Goal: Task Accomplishment & Management: Use online tool/utility

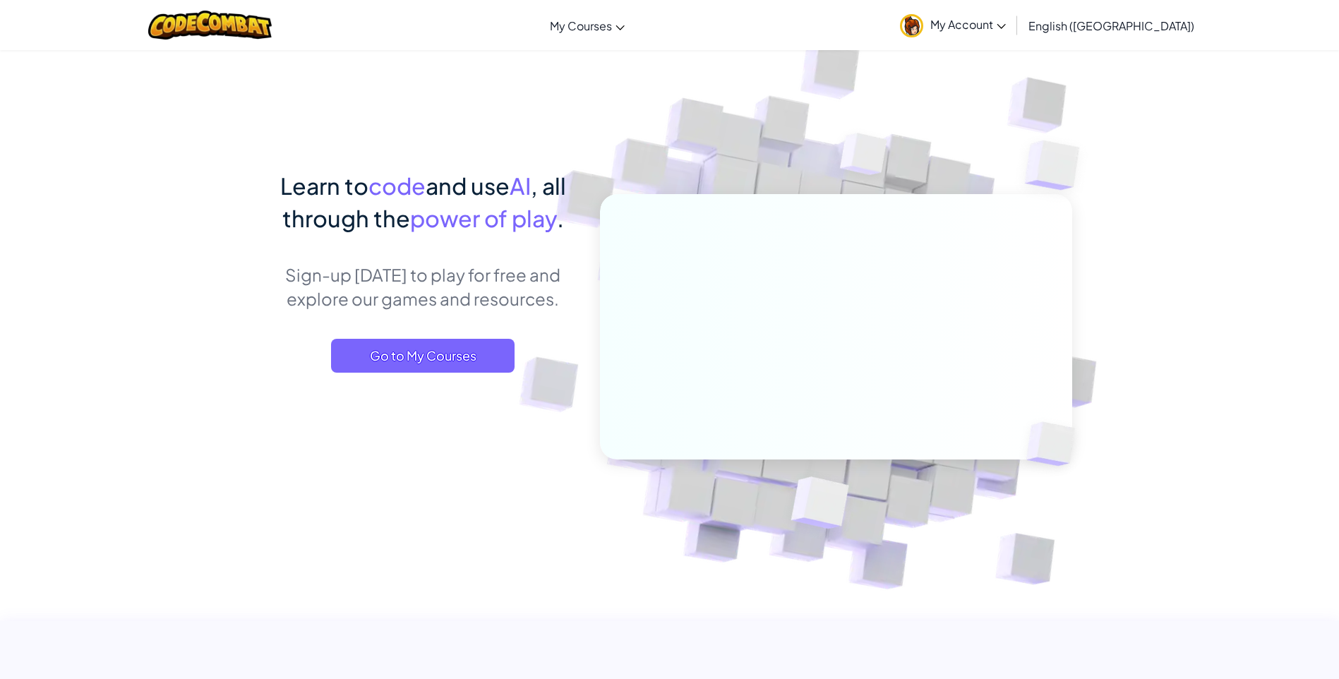
click at [1006, 22] on span "My Account" at bounding box center [968, 24] width 76 height 15
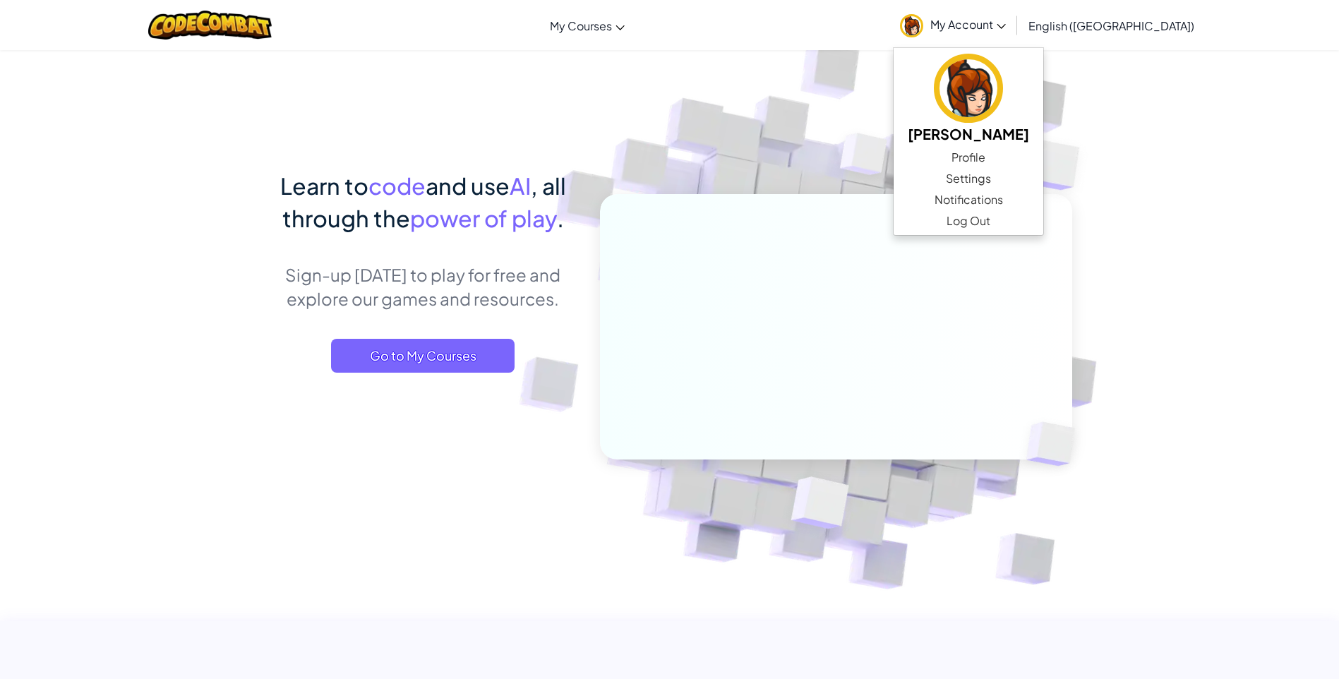
click at [1013, 14] on link "My Account" at bounding box center [953, 25] width 120 height 44
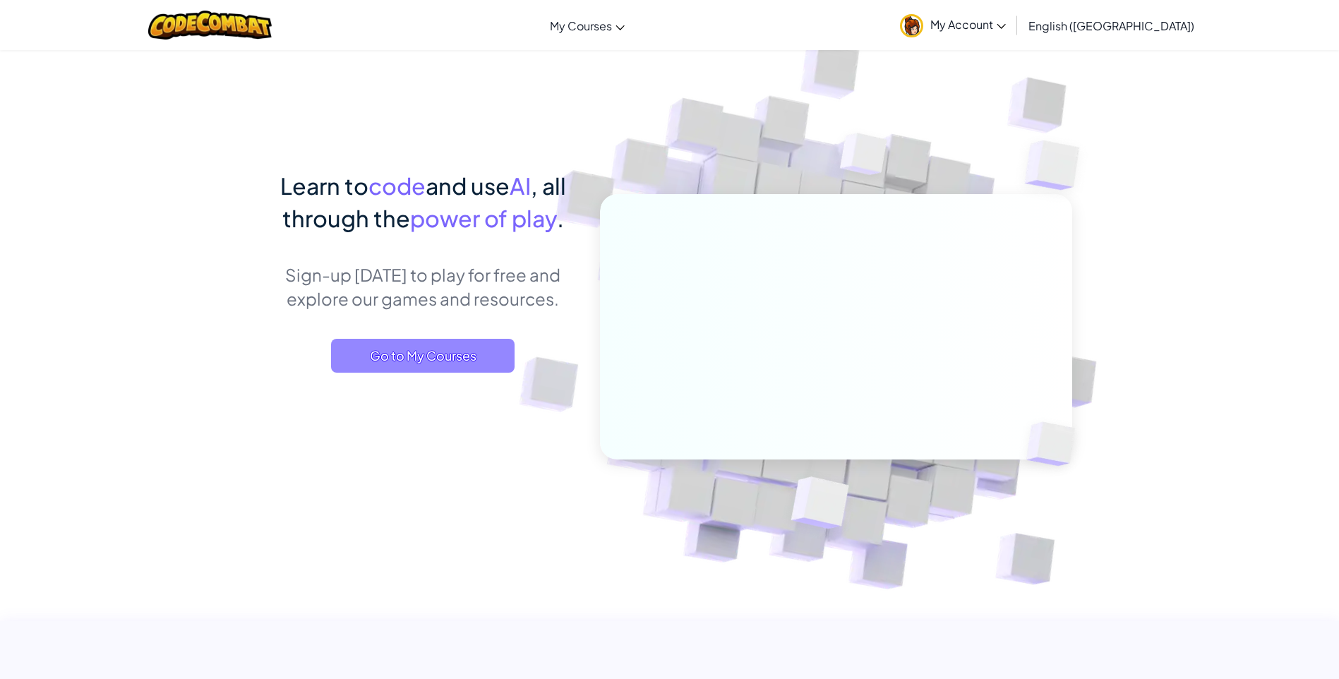
click at [451, 345] on span "Go to My Courses" at bounding box center [423, 356] width 184 height 34
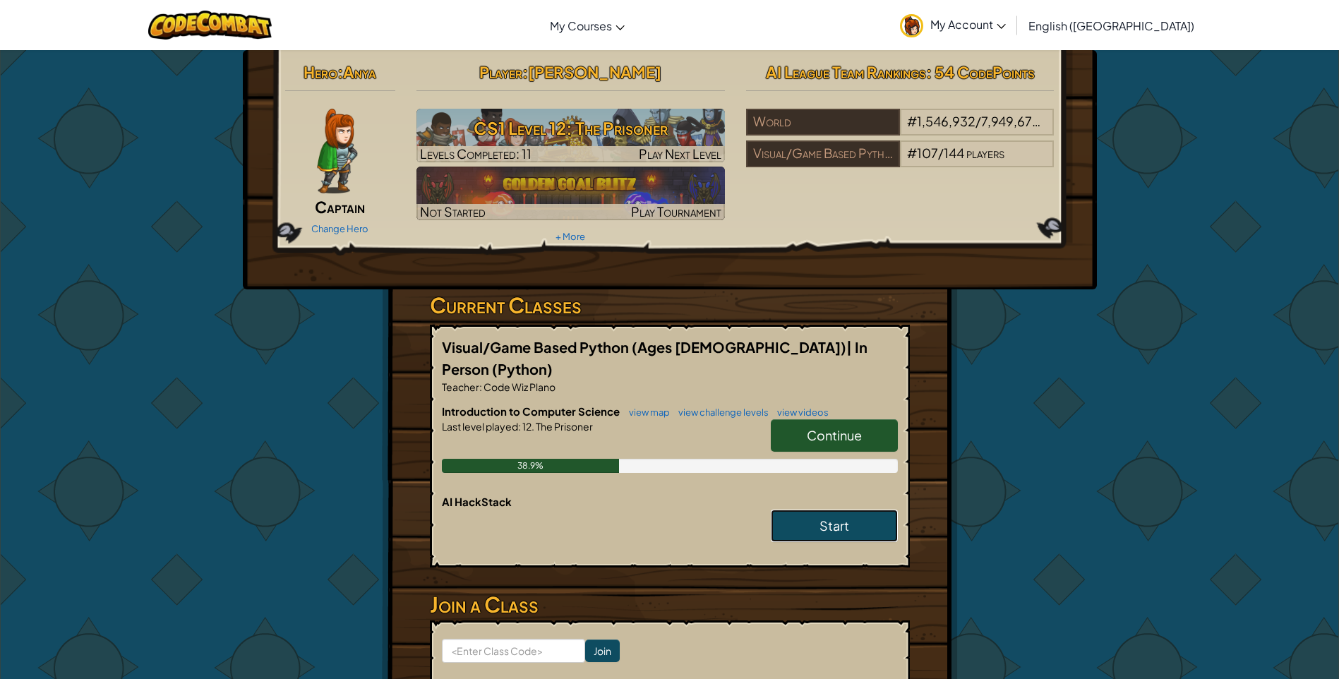
click at [851, 510] on link "Start" at bounding box center [834, 526] width 127 height 32
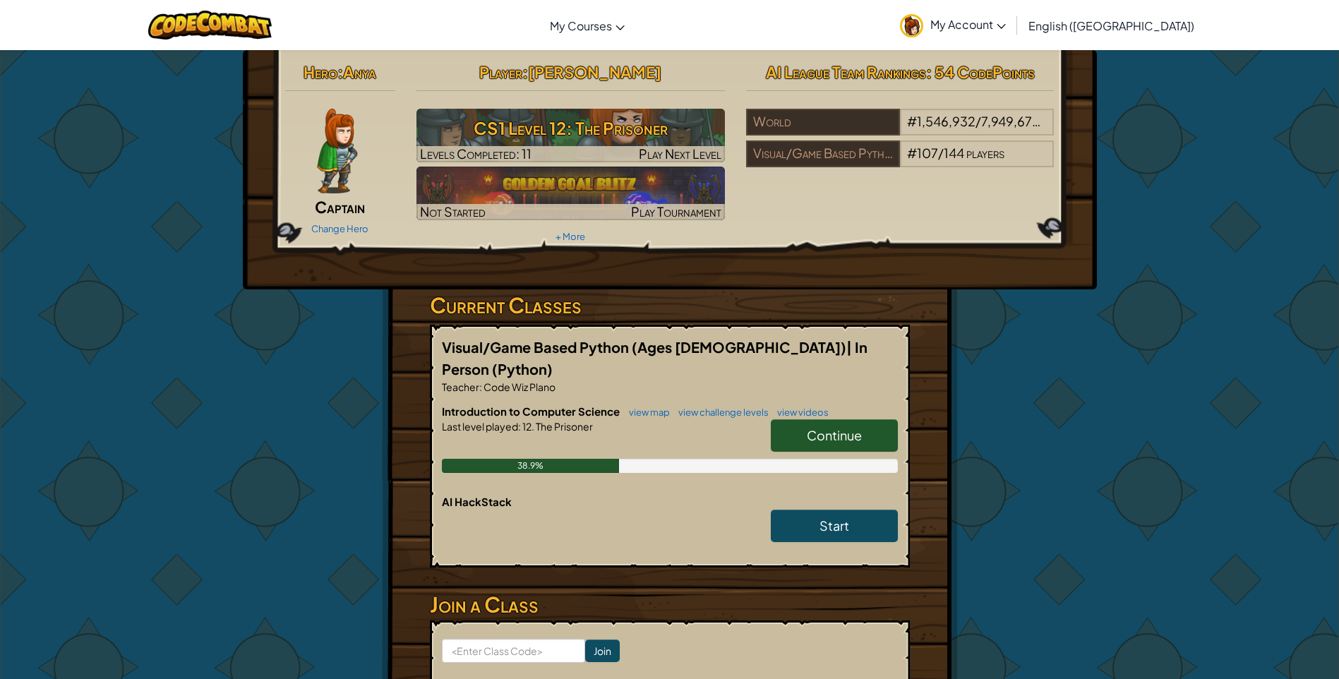
click at [866, 419] on link "Continue" at bounding box center [834, 435] width 127 height 32
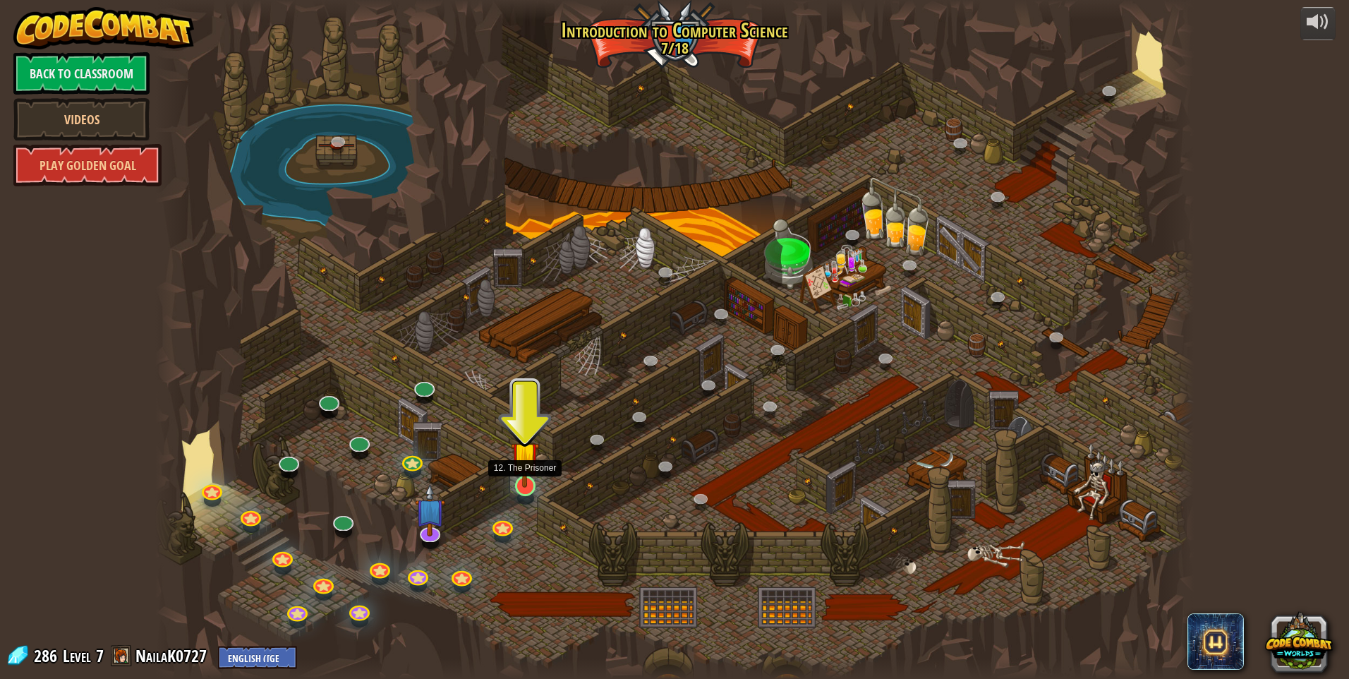
click at [528, 485] on img at bounding box center [525, 455] width 28 height 64
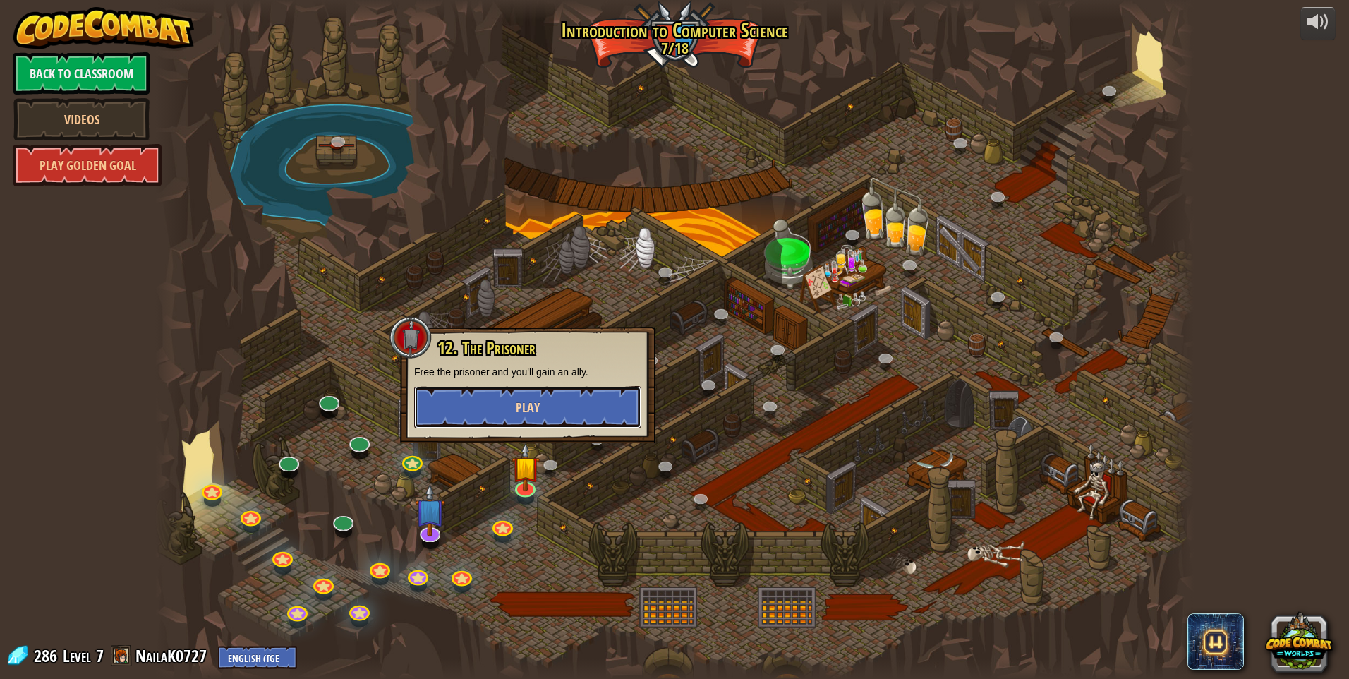
click at [531, 405] on span "Play" at bounding box center [528, 408] width 24 height 18
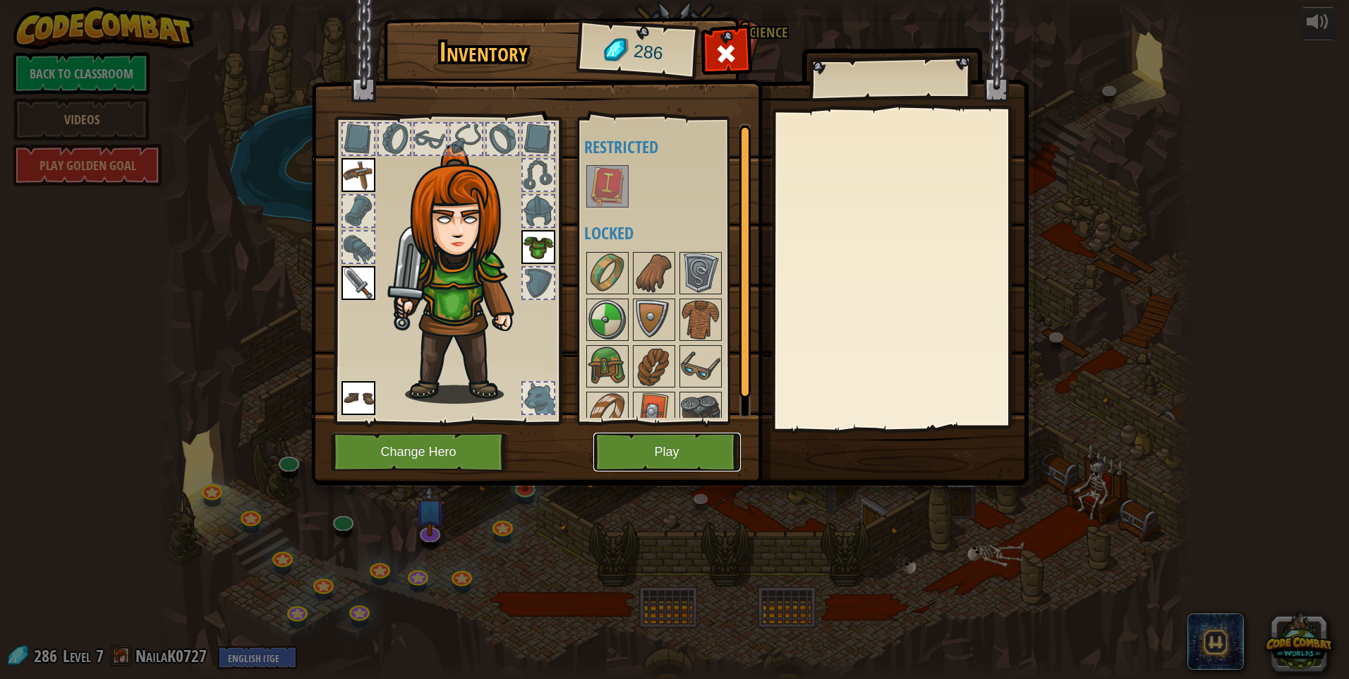
click at [690, 462] on button "Play" at bounding box center [668, 452] width 148 height 39
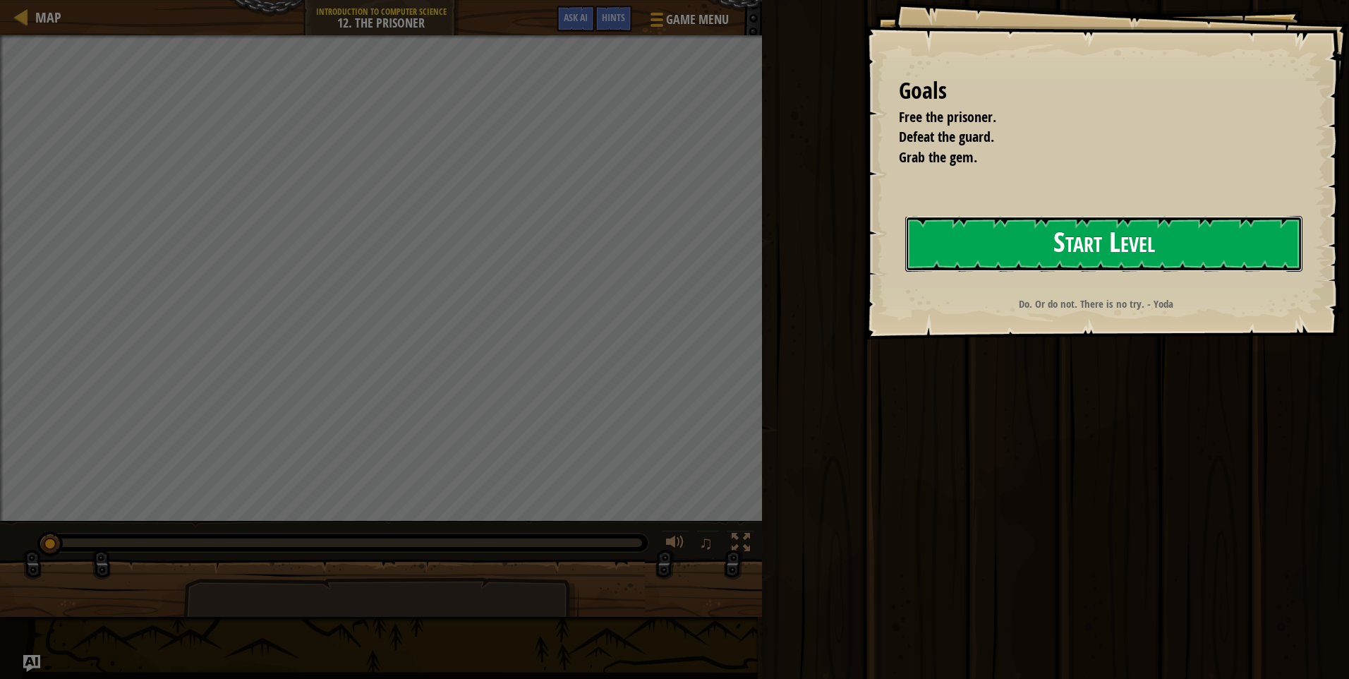
click at [1054, 241] on button "Start Level" at bounding box center [1104, 244] width 397 height 56
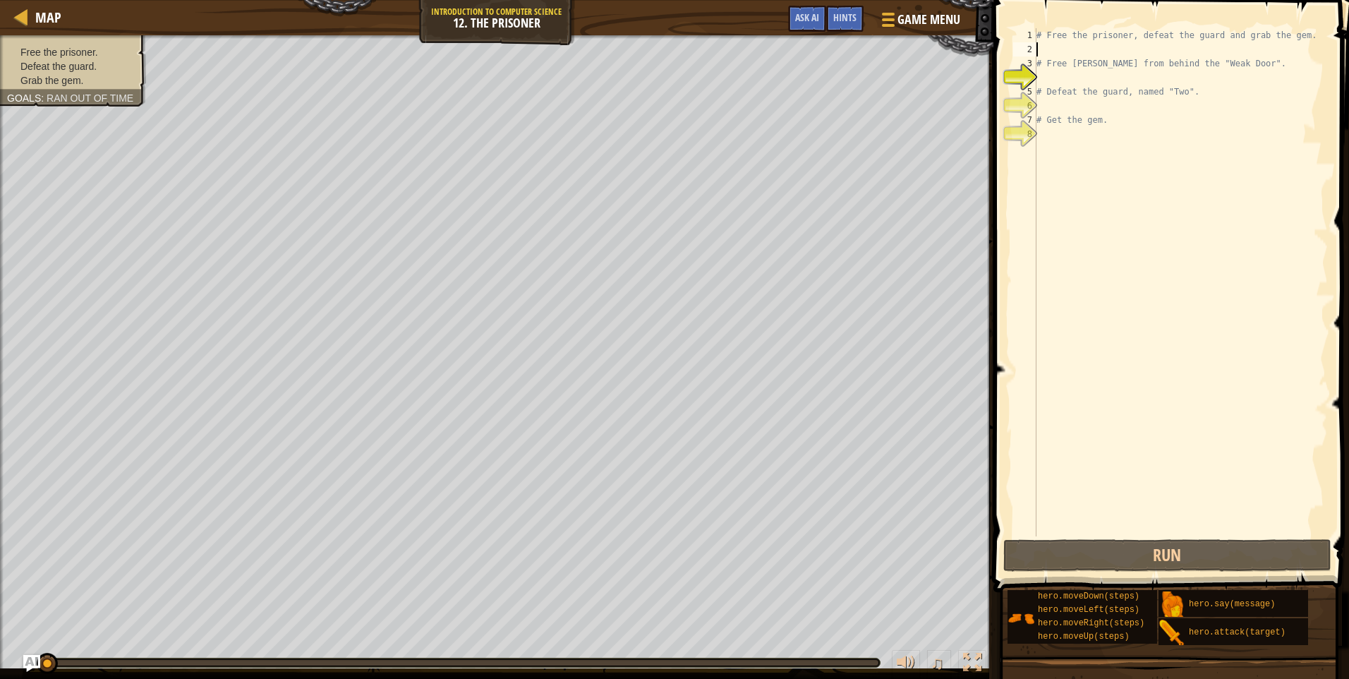
click at [1044, 44] on div "# Free the prisoner, defeat the guard and grab the gem. # Free [PERSON_NAME] fr…" at bounding box center [1181, 296] width 294 height 536
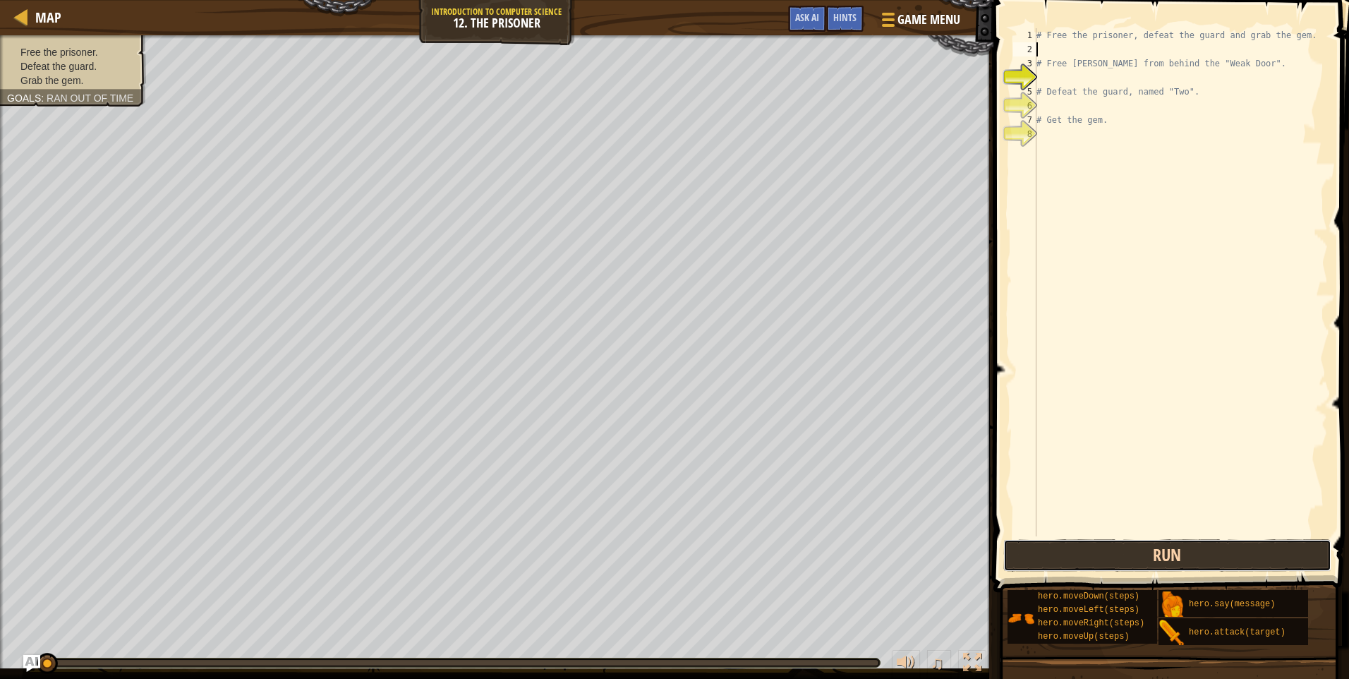
click at [1184, 562] on button "Run" at bounding box center [1168, 555] width 329 height 32
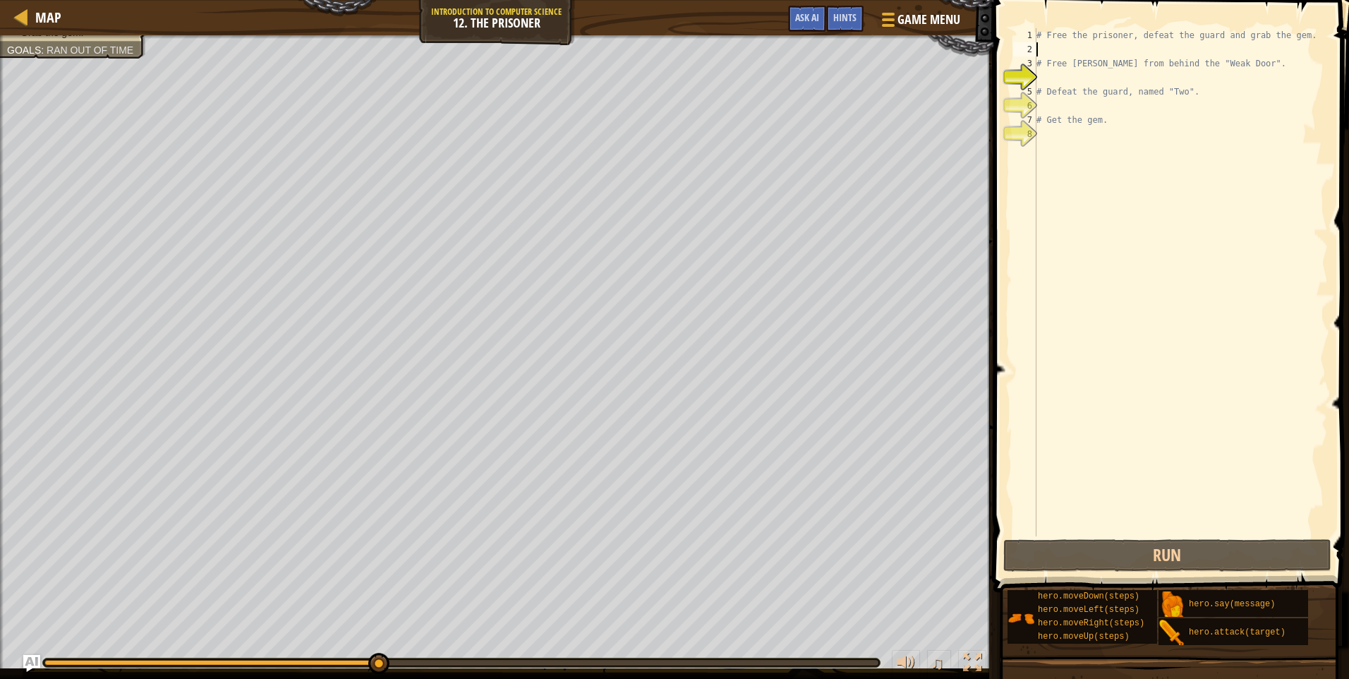
click at [862, 667] on div at bounding box center [461, 663] width 838 height 10
click at [862, 661] on div at bounding box center [461, 663] width 834 height 6
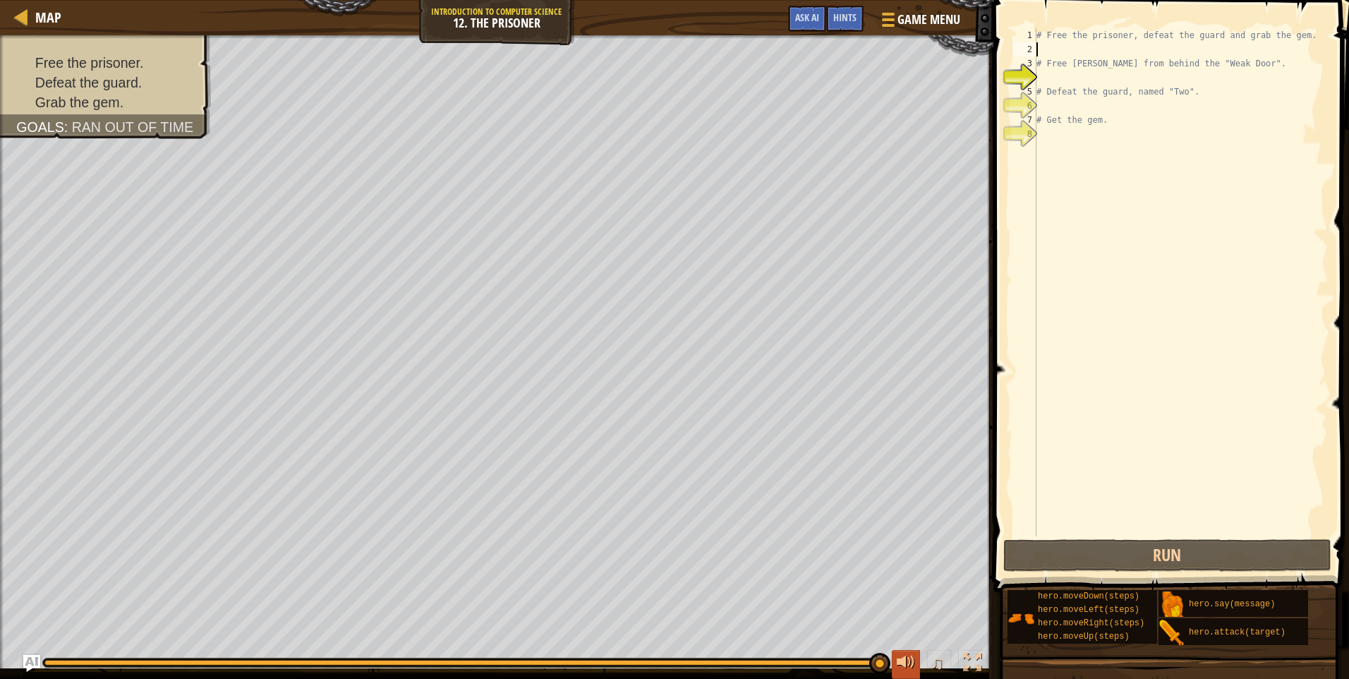
drag, startPoint x: 862, startPoint y: 661, endPoint x: 903, endPoint y: 665, distance: 41.9
click at [903, 665] on div "♫" at bounding box center [497, 659] width 994 height 42
click at [1054, 179] on div "# Free the prisoner, defeat the guard and grab the gem. # Free [PERSON_NAME] fr…" at bounding box center [1181, 296] width 294 height 536
click at [1059, 76] on div "# Free the prisoner, defeat the guard and grab the gem. # Free [PERSON_NAME] fr…" at bounding box center [1181, 296] width 294 height 536
click at [836, 23] on span "Hints" at bounding box center [845, 17] width 23 height 13
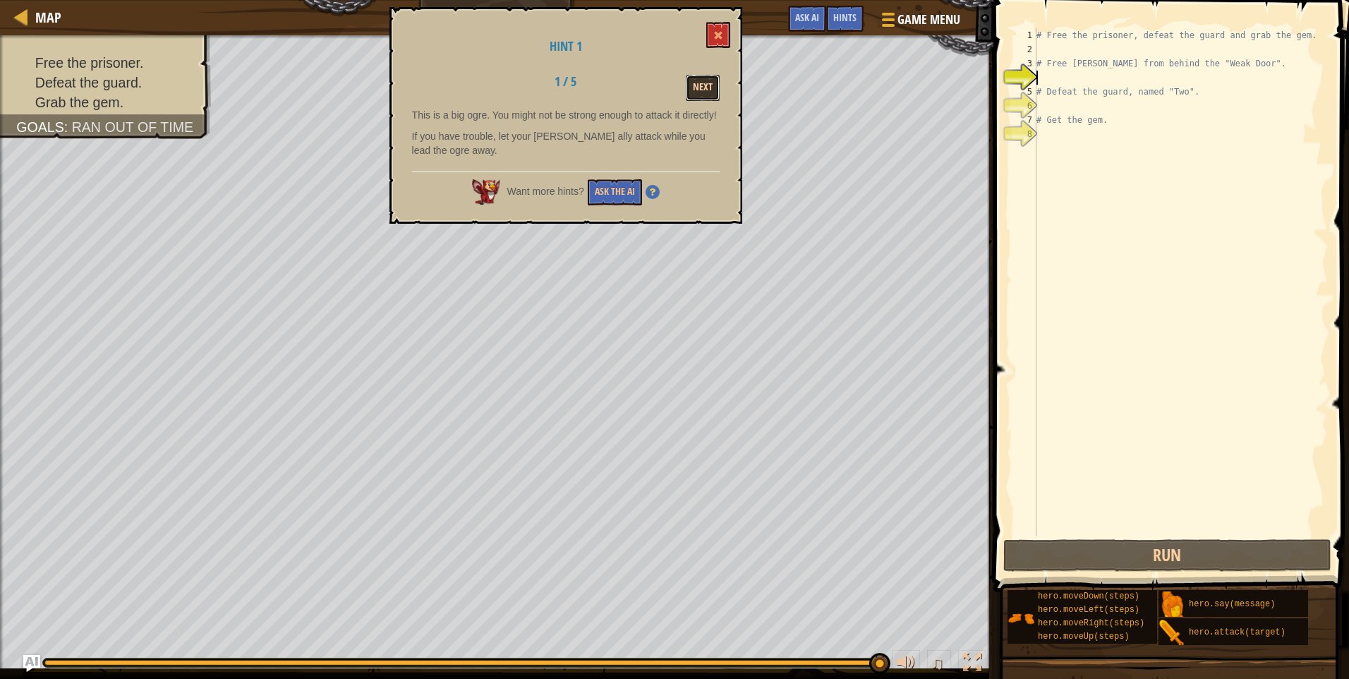
click at [706, 96] on button "Next" at bounding box center [703, 88] width 34 height 26
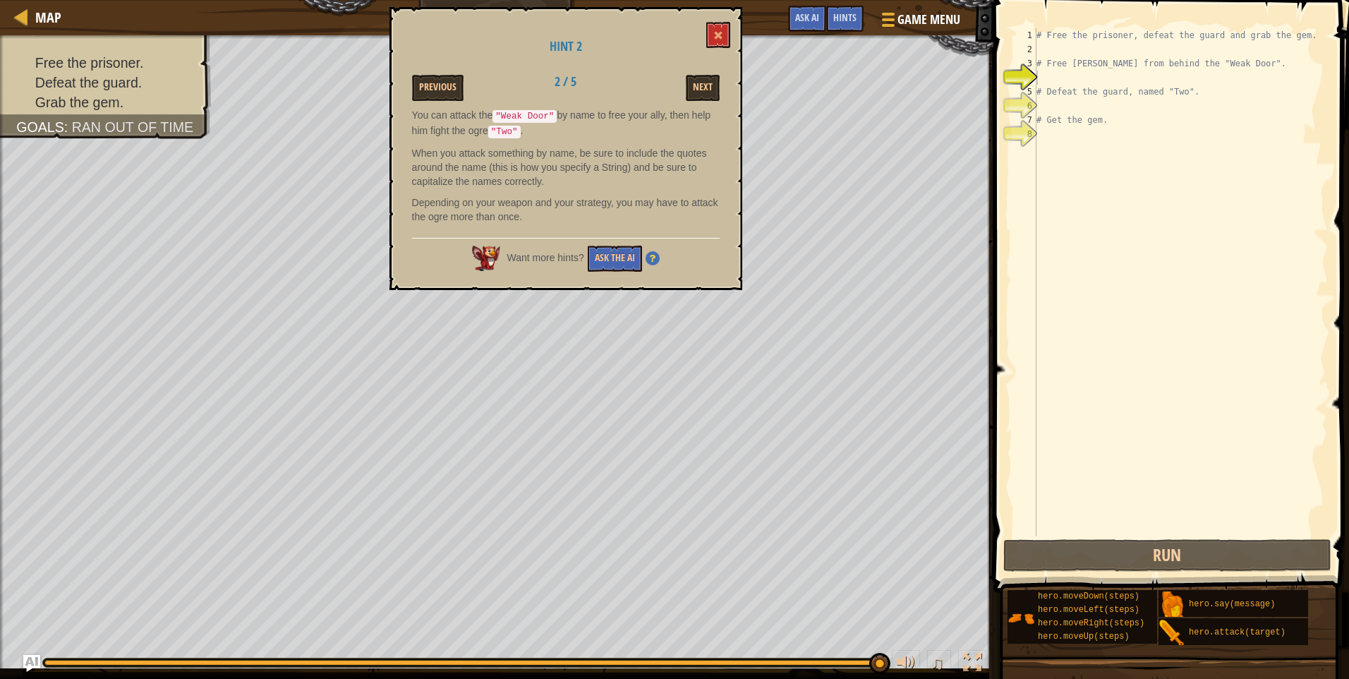
click at [1064, 83] on div "# Free the prisoner, defeat the guard and grab the gem. # Free [PERSON_NAME] fr…" at bounding box center [1181, 296] width 294 height 536
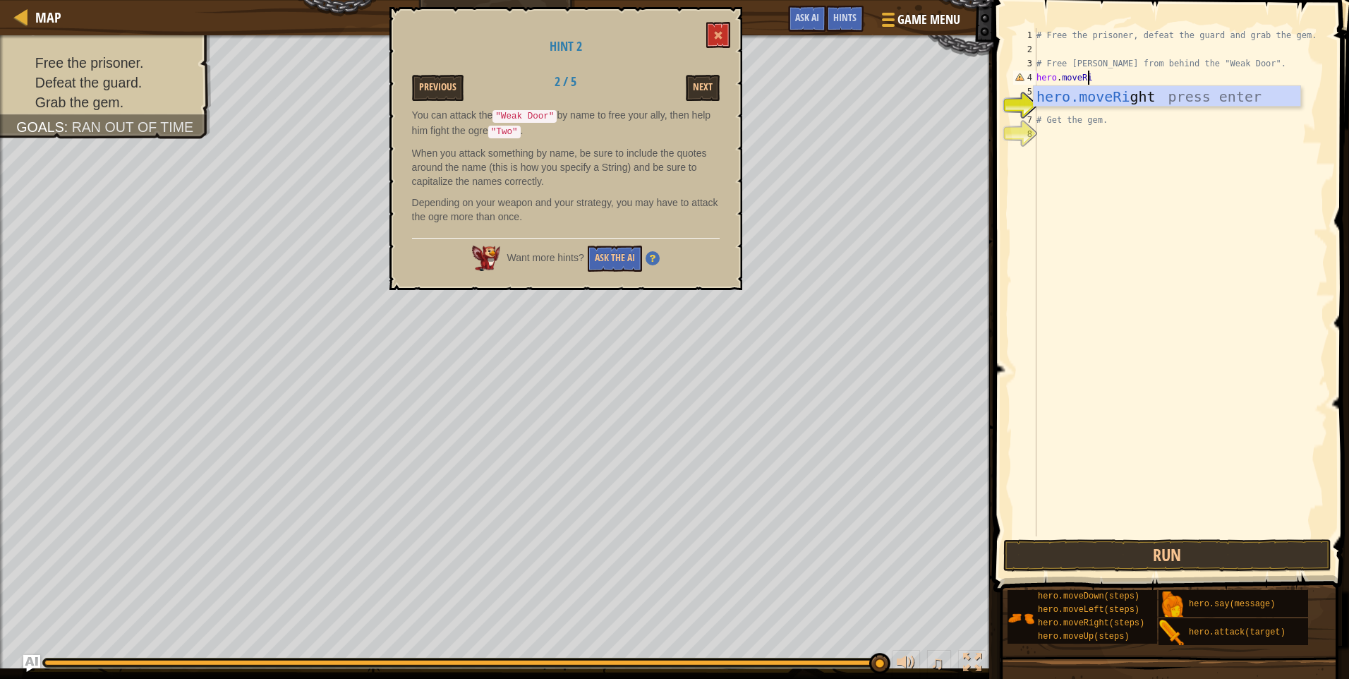
scroll to position [6, 4]
type textarea "hero.moveRight"
click at [1156, 98] on div "# Free the prisoner, defeat the guard and grab the gem. # Free [PERSON_NAME] fr…" at bounding box center [1181, 296] width 294 height 536
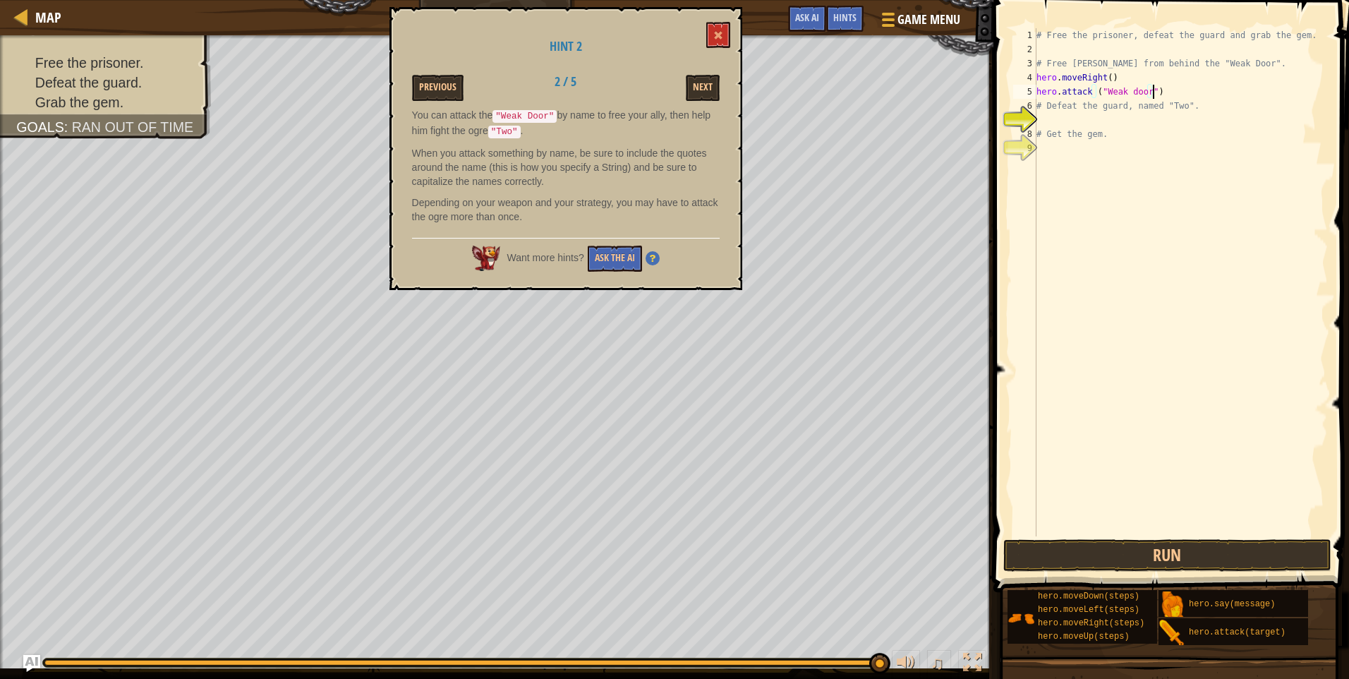
click at [1156, 98] on div "# Free the prisoner, defeat the guard and grab the gem. # Free [PERSON_NAME] fr…" at bounding box center [1181, 296] width 294 height 536
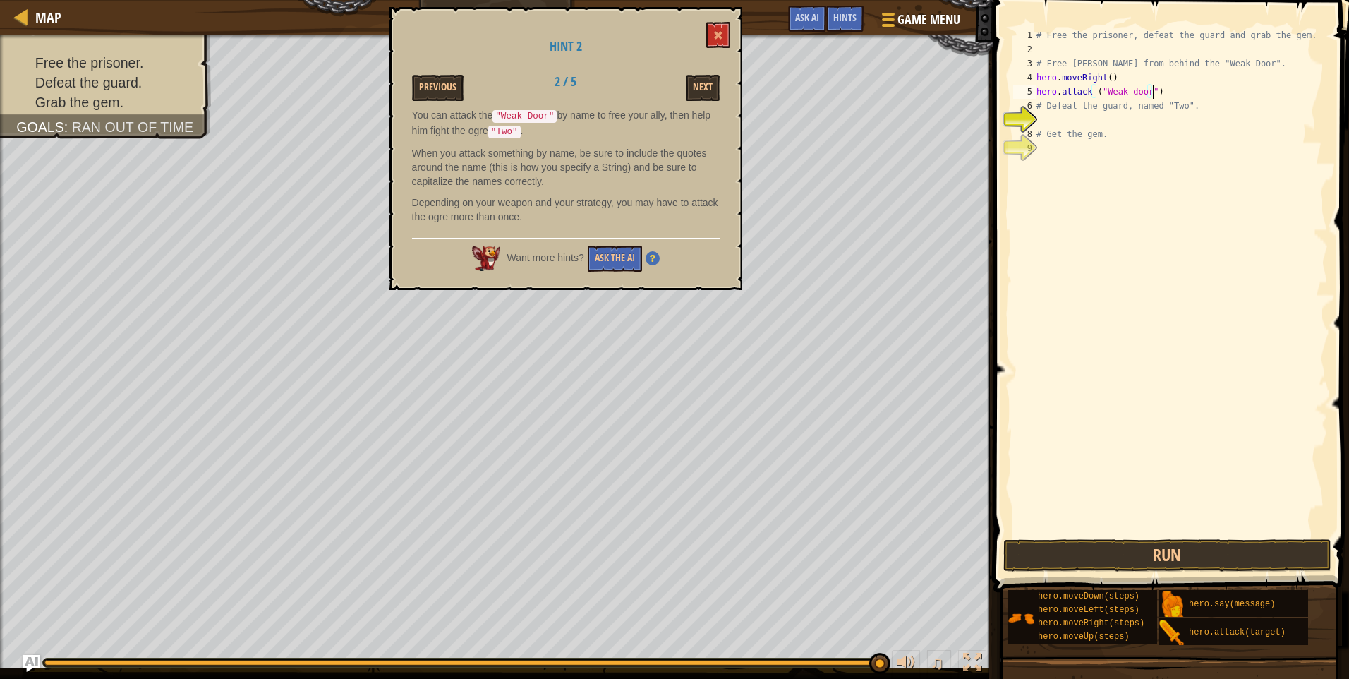
click at [1156, 98] on div "# Free the prisoner, defeat the guard and grab the gem. # Free [PERSON_NAME] fr…" at bounding box center [1181, 296] width 294 height 536
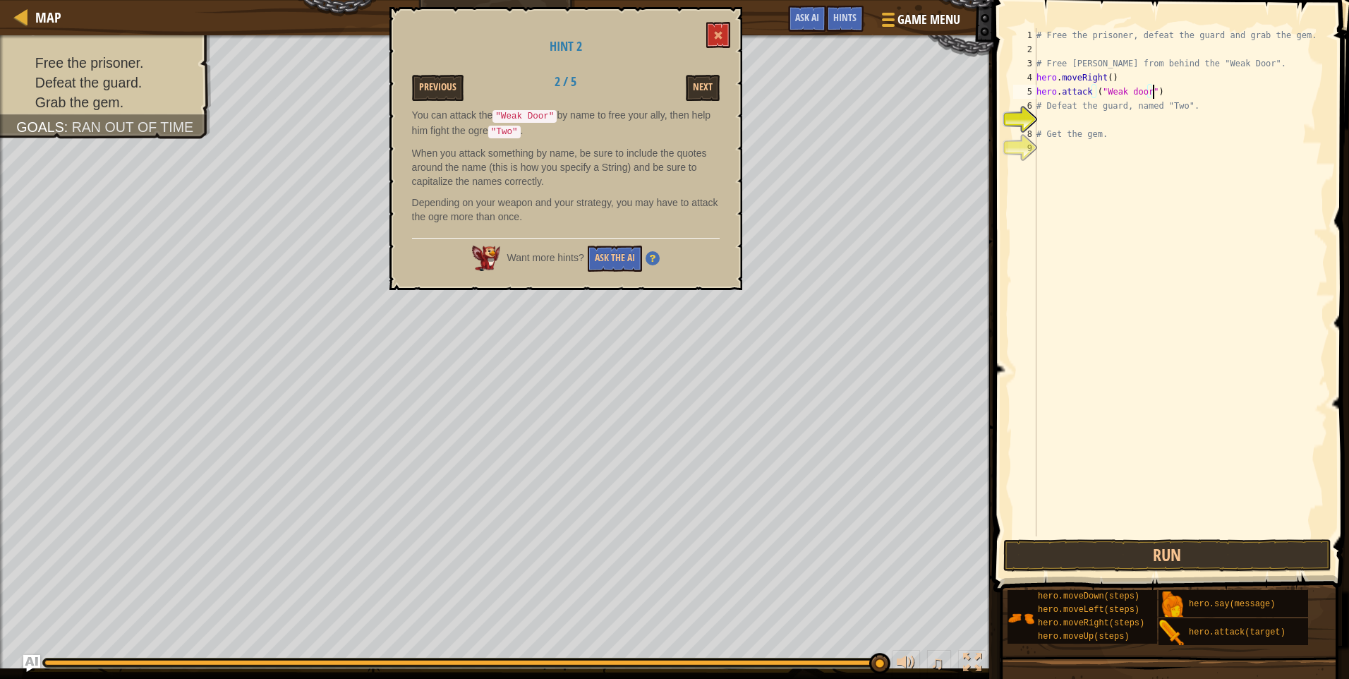
click at [1156, 98] on div "# Free the prisoner, defeat the guard and grab the gem. # Free [PERSON_NAME] fr…" at bounding box center [1181, 296] width 294 height 536
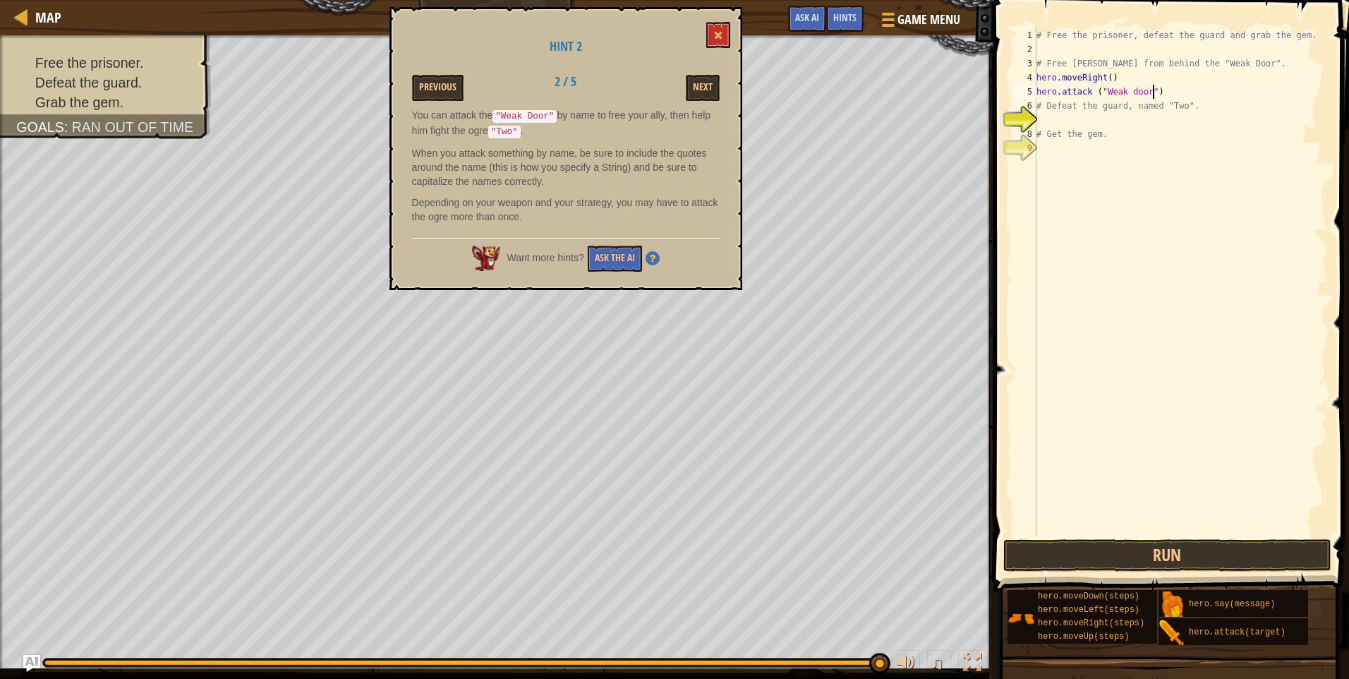
click at [1156, 98] on div "# Free the prisoner, defeat the guard and grab the gem. # Free [PERSON_NAME] fr…" at bounding box center [1181, 296] width 294 height 536
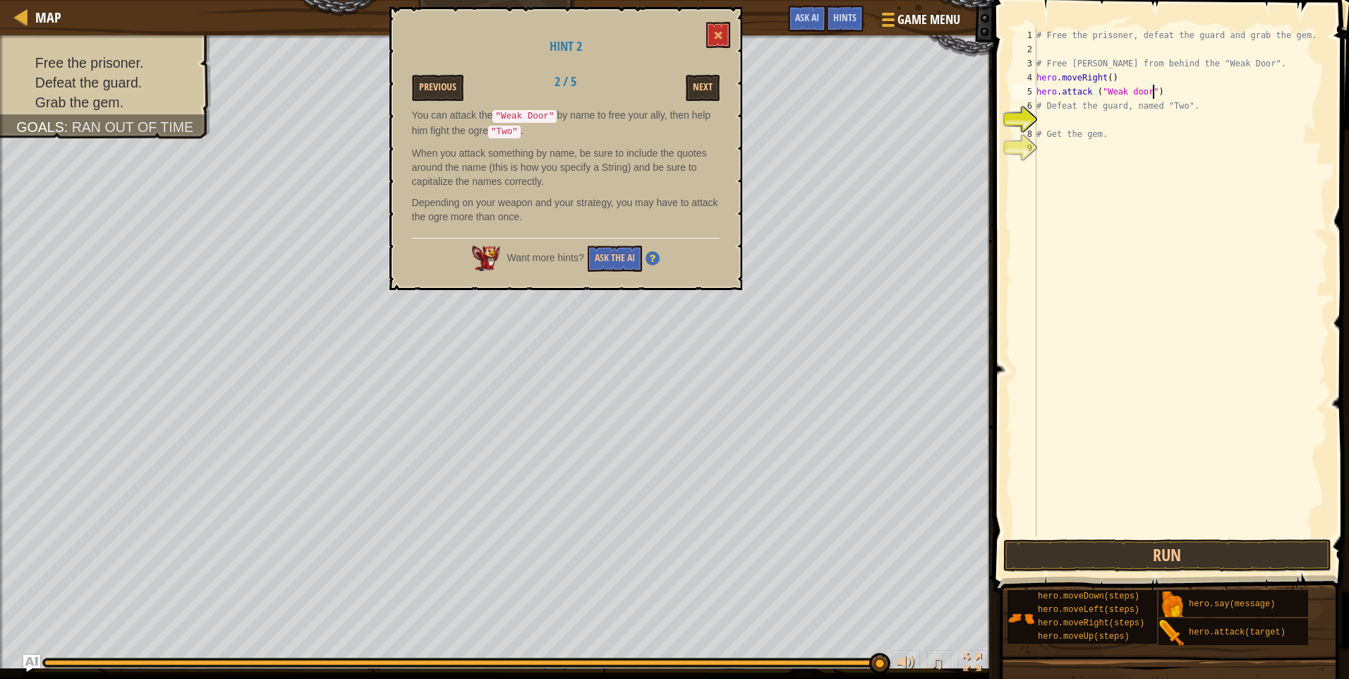
click at [1156, 98] on div "# Free the prisoner, defeat the guard and grab the gem. # Free [PERSON_NAME] fr…" at bounding box center [1181, 296] width 294 height 536
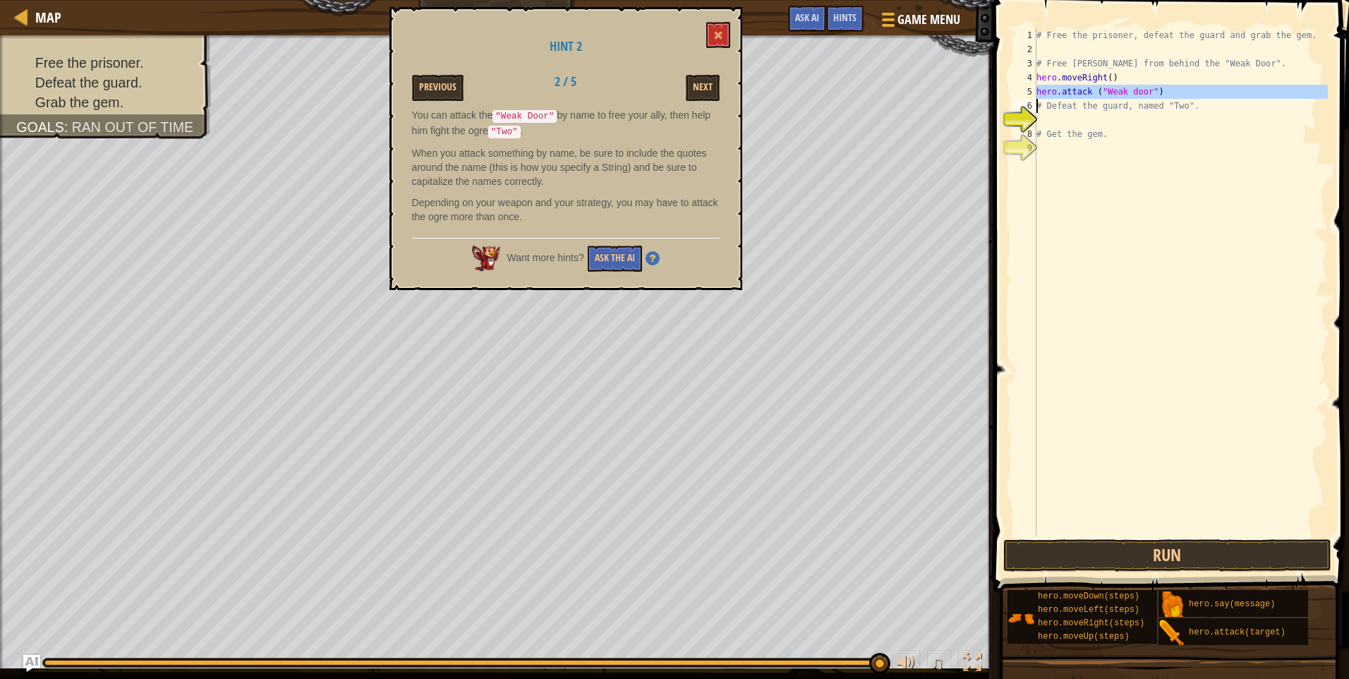
click at [1156, 98] on div "# Free the prisoner, defeat the guard and grab the gem. # Free [PERSON_NAME] fr…" at bounding box center [1181, 296] width 294 height 536
click at [1158, 95] on div "# Free the prisoner, defeat the guard and grab the gem. # Free [PERSON_NAME] fr…" at bounding box center [1181, 282] width 294 height 508
type textarea "hero.attack ("Weak door")"
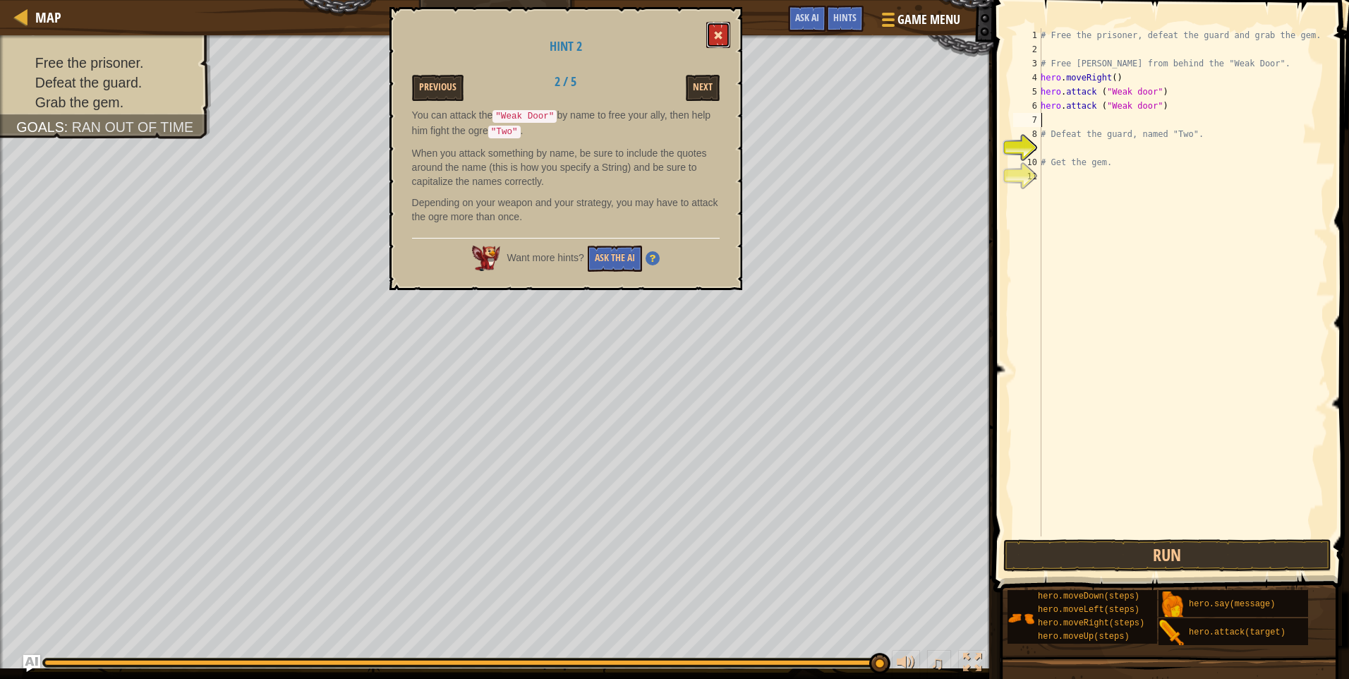
click at [723, 40] on span at bounding box center [719, 35] width 10 height 10
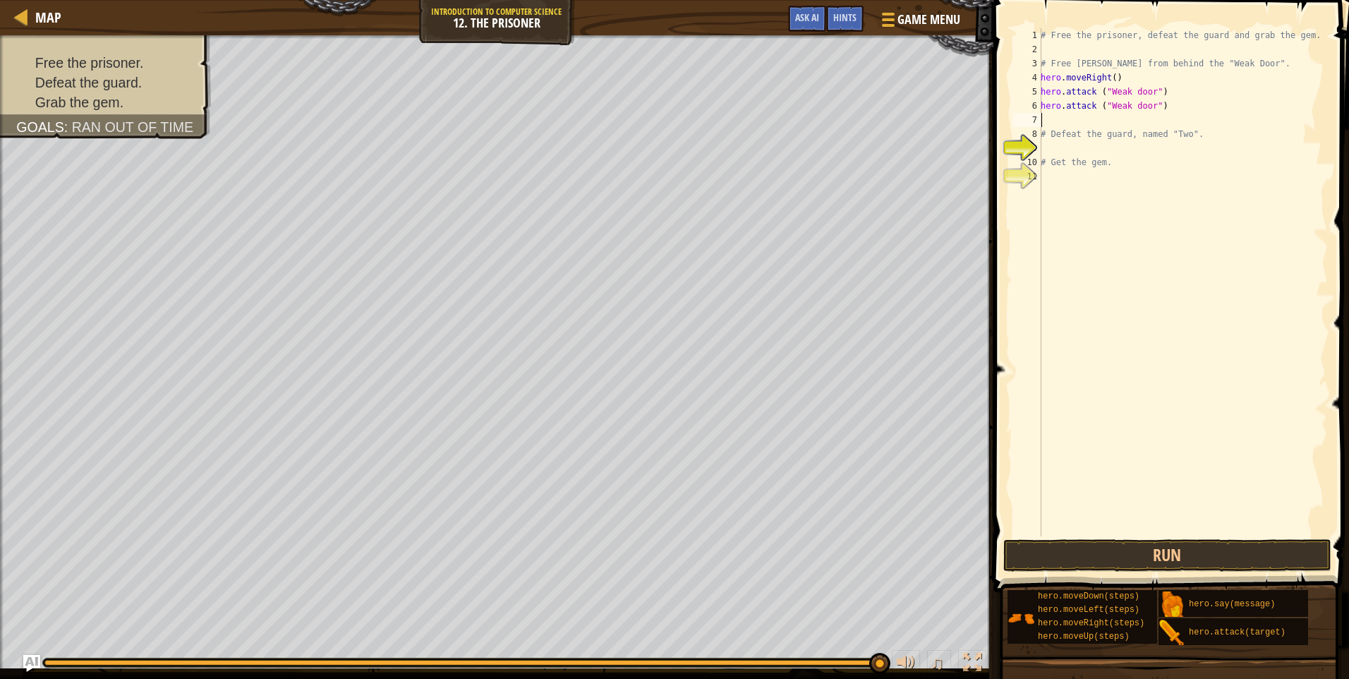
click at [1066, 124] on div "# Free the prisoner, defeat the guard and grab the gem. # Free [PERSON_NAME] fr…" at bounding box center [1183, 296] width 290 height 536
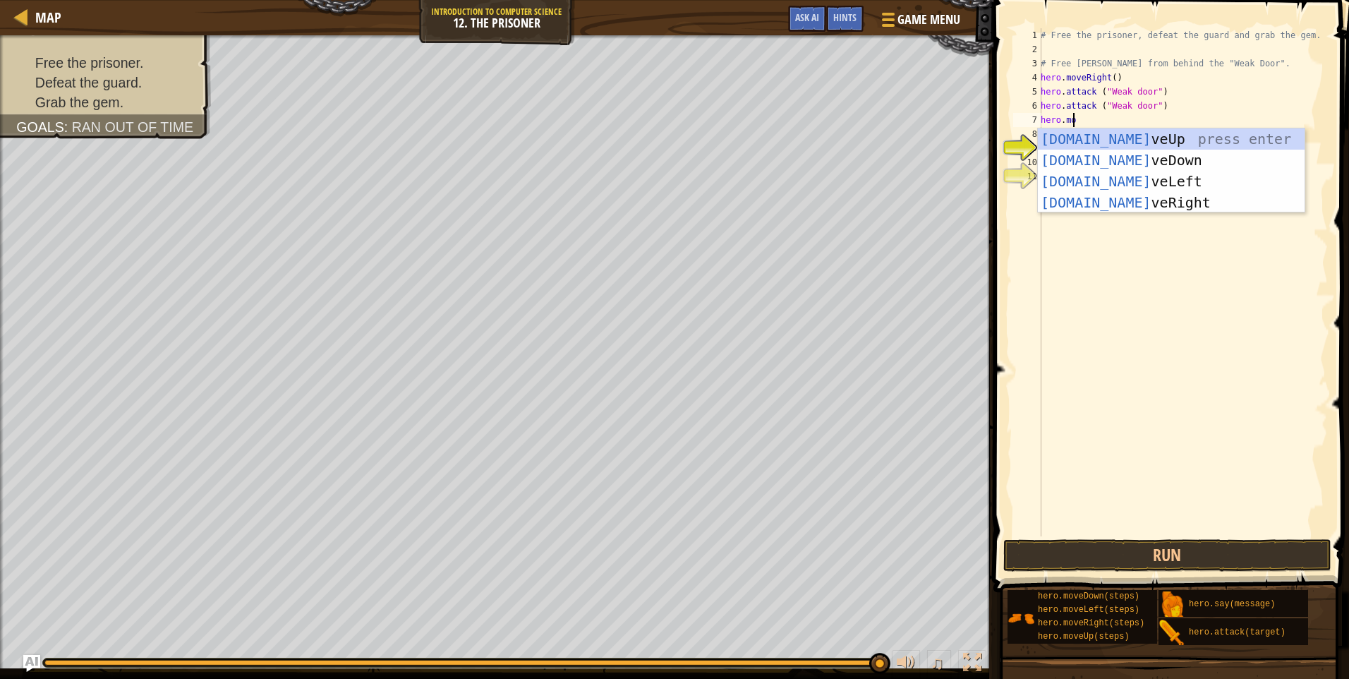
scroll to position [6, 2]
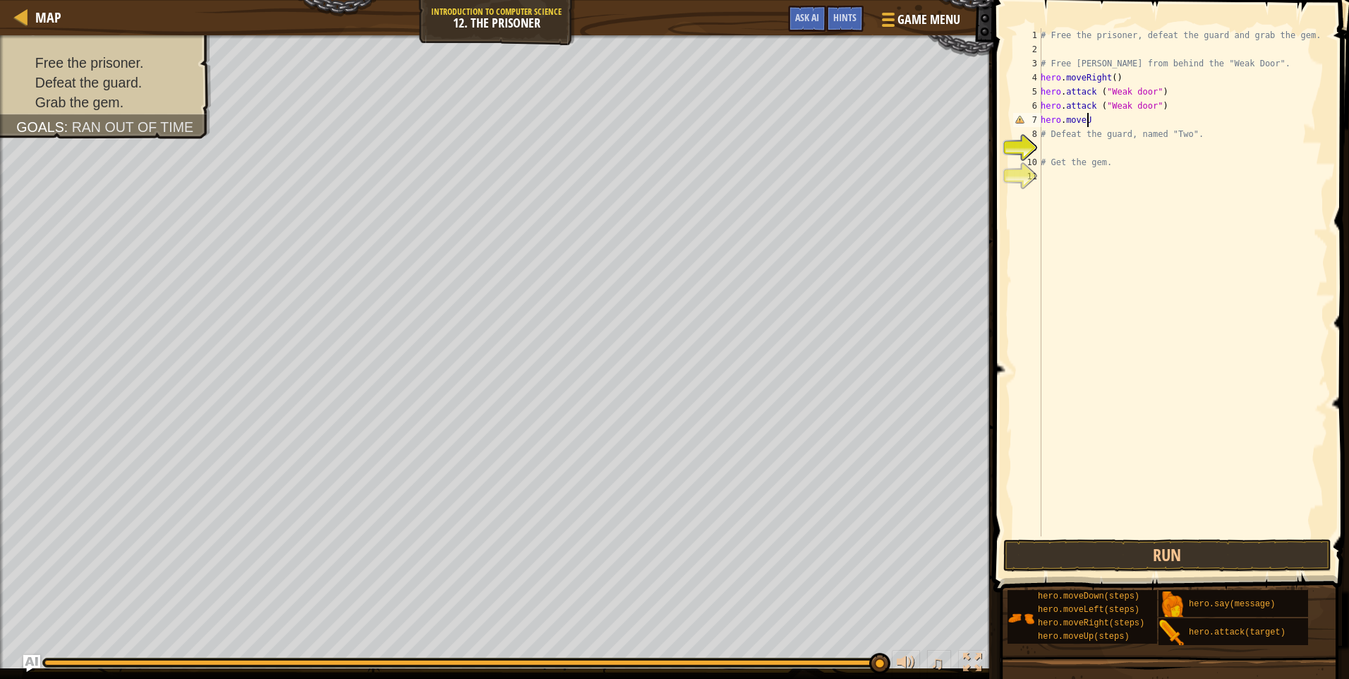
type textarea "hero.moveUp"
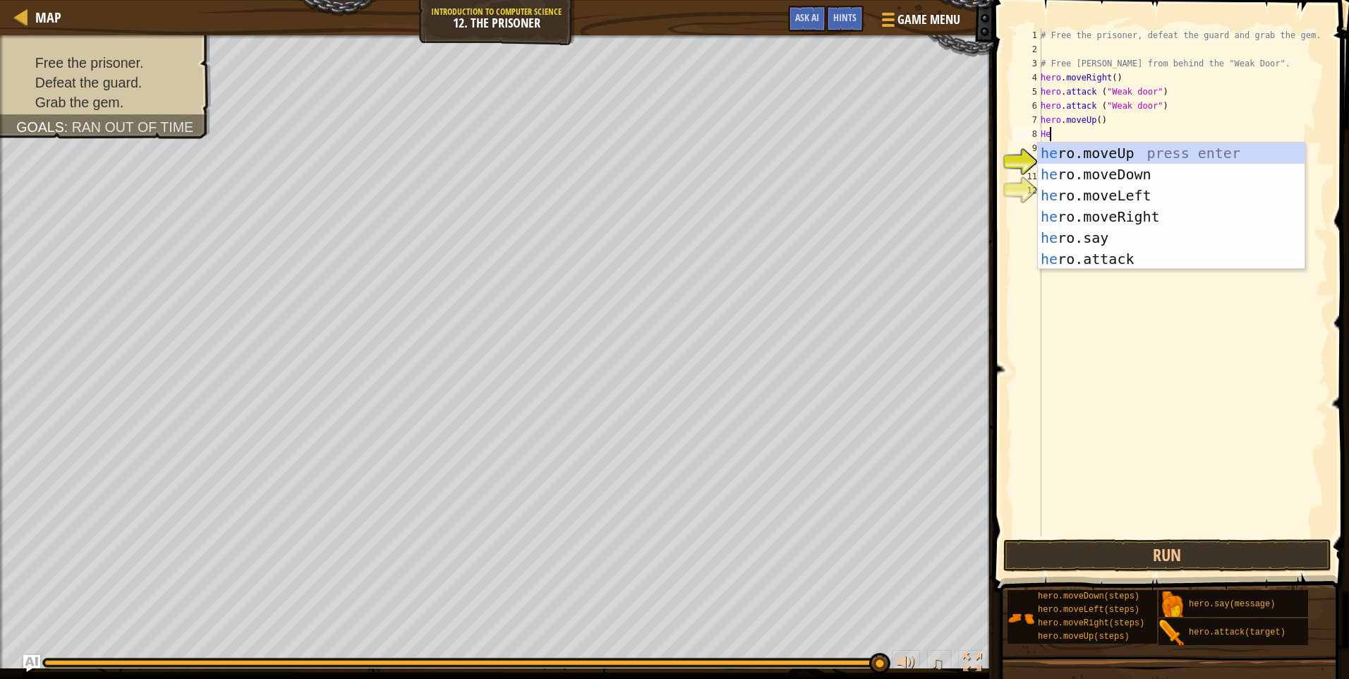
type textarea "H"
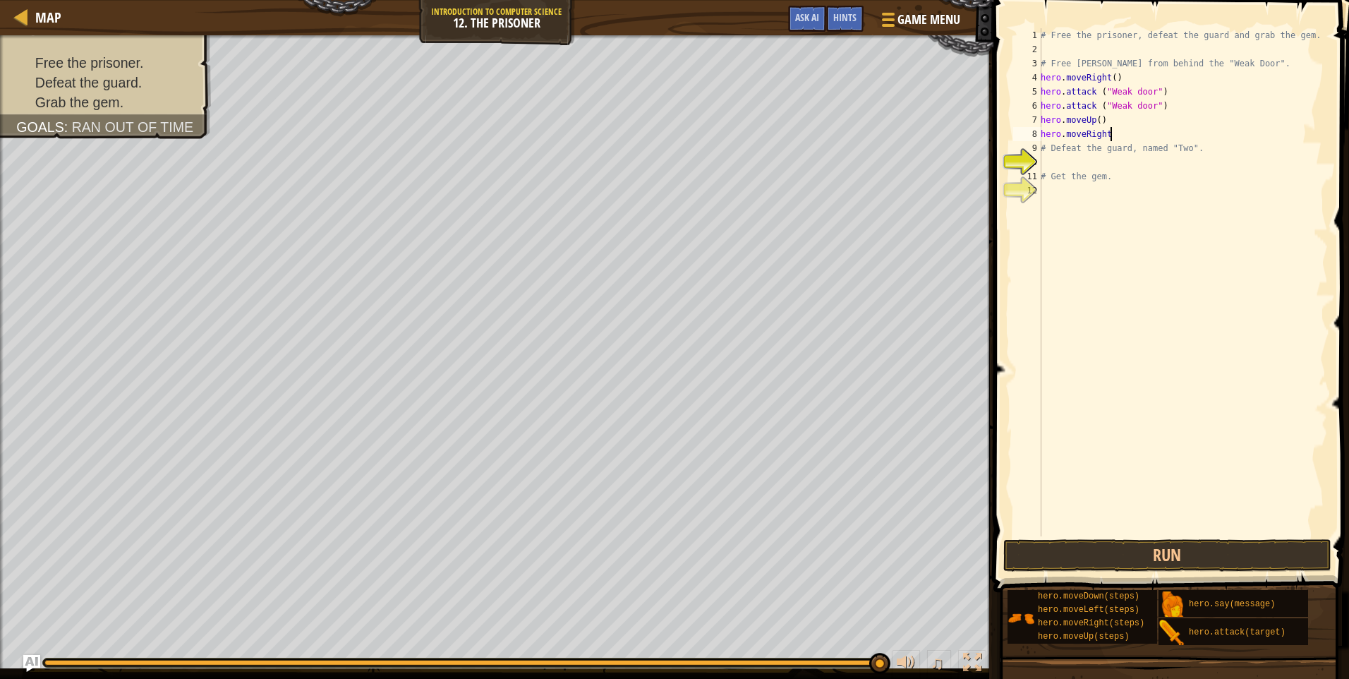
scroll to position [6, 5]
type textarea "hero.moveRight(2)"
type textarea "hero.moveDown(3)"
click at [1028, 110] on div "6" at bounding box center [1028, 106] width 28 height 14
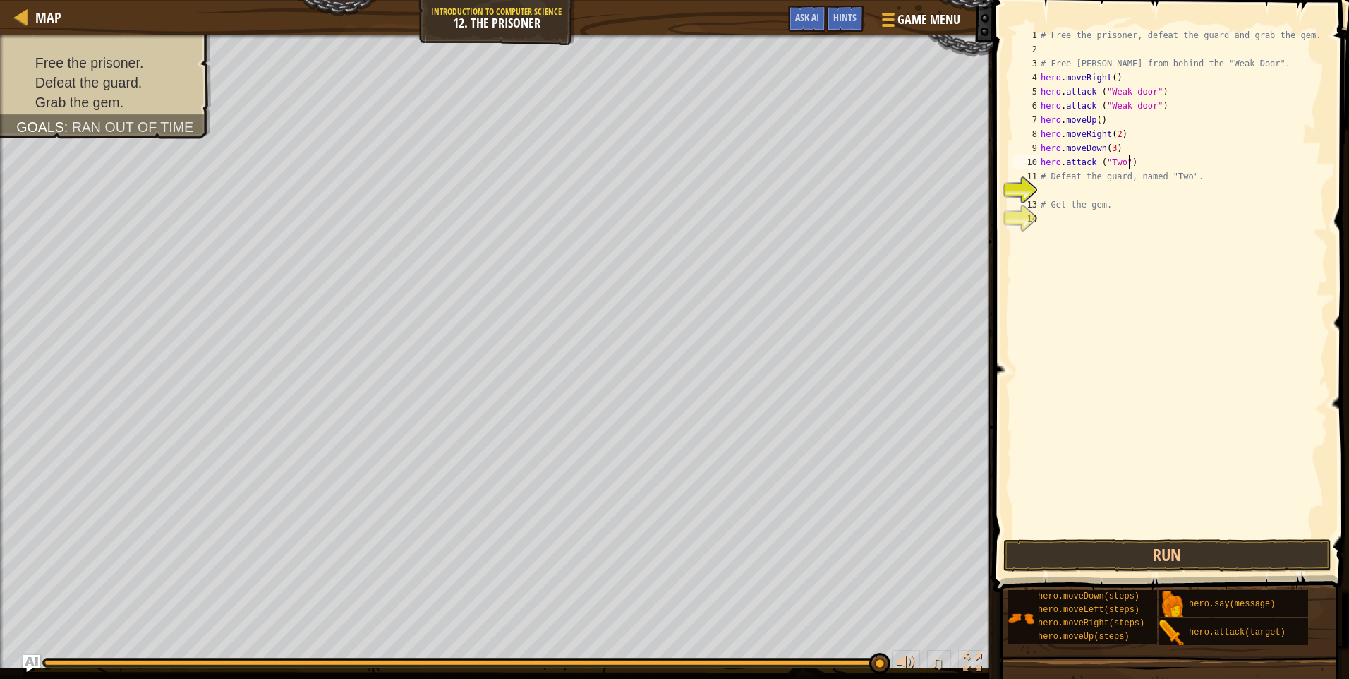
click at [1148, 165] on div "# Free the prisoner, defeat the guard and grab the gem. # Free [PERSON_NAME] fr…" at bounding box center [1183, 296] width 290 height 536
type textarea "hero.attack ("Two")"
paste textarea "hero.attack ("Two")"
type textarea "hero.attack ("Two")"
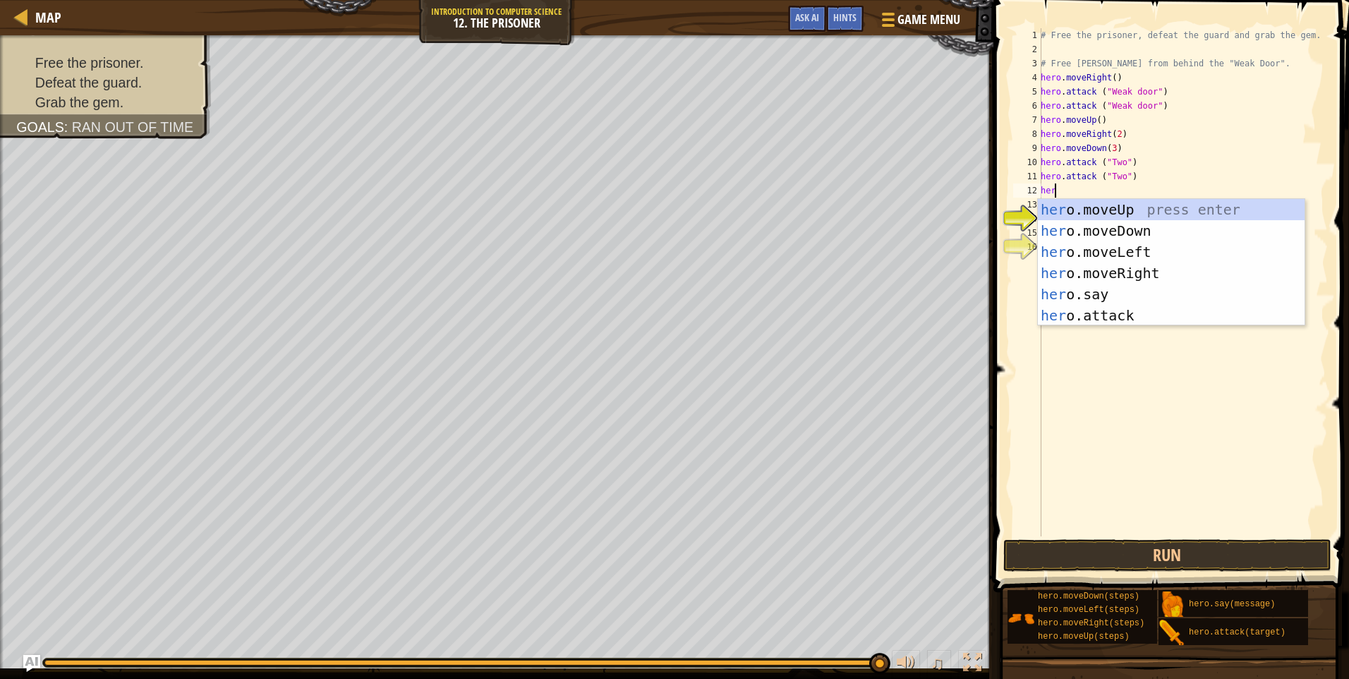
scroll to position [6, 1]
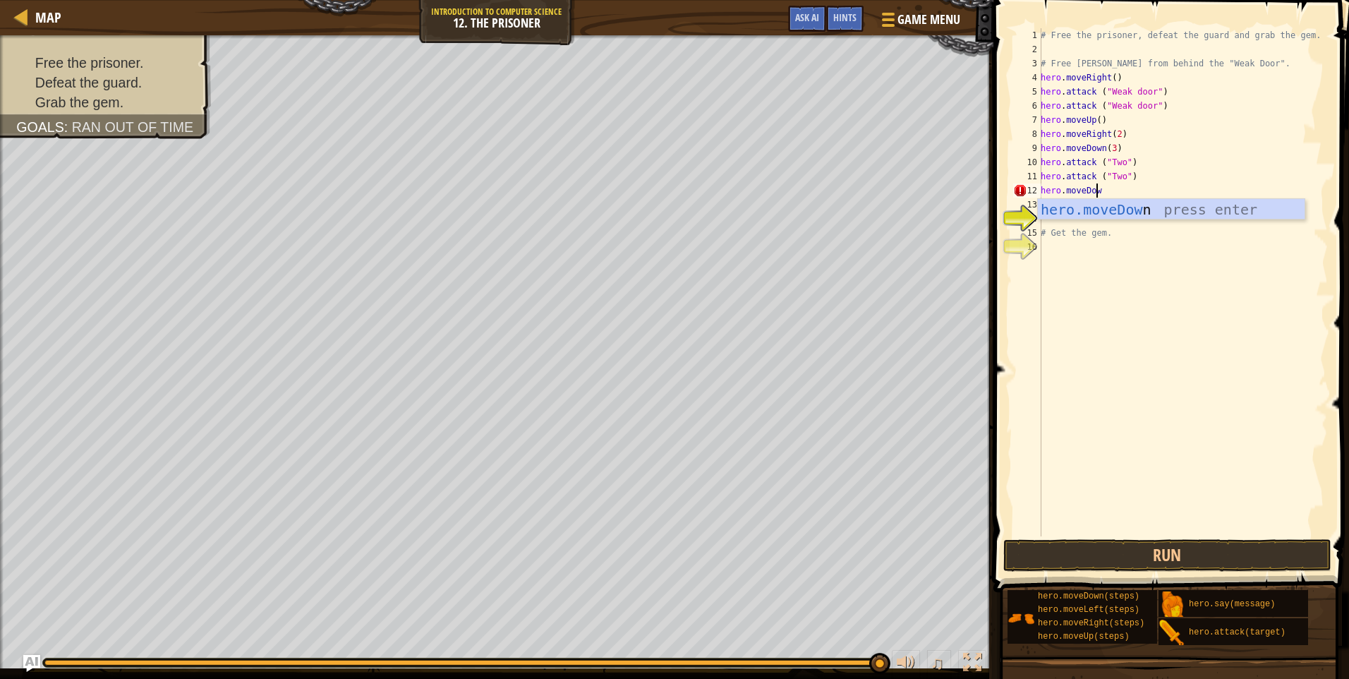
type textarea "hero.moveDown"
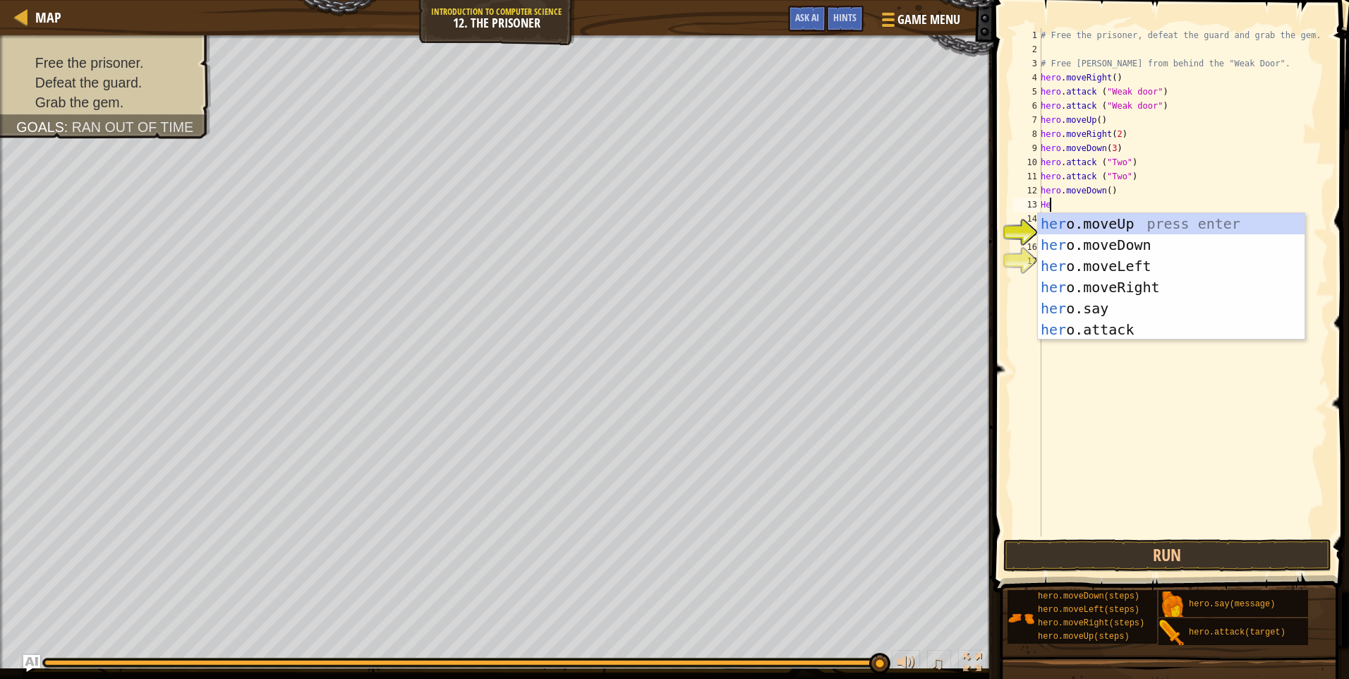
type textarea "H"
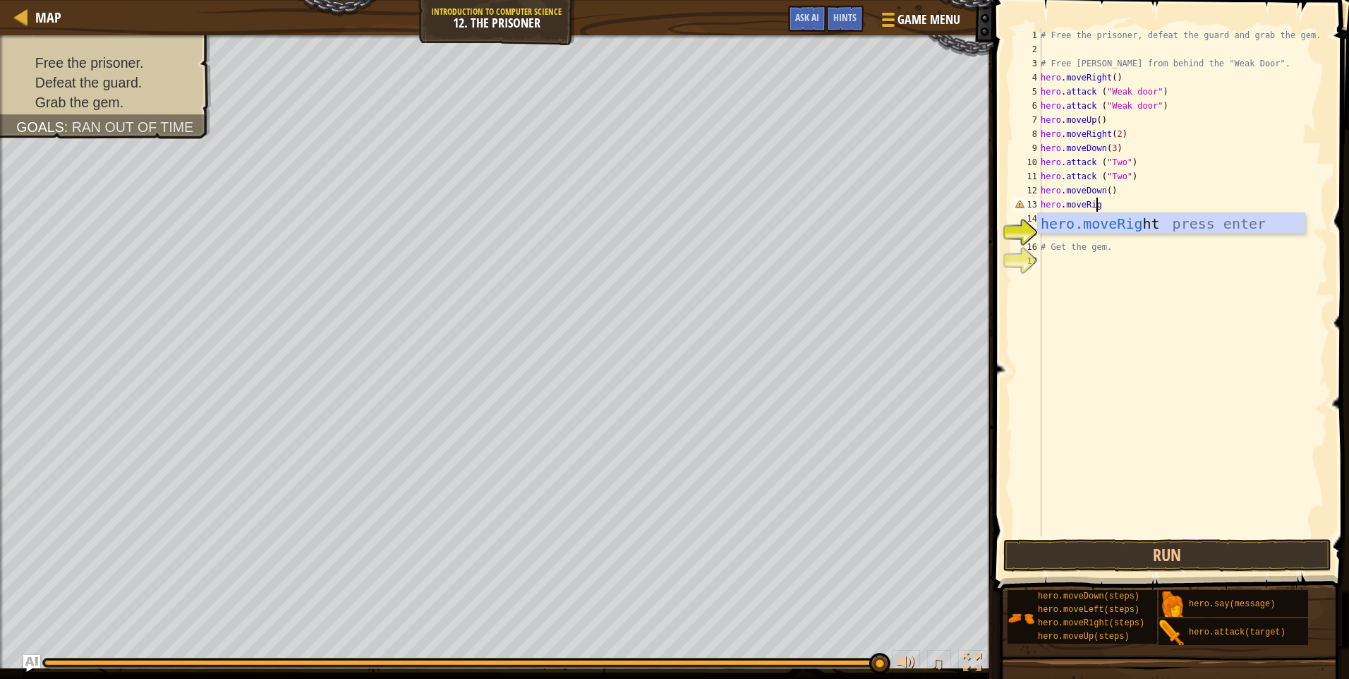
type textarea "hero.moveRight"
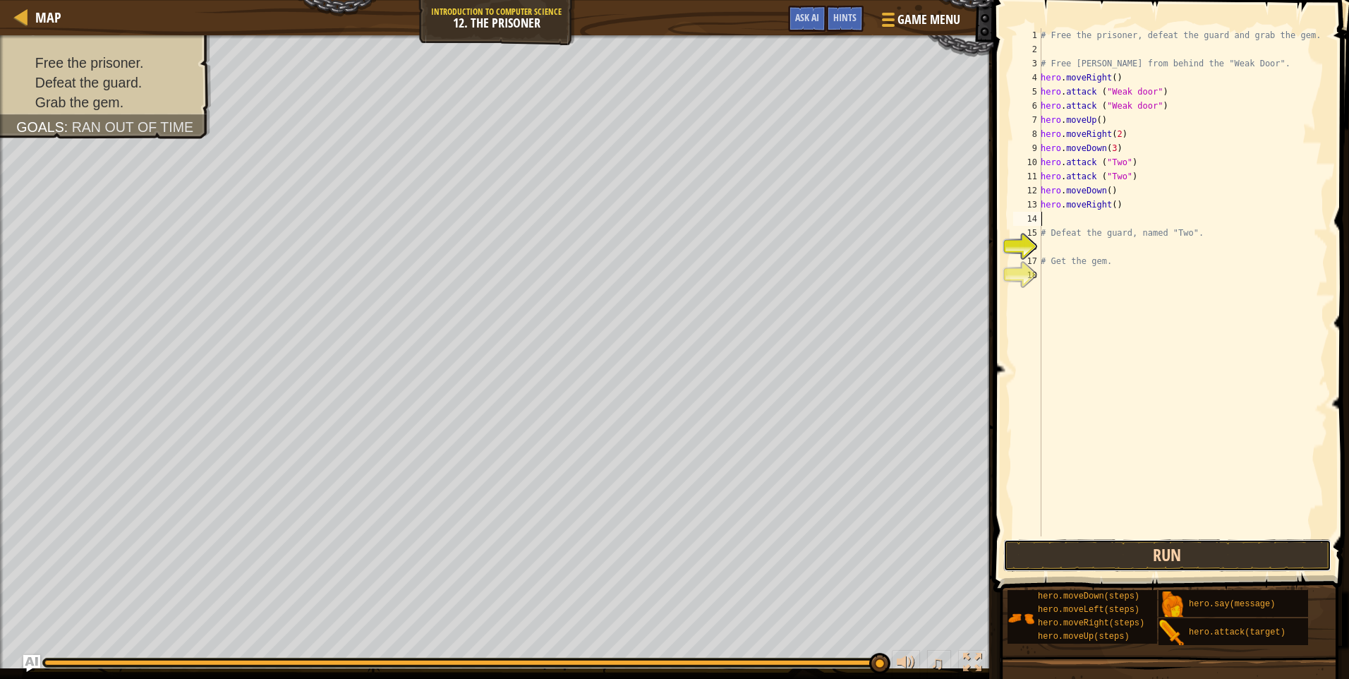
click at [1196, 554] on button "Run" at bounding box center [1168, 555] width 329 height 32
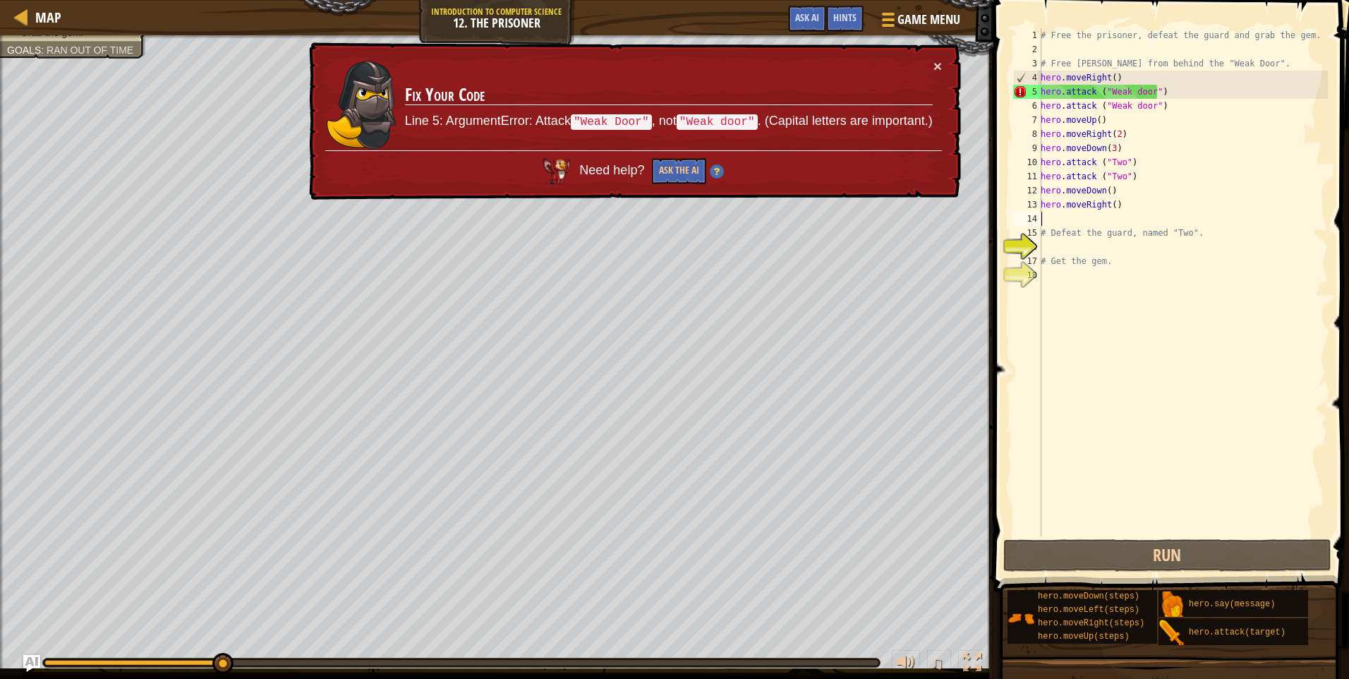
click at [1136, 95] on div "# Free the prisoner, defeat the guard and grab the gem. # Free [PERSON_NAME] fr…" at bounding box center [1183, 296] width 290 height 536
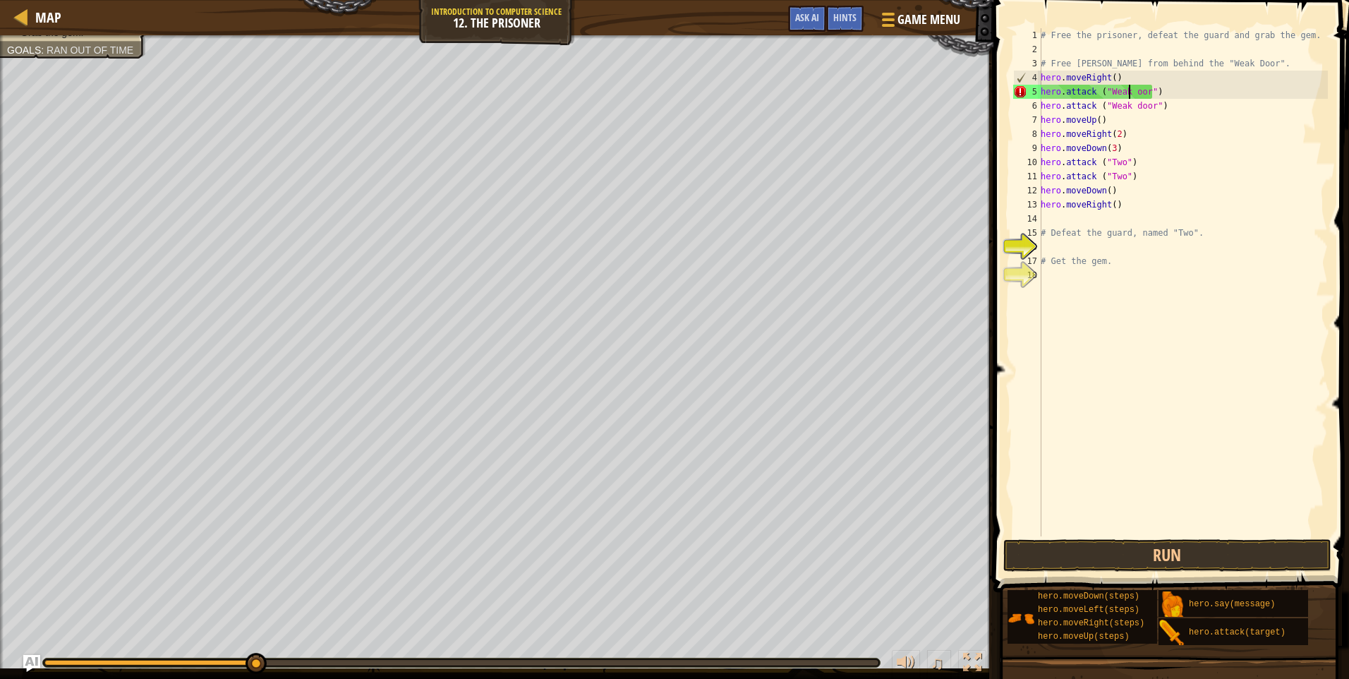
scroll to position [6, 8]
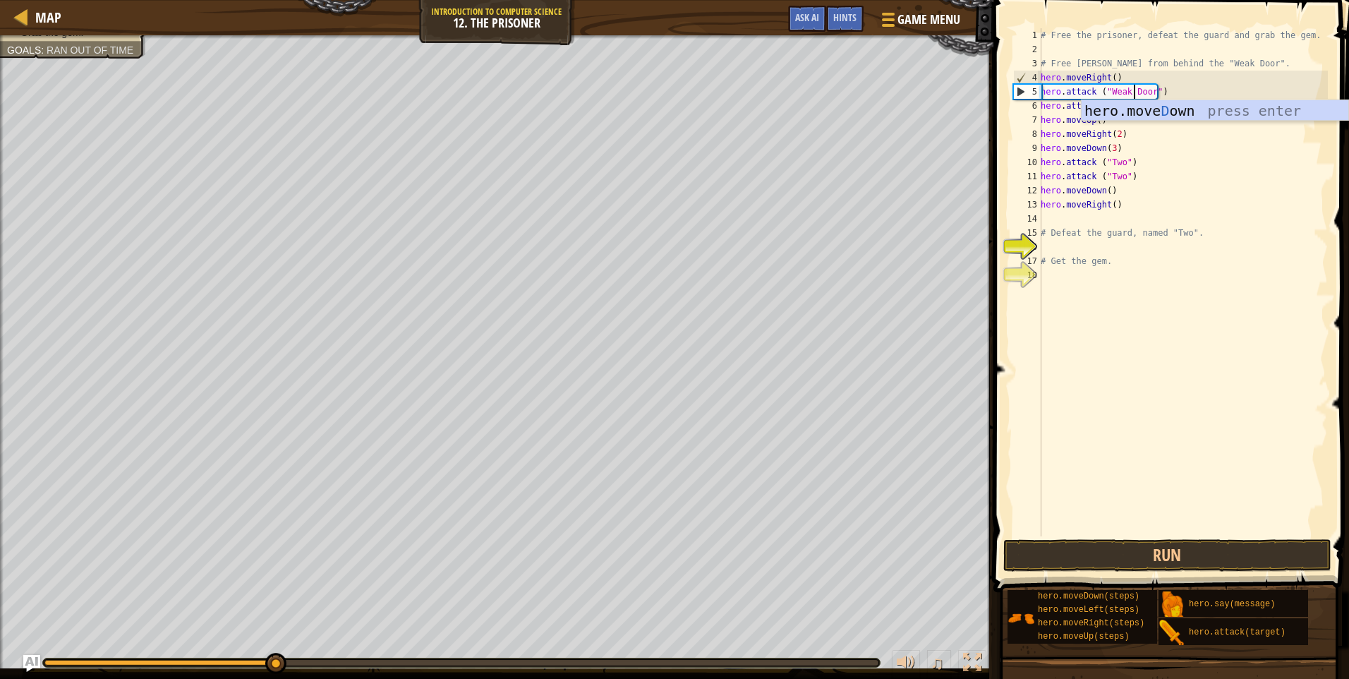
click at [1157, 157] on div "# Free the prisoner, defeat the guard and grab the gem. # Free [PERSON_NAME] fr…" at bounding box center [1183, 296] width 290 height 536
click at [1132, 108] on div "# Free the prisoner, defeat the guard and grab the gem. # Free [PERSON_NAME] fr…" at bounding box center [1183, 296] width 290 height 536
click at [1158, 181] on div "# Free the prisoner, defeat the guard and grab the gem. # Free [PERSON_NAME] fr…" at bounding box center [1183, 296] width 290 height 536
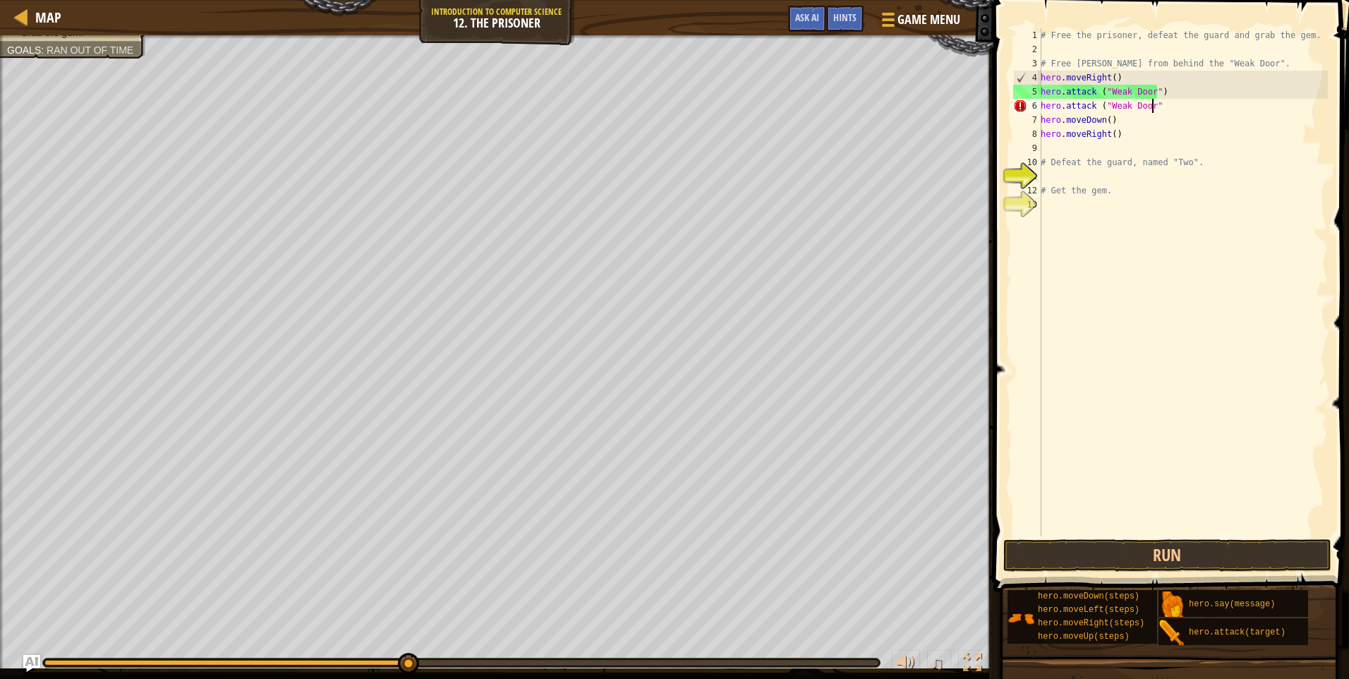
scroll to position [6, 8]
click at [1068, 66] on div "# Free the prisoner, defeat the guard and grab the gem. # Free [PERSON_NAME] fr…" at bounding box center [1183, 296] width 290 height 536
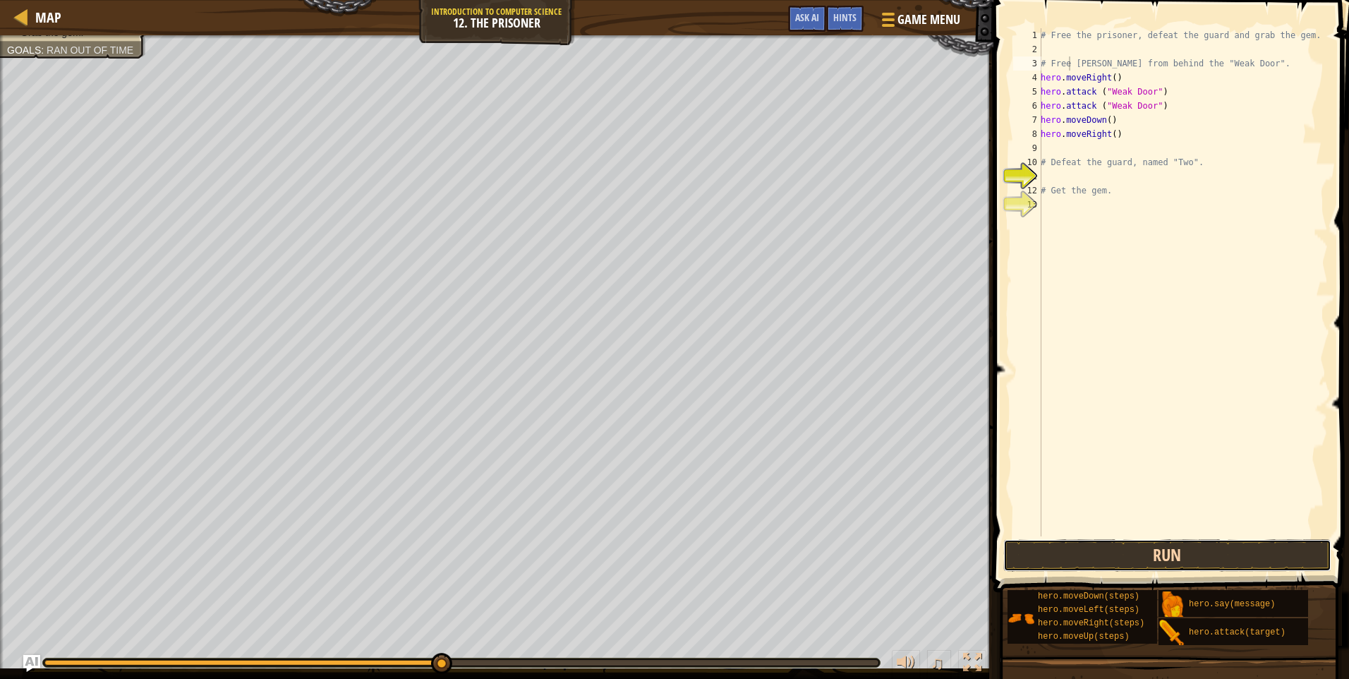
click at [1226, 565] on button "Run" at bounding box center [1168, 555] width 329 height 32
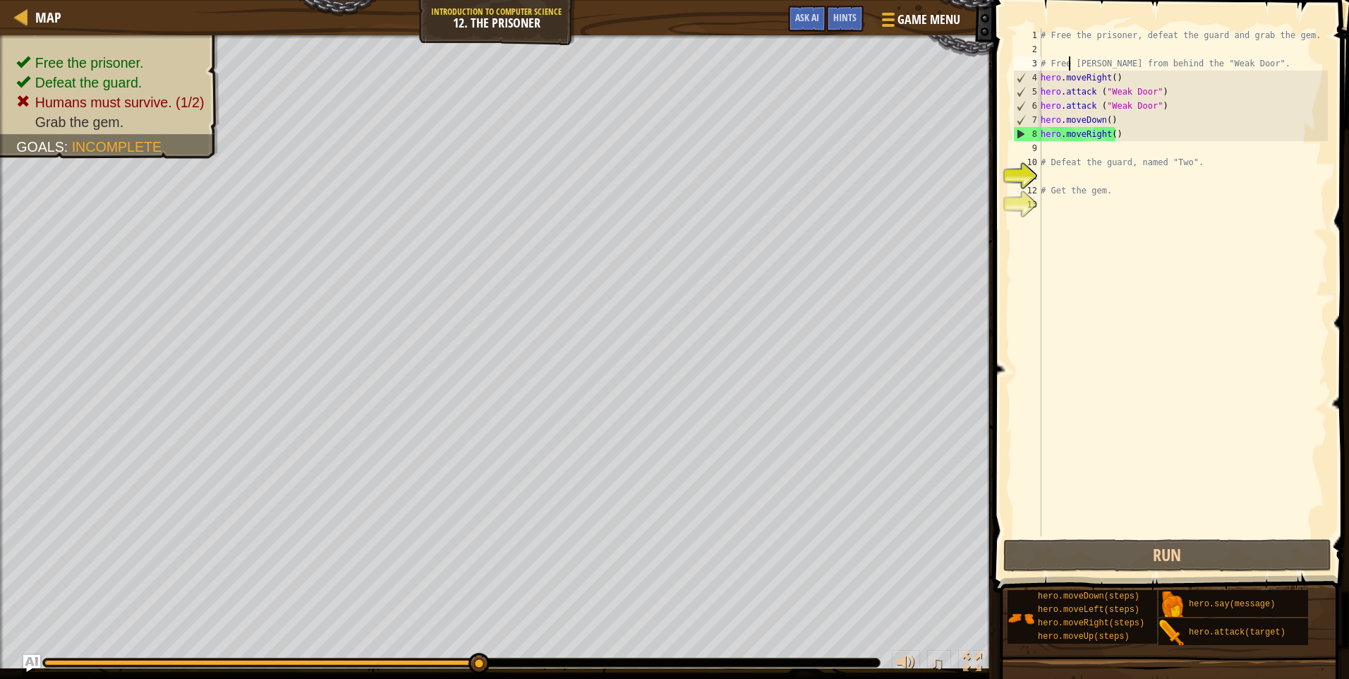
click at [1127, 113] on div "# Free the prisoner, defeat the guard and grab the gem. # Free [PERSON_NAME] fr…" at bounding box center [1183, 296] width 290 height 536
click at [1171, 105] on div "# Free the prisoner, defeat the guard and grab the gem. # Free [PERSON_NAME] fr…" at bounding box center [1183, 296] width 290 height 536
type textarea "hero.attack ("Weak Door")"
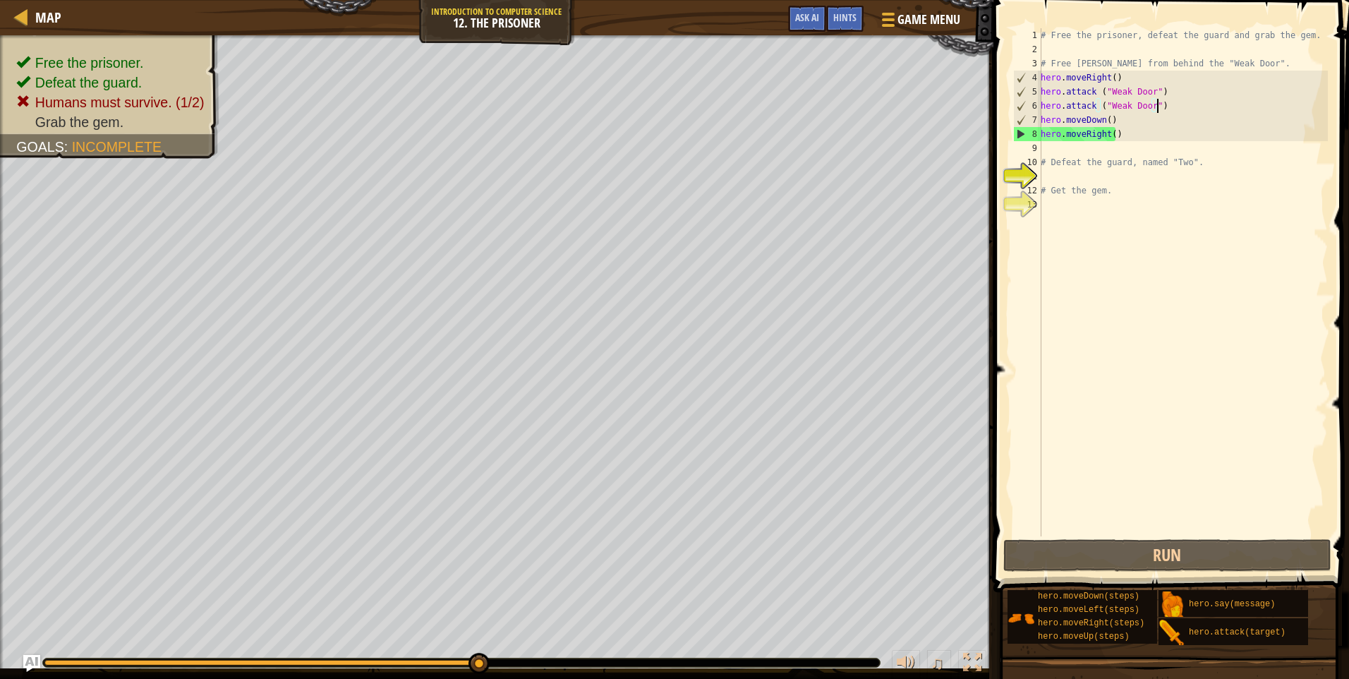
click at [1113, 132] on div "# Free the prisoner, defeat the guard and grab the gem. # Free [PERSON_NAME] fr…" at bounding box center [1183, 296] width 290 height 536
type textarea "hero.moveRight(2)"
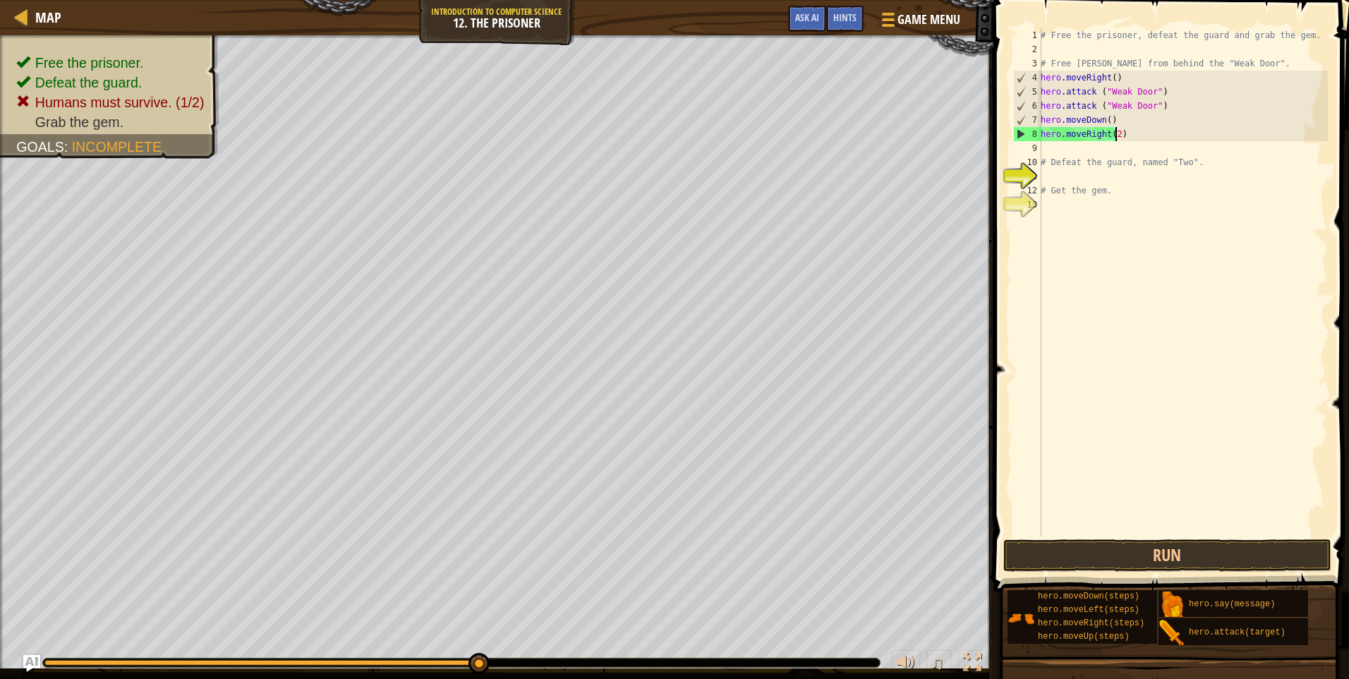
scroll to position [6, 6]
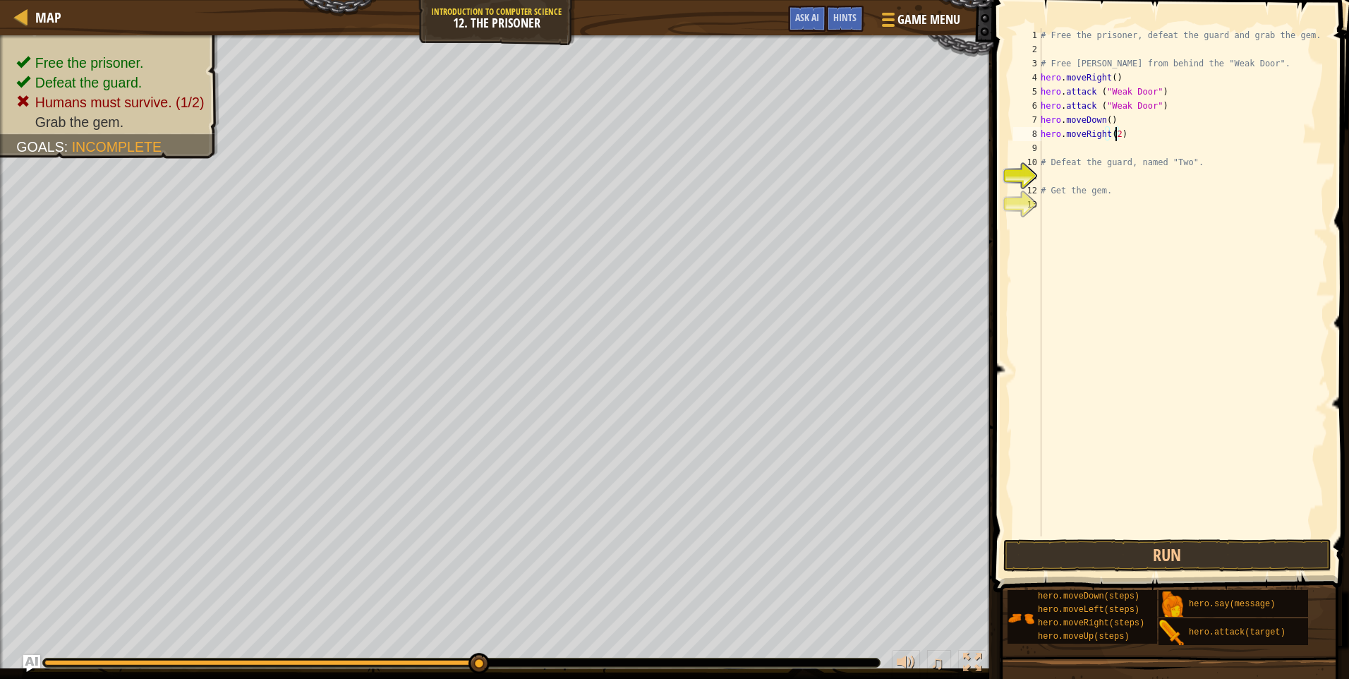
click at [1105, 140] on div "# Free the prisoner, defeat the guard and grab the gem. # Free [PERSON_NAME] fr…" at bounding box center [1183, 296] width 290 height 536
click at [1129, 140] on div "# Free the prisoner, defeat the guard and grab the gem. # Free [PERSON_NAME] fr…" at bounding box center [1183, 296] width 290 height 536
type textarea "hero.attack ("Two")"
drag, startPoint x: 1160, startPoint y: 105, endPoint x: 1045, endPoint y: 106, distance: 115.0
click at [1045, 106] on div "# Free the prisoner, defeat the guard and grab the gem. # Free [PERSON_NAME] fr…" at bounding box center [1183, 296] width 290 height 536
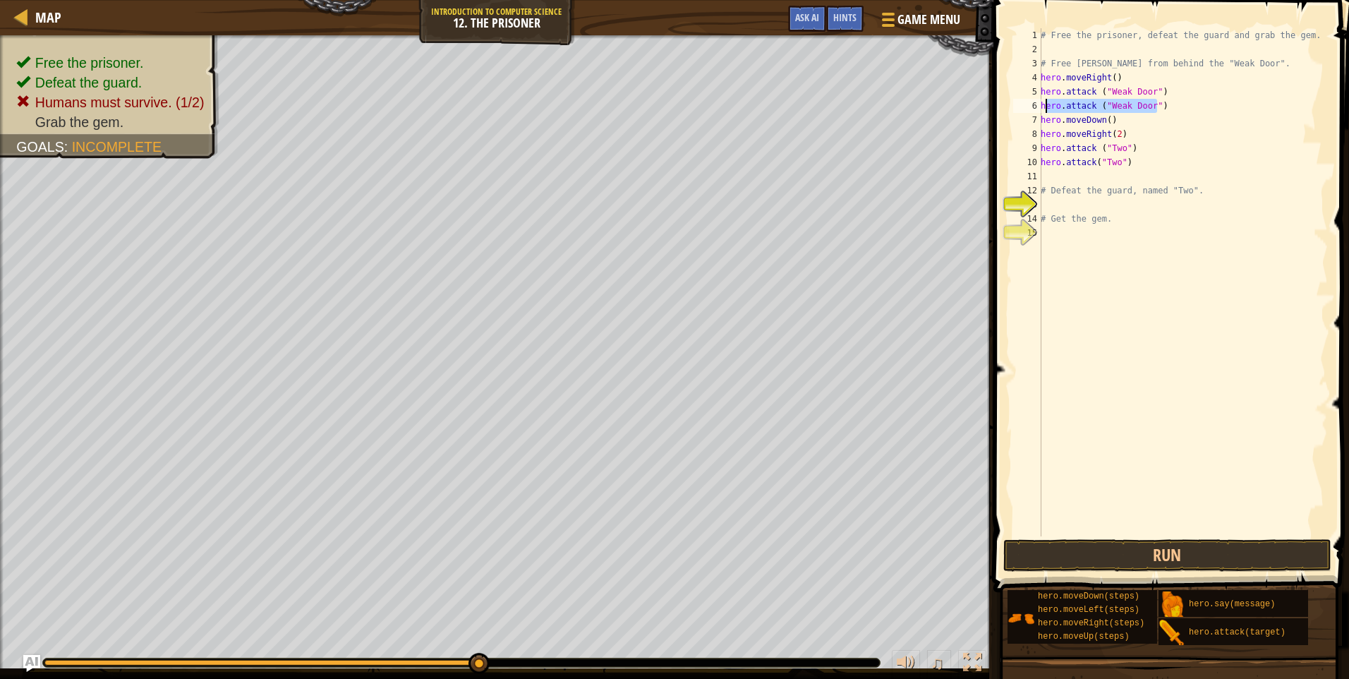
type textarea "h"
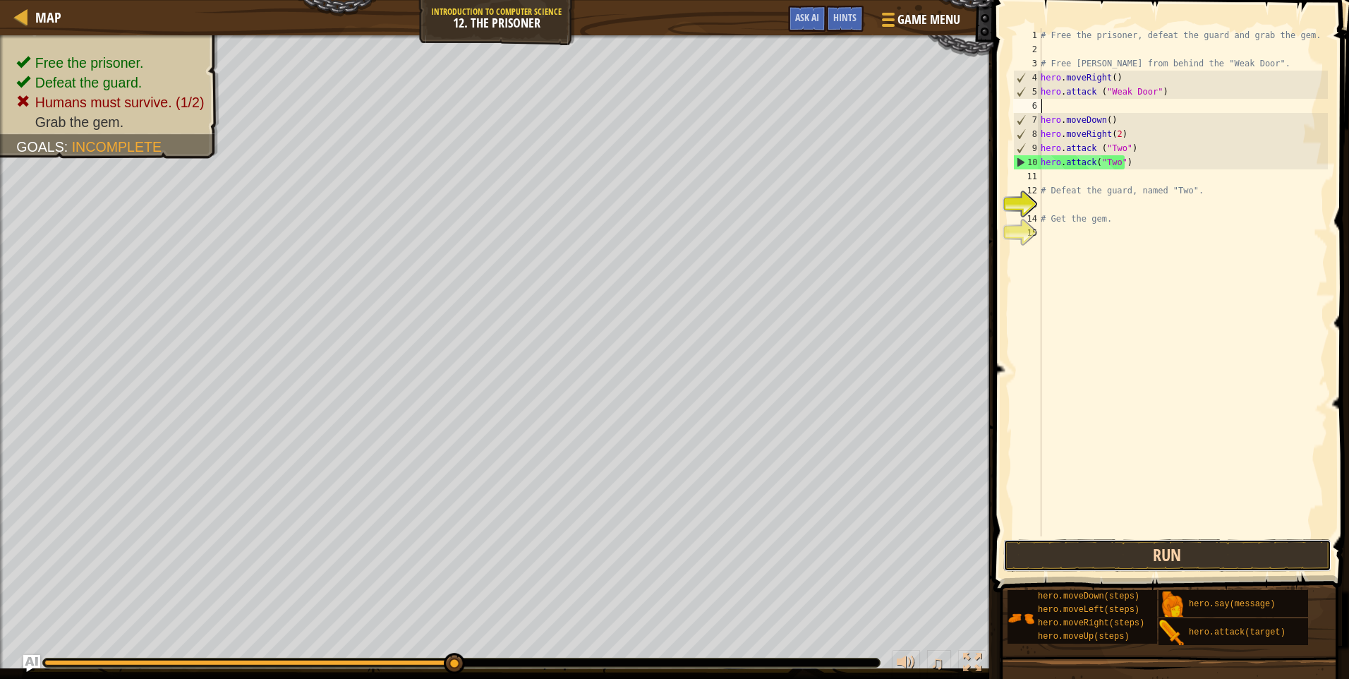
click at [1126, 550] on button "Run" at bounding box center [1168, 555] width 329 height 32
click at [1052, 174] on div "# Free the prisoner, defeat the guard and grab the gem. # Free [PERSON_NAME] fr…" at bounding box center [1183, 296] width 290 height 536
drag, startPoint x: 1129, startPoint y: 172, endPoint x: 1100, endPoint y: 171, distance: 28.3
click at [1100, 171] on div "# Free the prisoner, defeat the guard and grab the gem. # Free [PERSON_NAME] fr…" at bounding box center [1183, 296] width 290 height 536
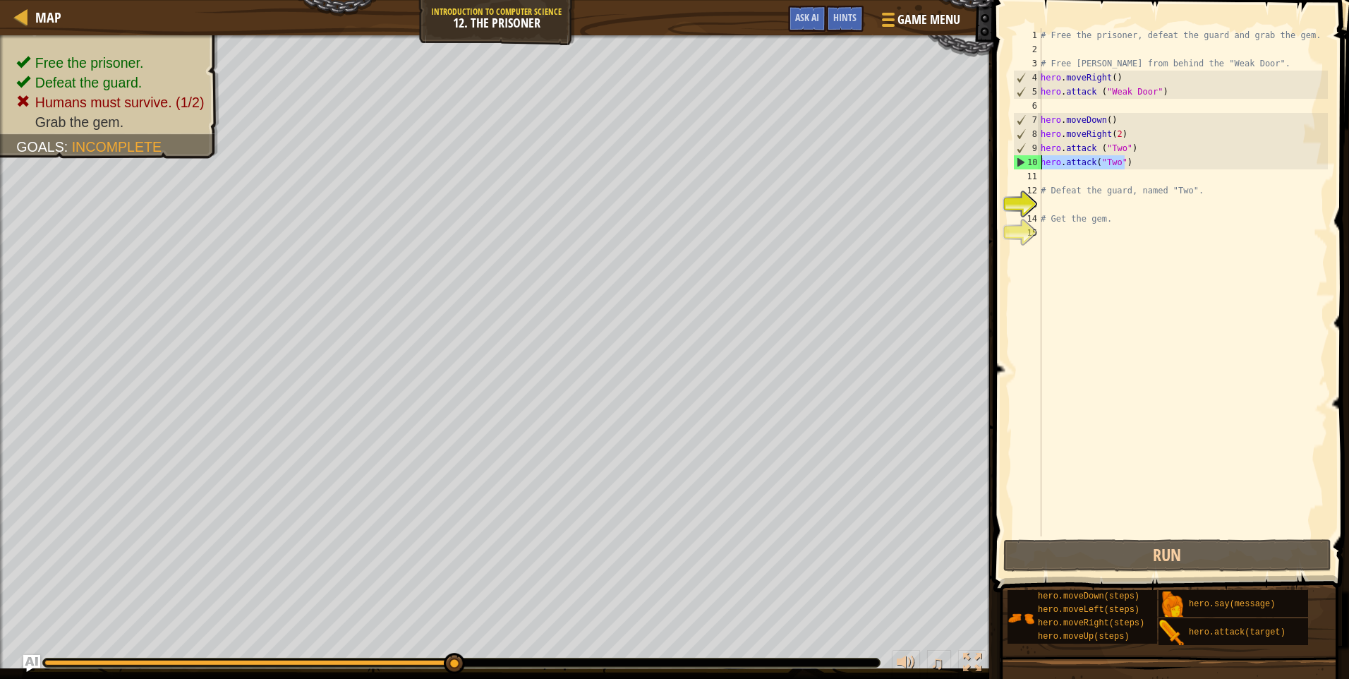
drag, startPoint x: 1125, startPoint y: 163, endPoint x: 1045, endPoint y: 161, distance: 80.5
click at [1045, 163] on div "# Free the prisoner, defeat the guard and grab the gem. # Free [PERSON_NAME] fr…" at bounding box center [1183, 296] width 290 height 536
click at [1126, 155] on div "# Free the prisoner, defeat the guard and grab the gem. # Free [PERSON_NAME] fr…" at bounding box center [1183, 296] width 290 height 536
click at [1060, 185] on div "# Free the prisoner, defeat the guard and grab the gem. # Free [PERSON_NAME] fr…" at bounding box center [1183, 296] width 290 height 536
type textarea "# Defeat the guard, named "Two"."
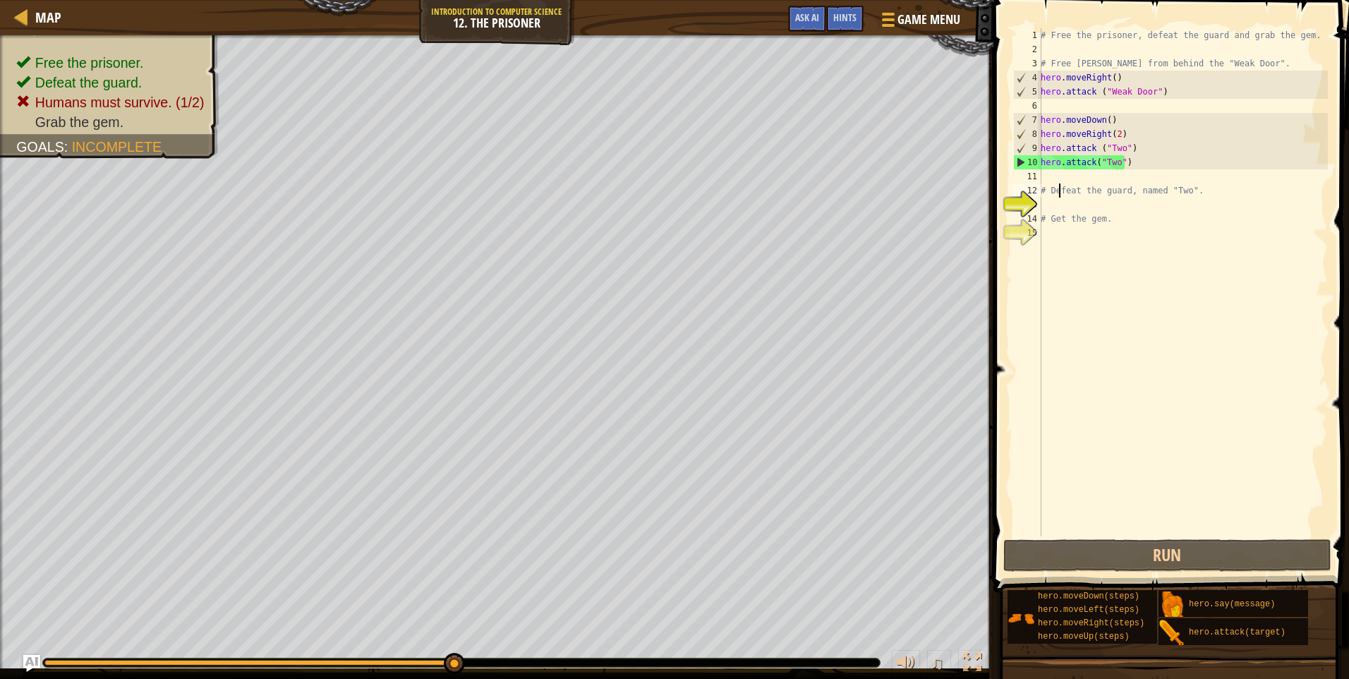
click at [1054, 171] on div "# Free the prisoner, defeat the guard and grab the gem. # Free [PERSON_NAME] fr…" at bounding box center [1183, 296] width 290 height 536
paste textarea "hero.attack("Two")"
type textarea "hero.attack("Two")"
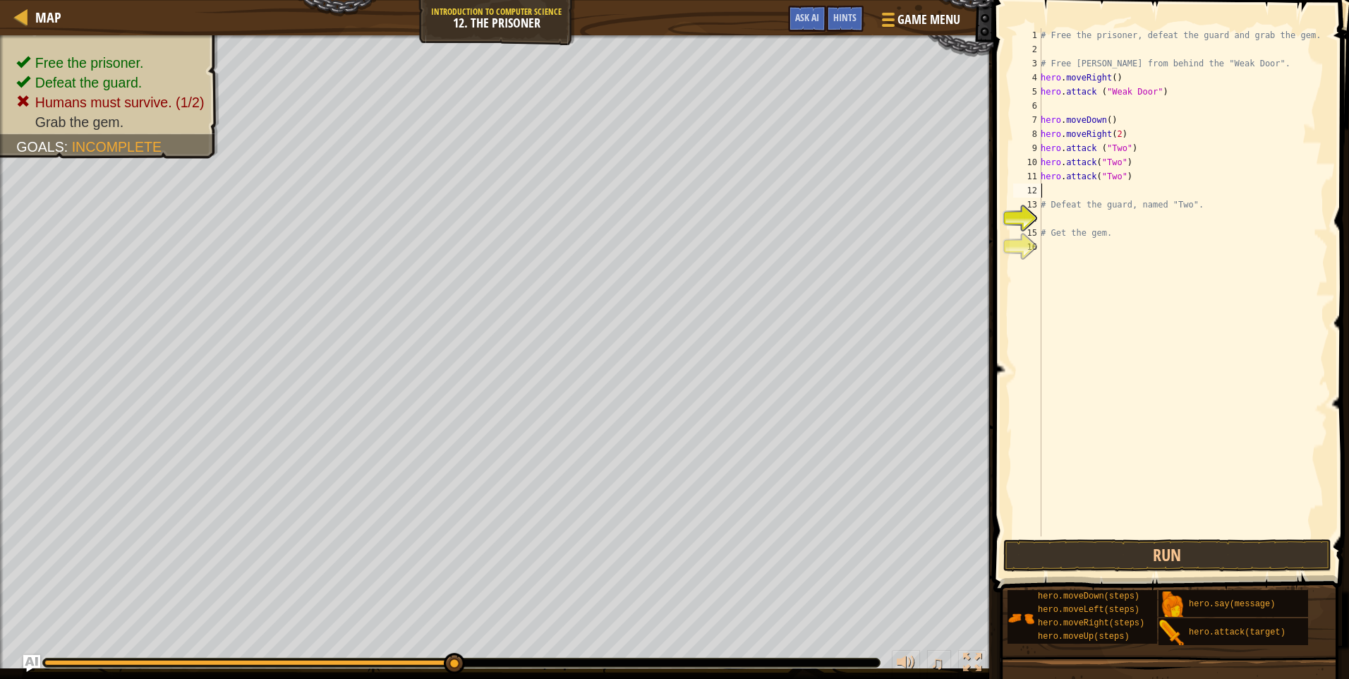
paste textarea "hero.attack("Two")"
type textarea "hero.attack("Two")"
click at [1156, 545] on button "Run" at bounding box center [1168, 555] width 329 height 32
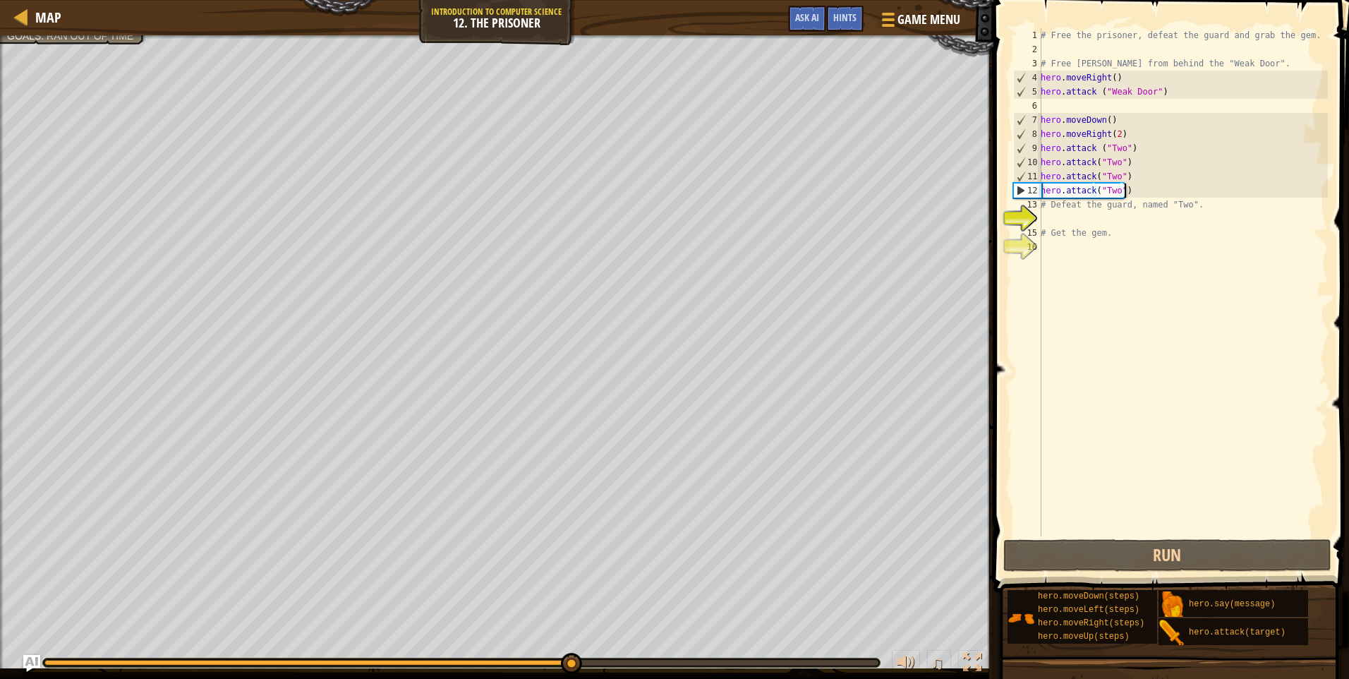
click at [1132, 191] on div "# Free the prisoner, defeat the guard and grab the gem. # Free [PERSON_NAME] fr…" at bounding box center [1183, 296] width 290 height 536
click at [1135, 191] on div "# Free the prisoner, defeat the guard and grab the gem. # Free [PERSON_NAME] fr…" at bounding box center [1183, 296] width 290 height 536
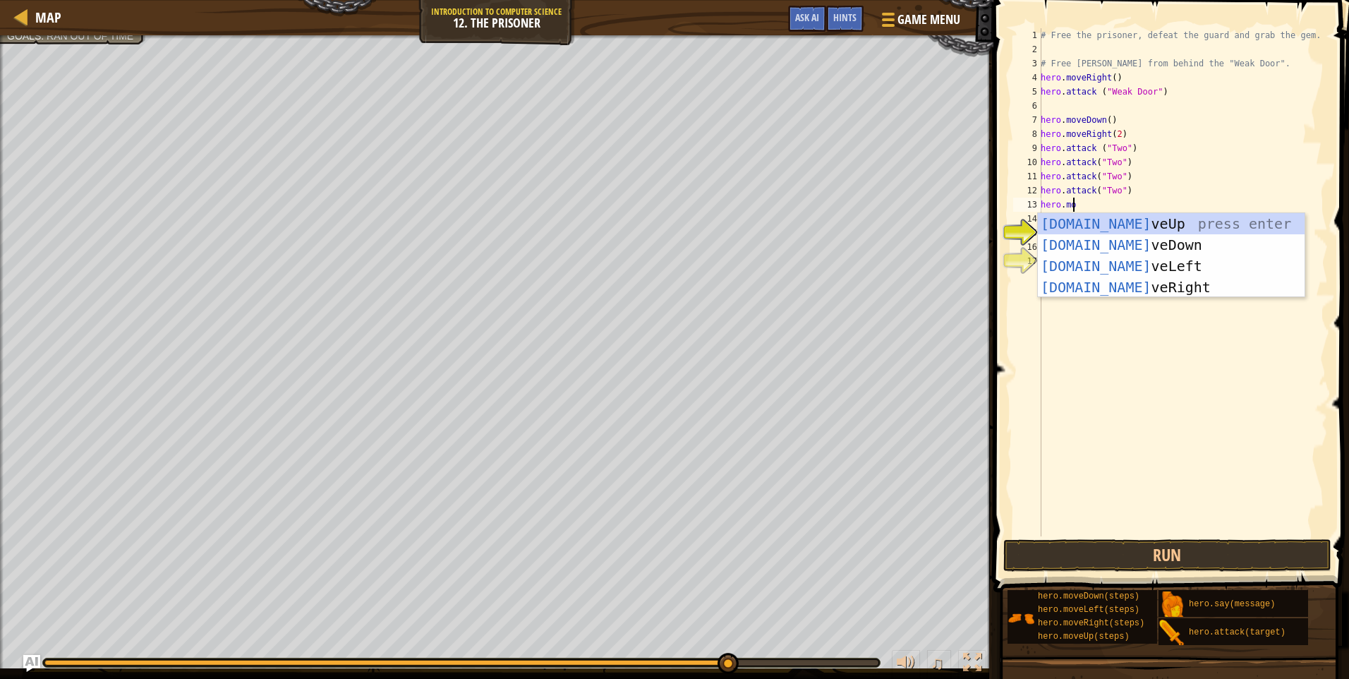
scroll to position [6, 2]
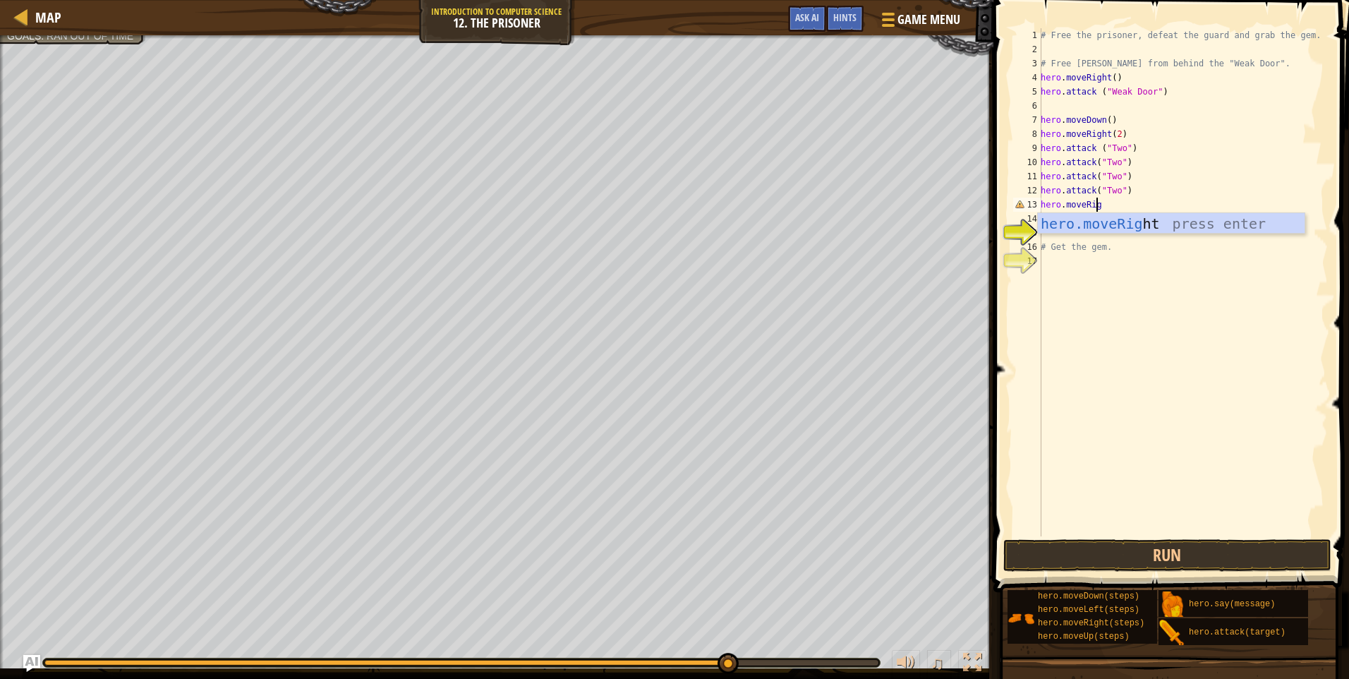
type textarea "hero.moveRight"
type textarea "hero.moveDown(2)"
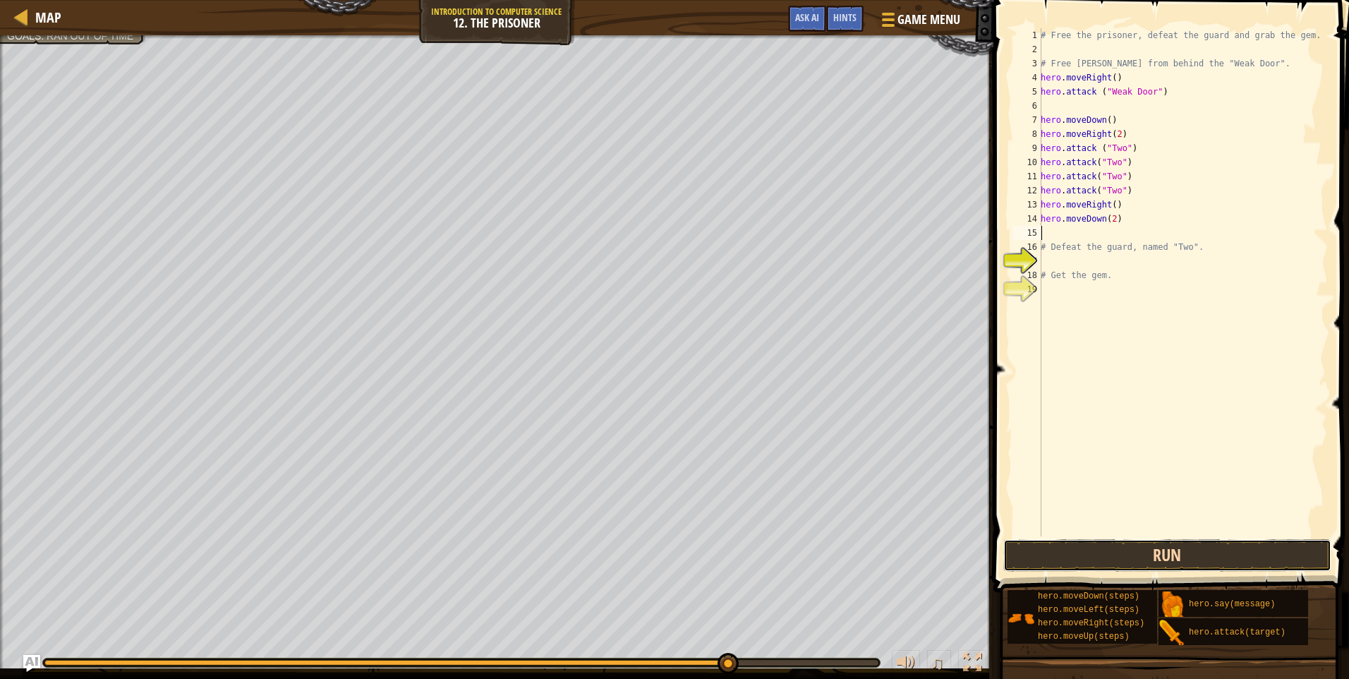
click at [1136, 557] on button "Run" at bounding box center [1168, 555] width 329 height 32
click at [1136, 555] on button "Run" at bounding box center [1168, 555] width 329 height 32
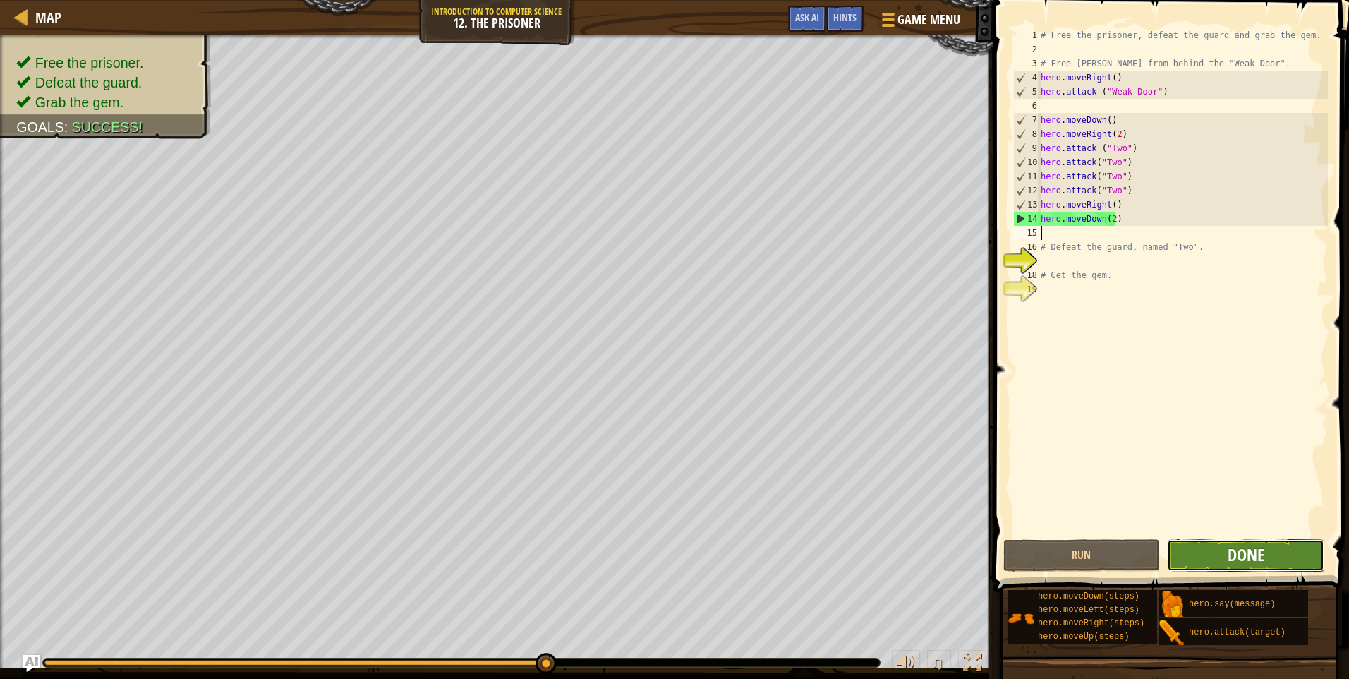
click at [1255, 558] on span "Done" at bounding box center [1246, 554] width 37 height 23
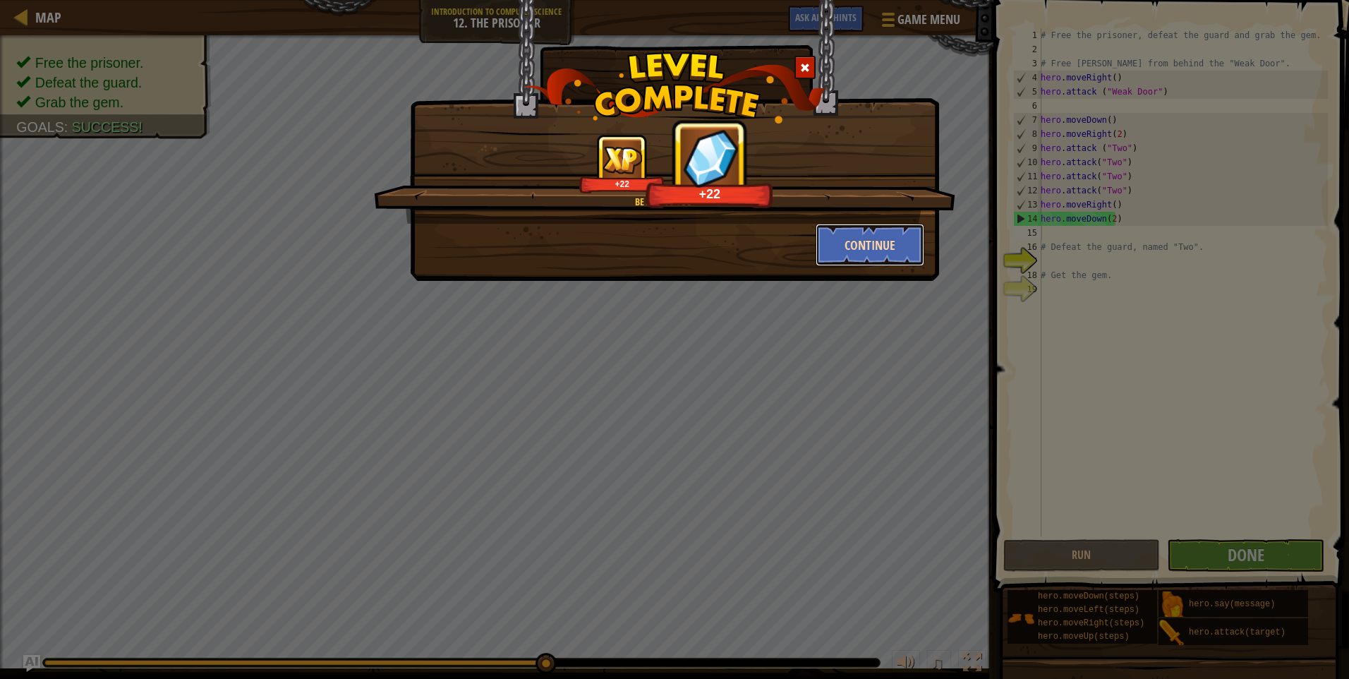
click at [884, 247] on button "Continue" at bounding box center [870, 245] width 109 height 42
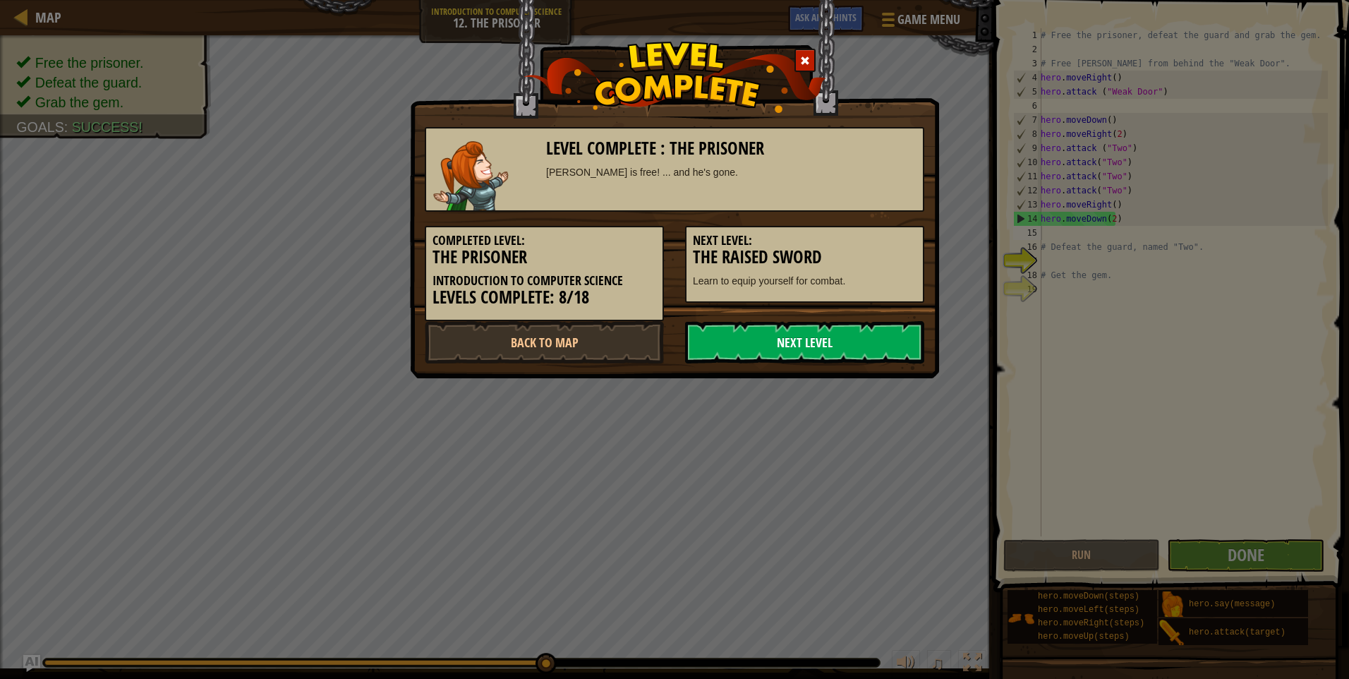
click at [814, 342] on link "Next Level" at bounding box center [804, 342] width 239 height 42
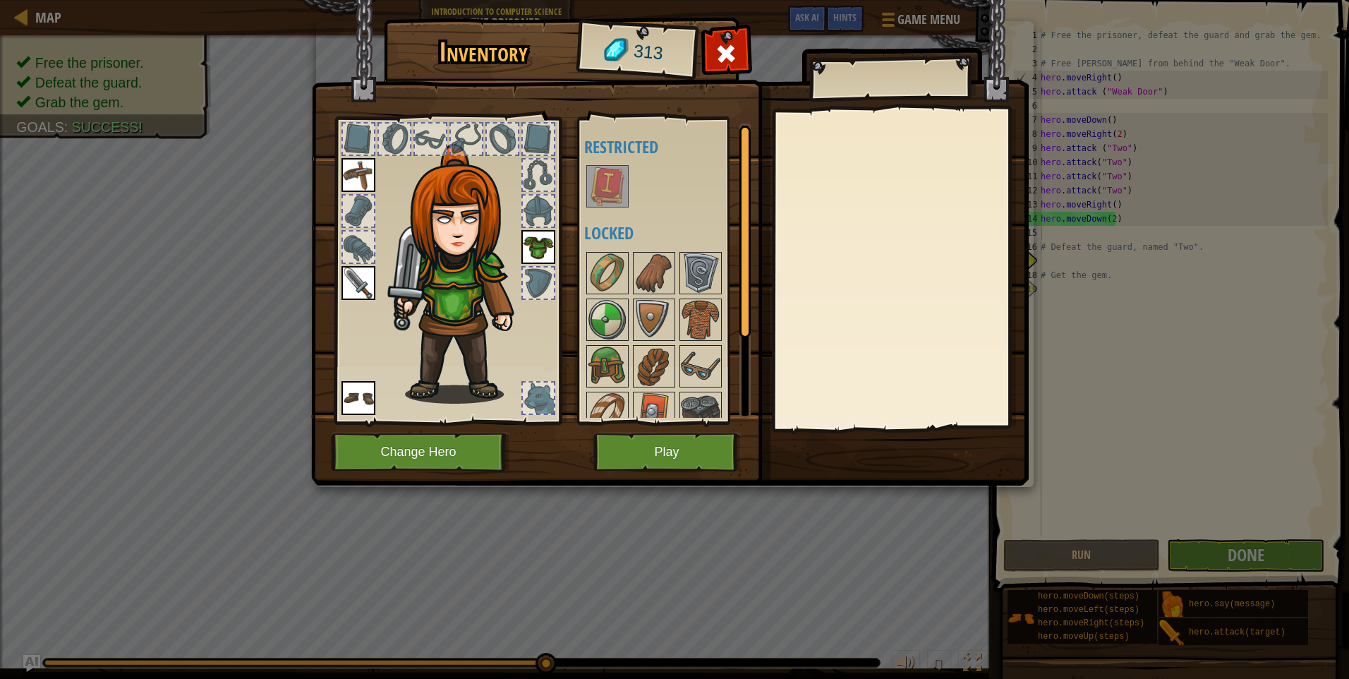
click at [360, 179] on img at bounding box center [359, 175] width 34 height 34
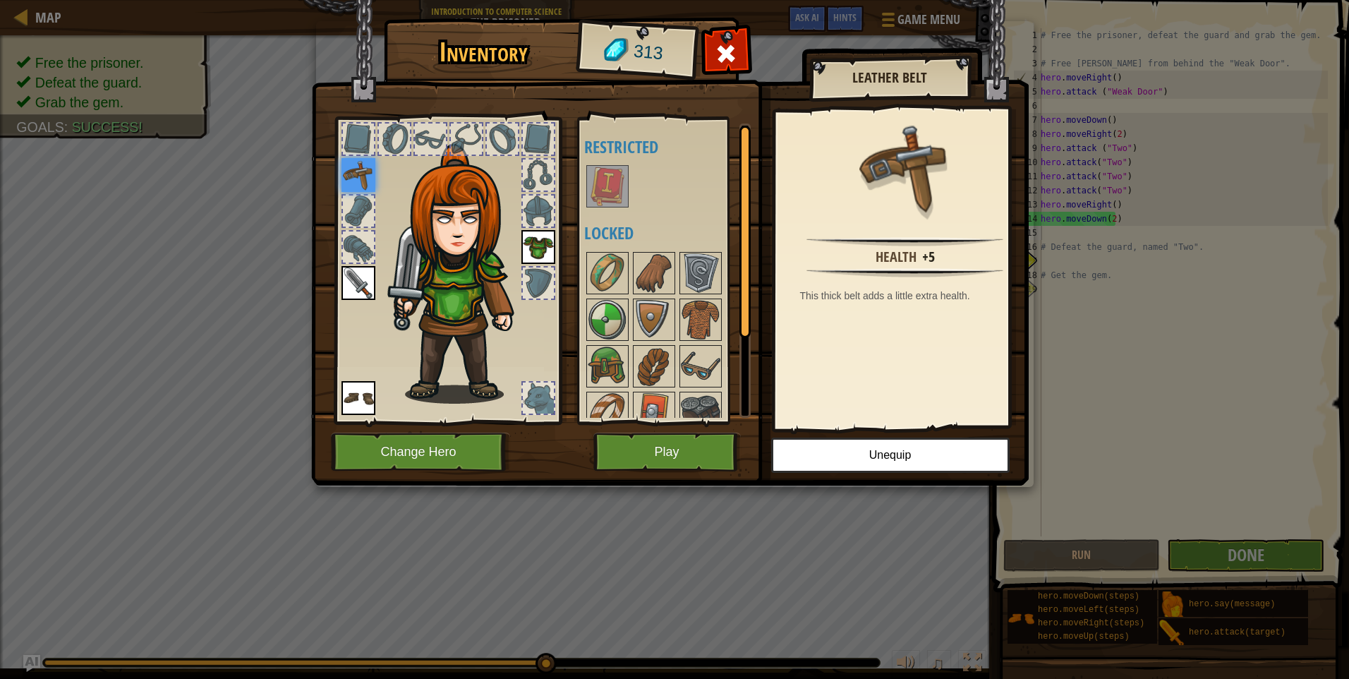
click at [359, 271] on img at bounding box center [359, 283] width 34 height 34
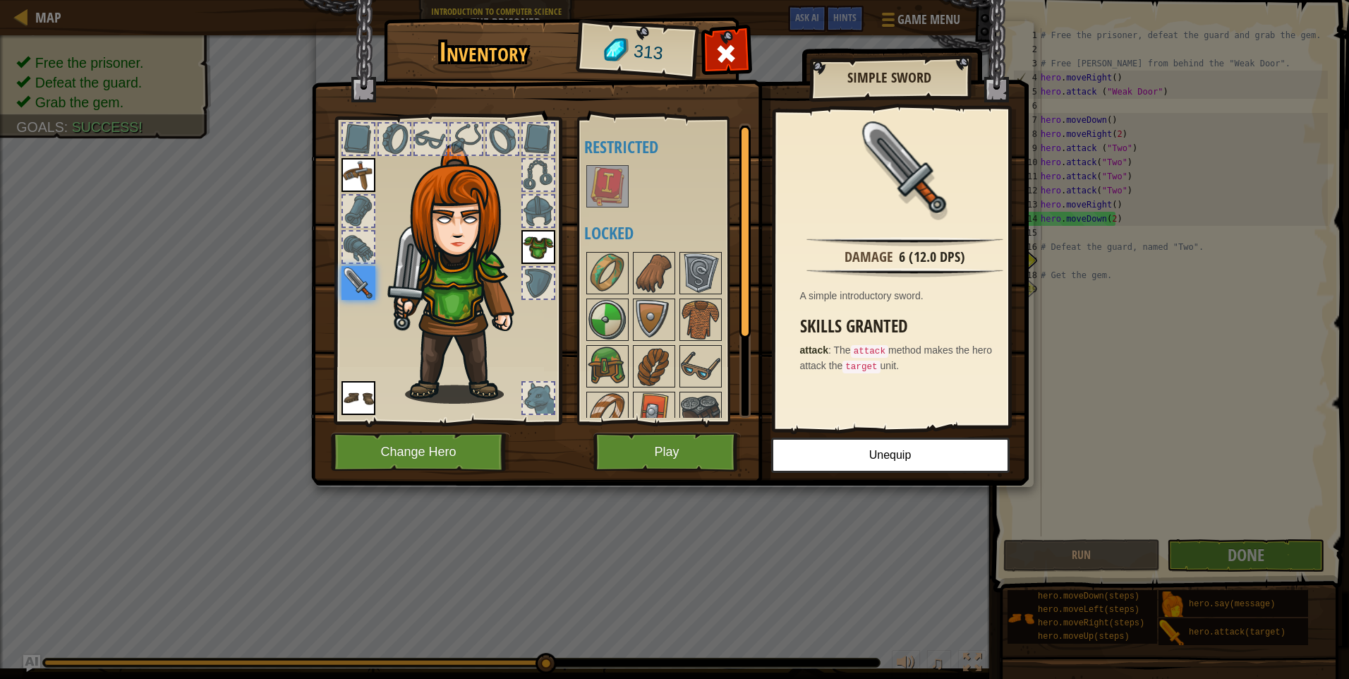
click at [547, 210] on div at bounding box center [538, 211] width 31 height 31
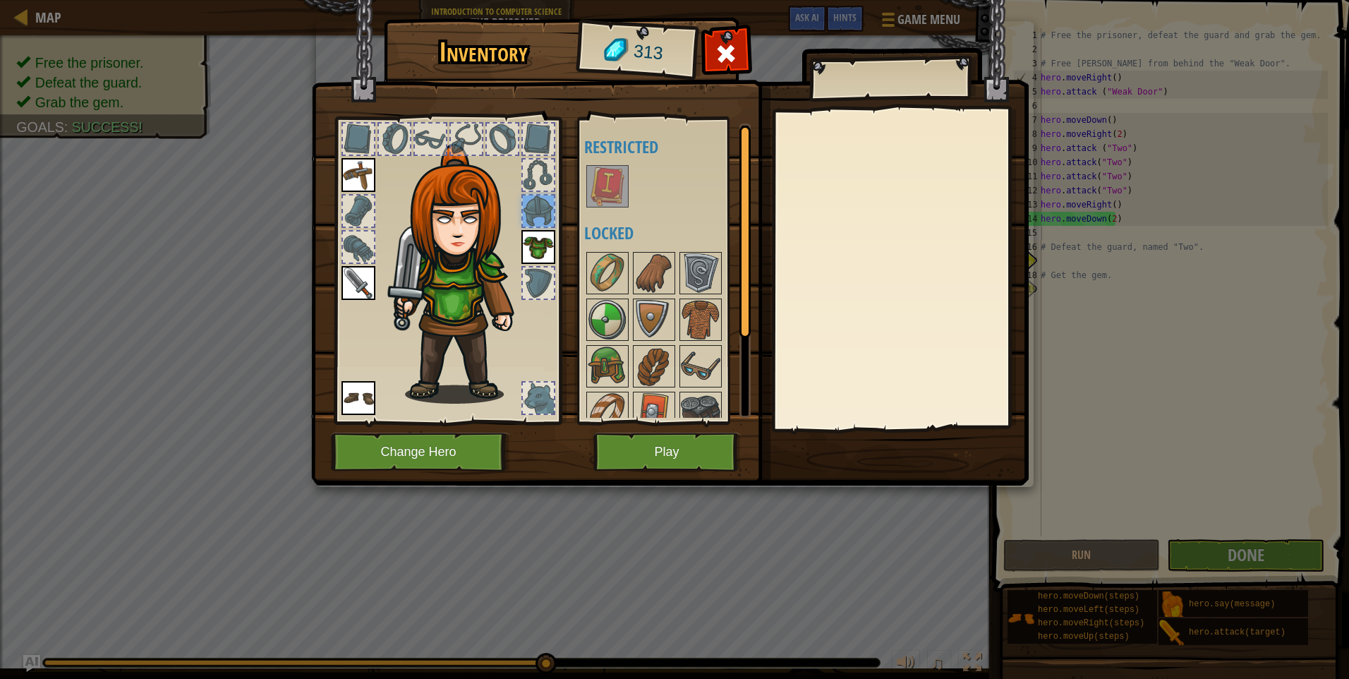
click at [366, 246] on div at bounding box center [358, 246] width 31 height 31
click at [363, 179] on img at bounding box center [359, 175] width 34 height 34
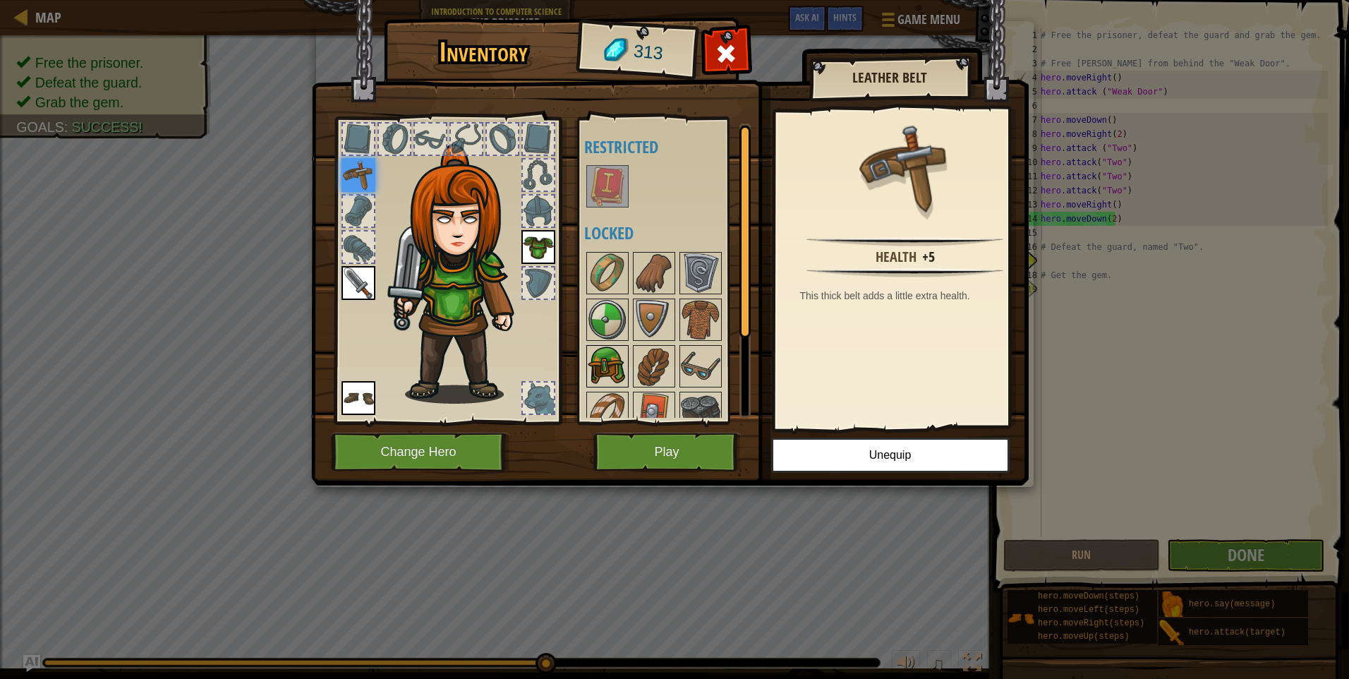
click at [609, 362] on img at bounding box center [608, 367] width 40 height 40
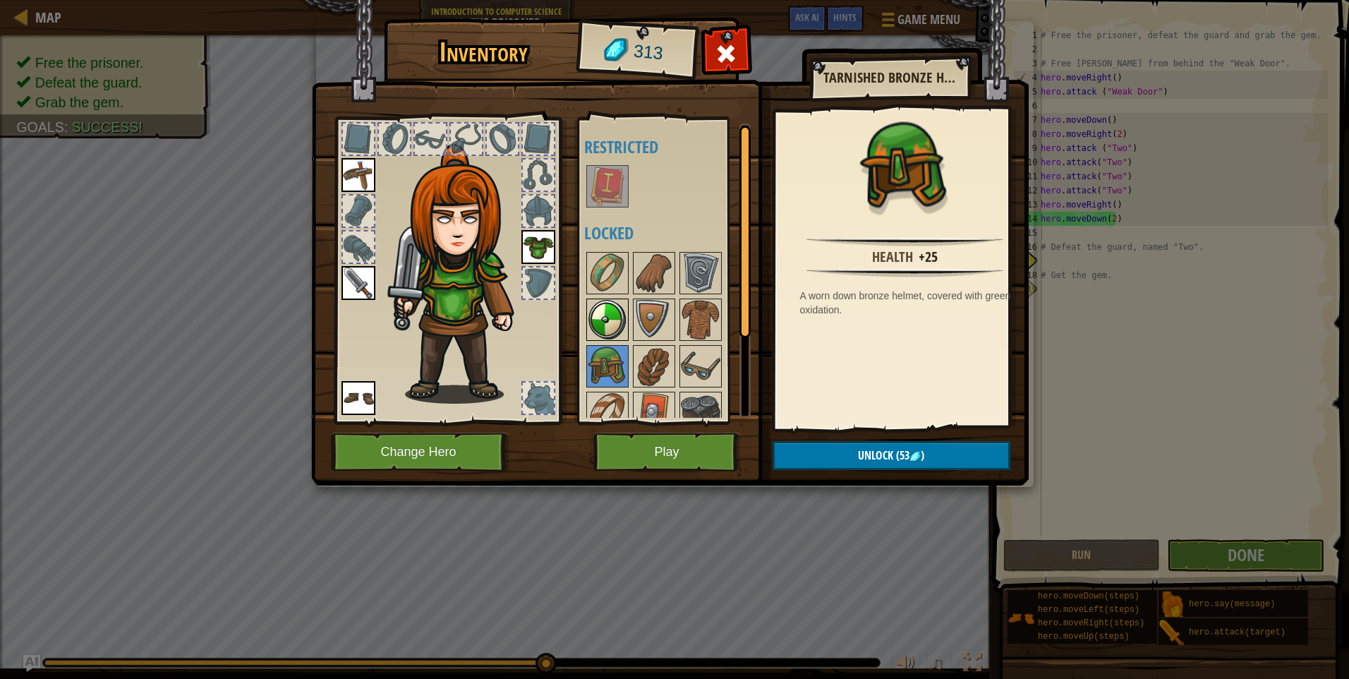
click at [611, 327] on img at bounding box center [608, 320] width 40 height 40
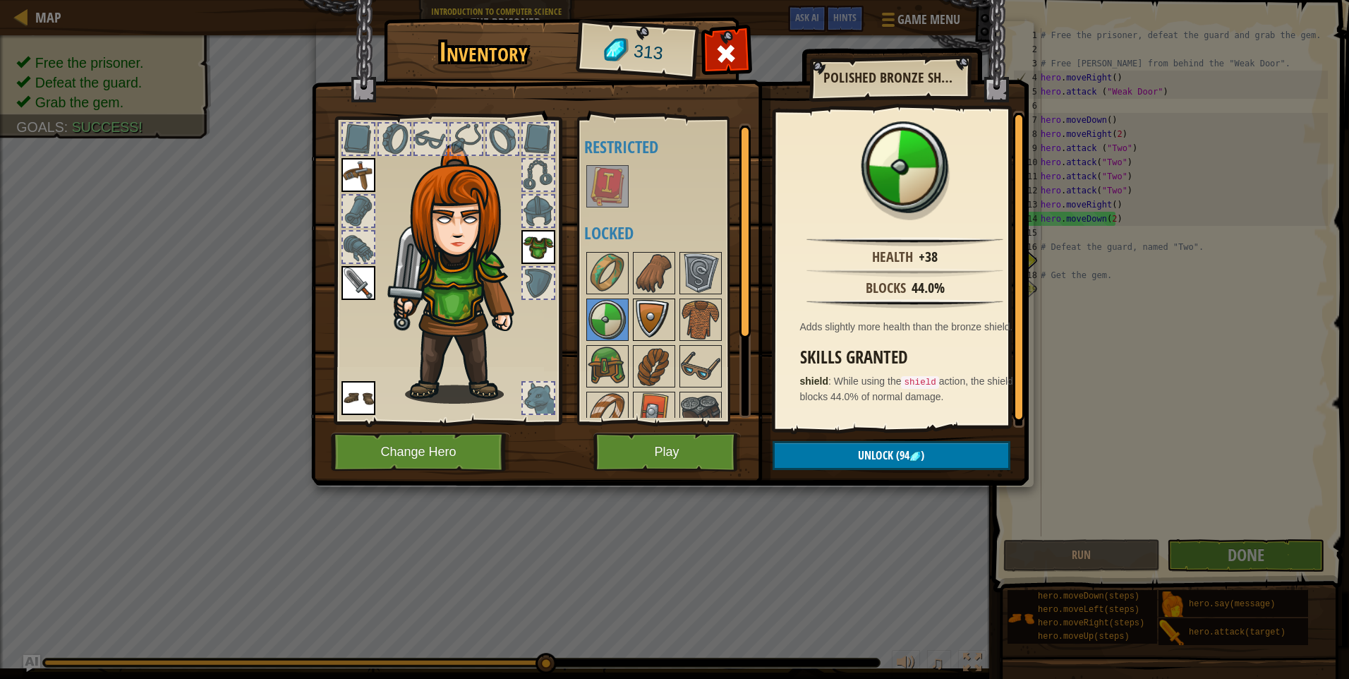
click at [645, 321] on img at bounding box center [655, 320] width 40 height 40
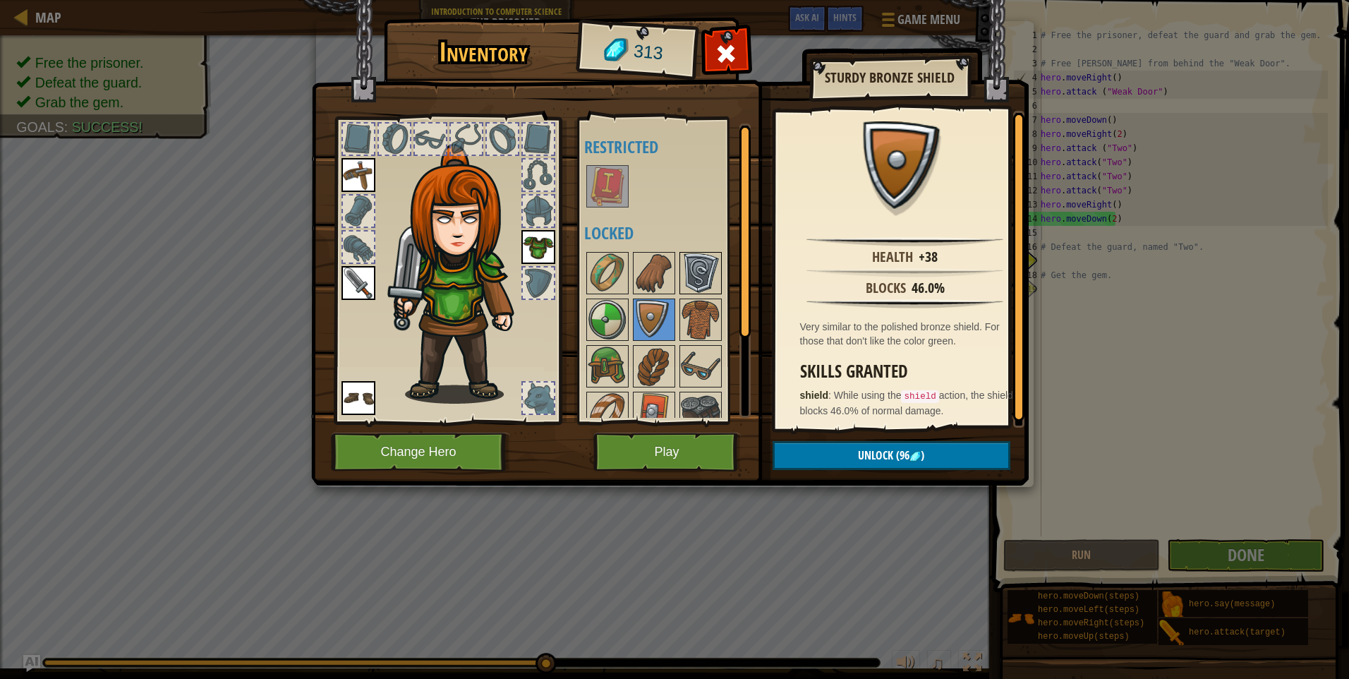
click at [711, 258] on img at bounding box center [701, 273] width 40 height 40
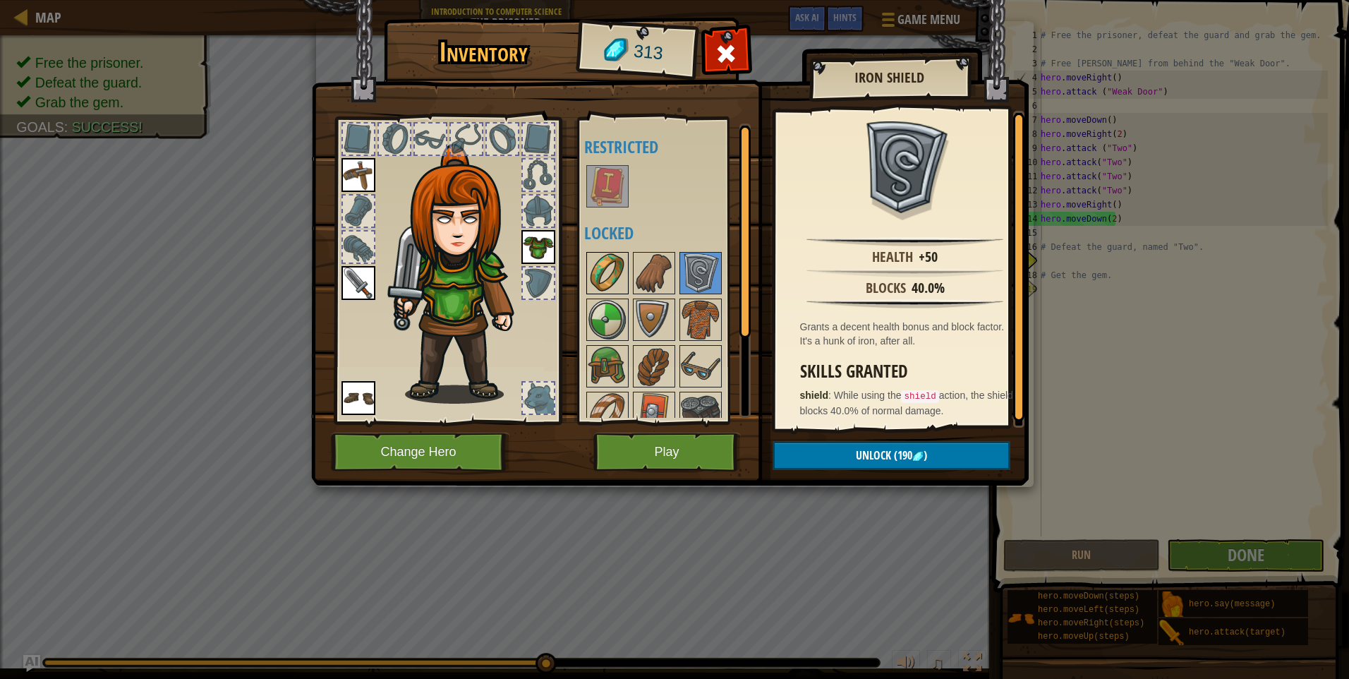
click at [611, 259] on img at bounding box center [608, 273] width 40 height 40
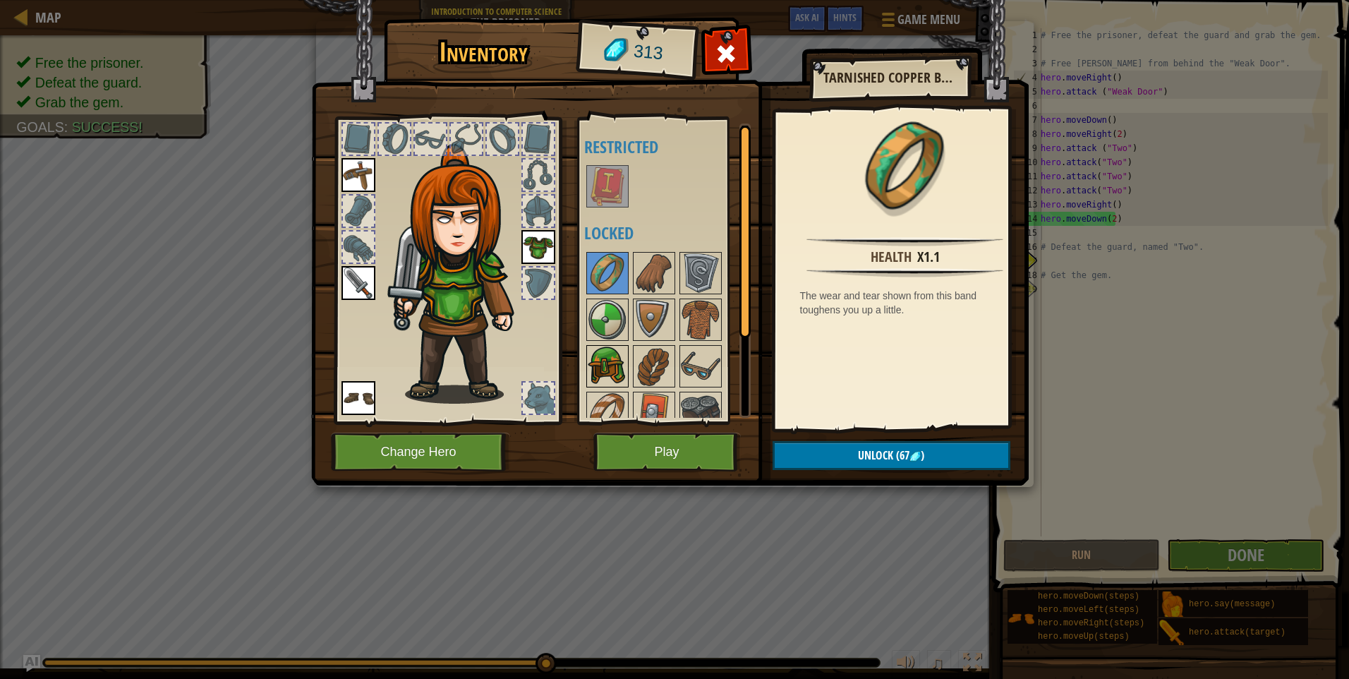
click at [619, 375] on img at bounding box center [608, 367] width 40 height 40
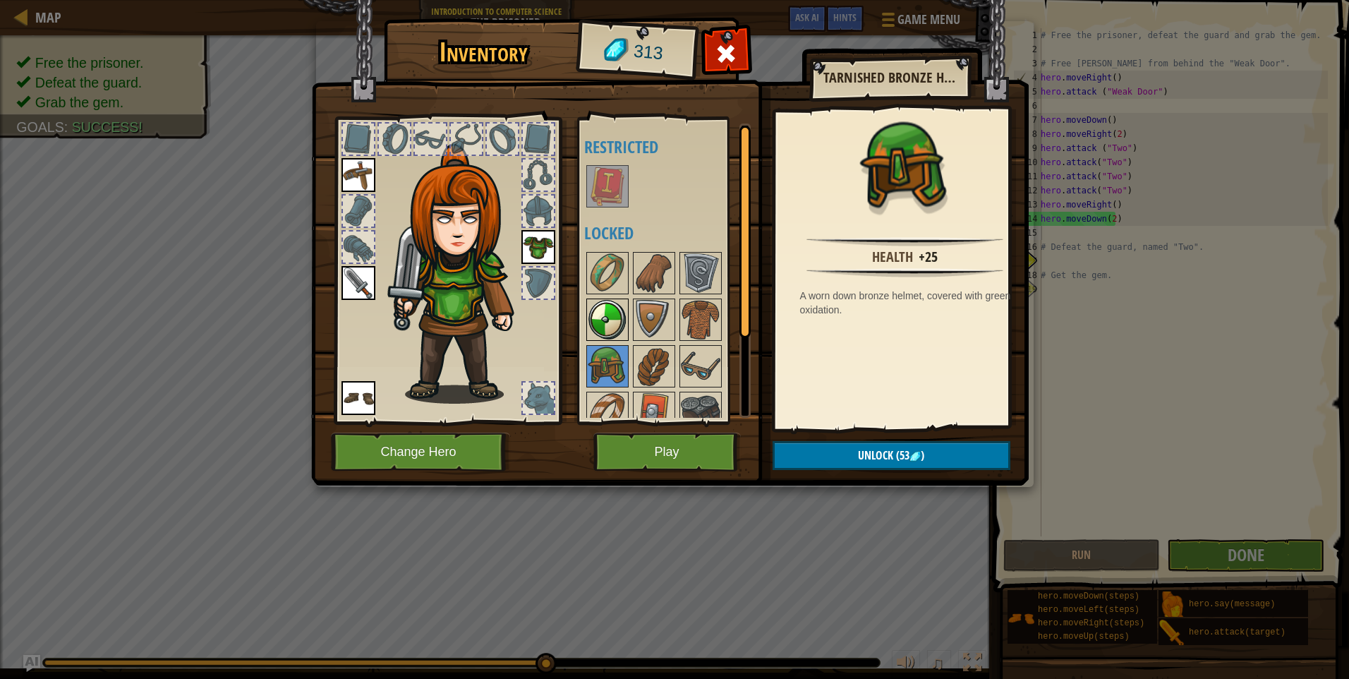
click at [625, 325] on img at bounding box center [608, 320] width 40 height 40
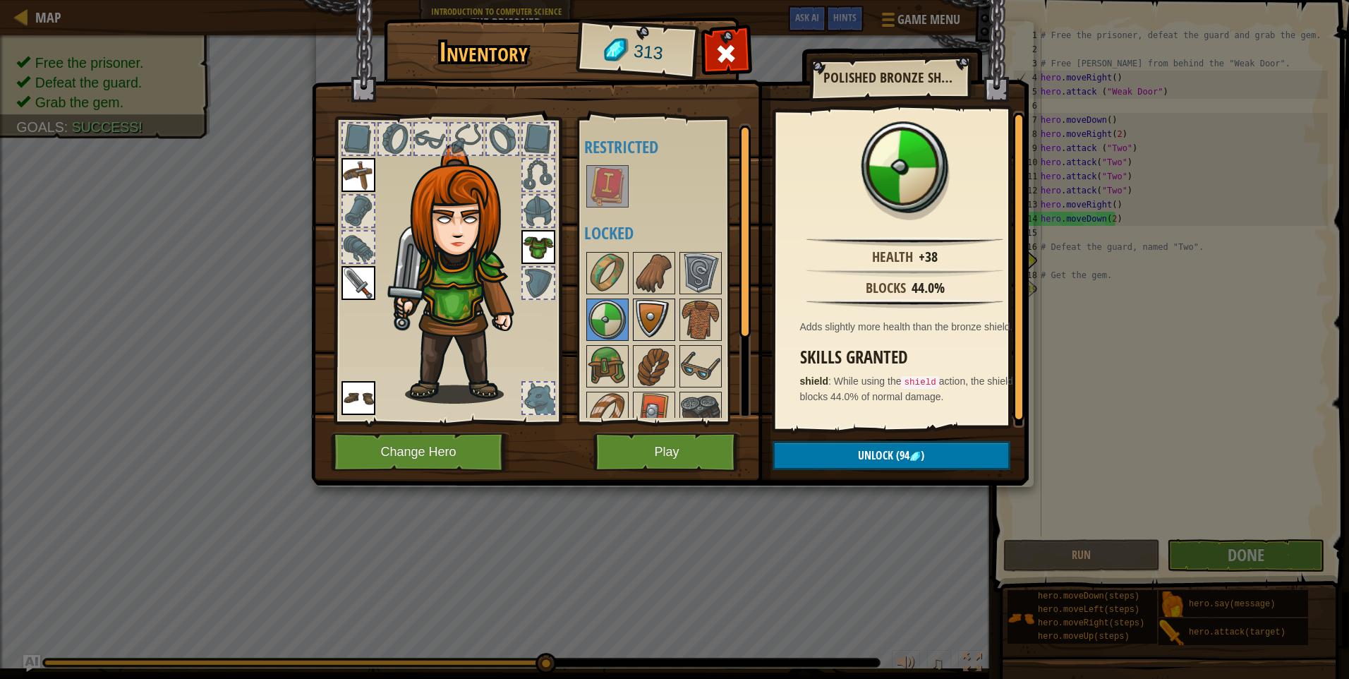
click at [655, 328] on img at bounding box center [655, 320] width 40 height 40
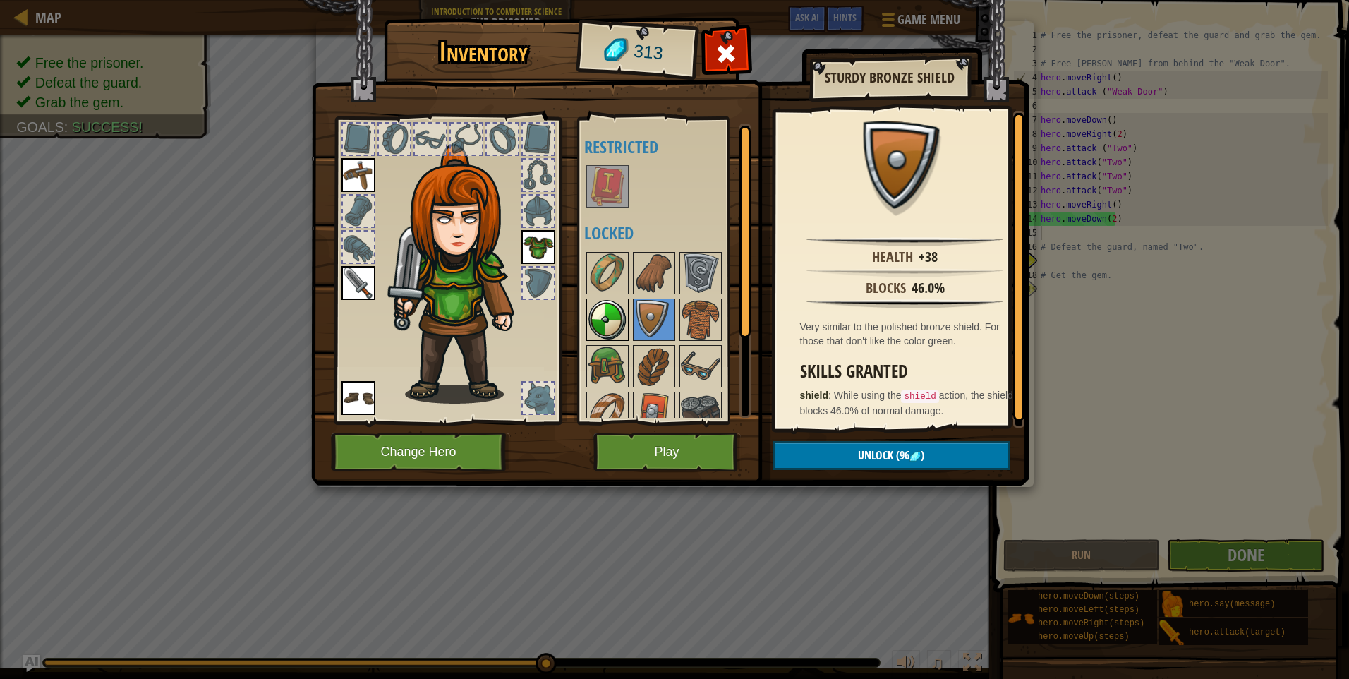
click at [613, 323] on img at bounding box center [608, 320] width 40 height 40
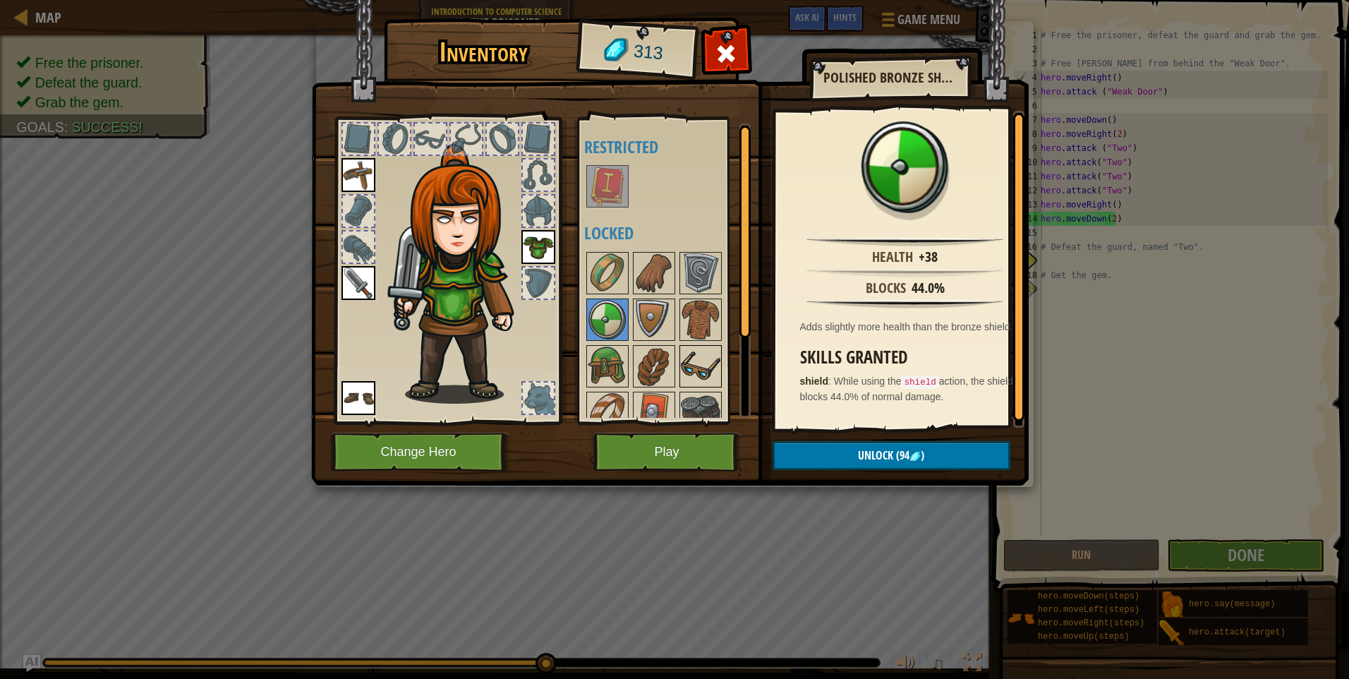
click at [705, 374] on img at bounding box center [701, 367] width 40 height 40
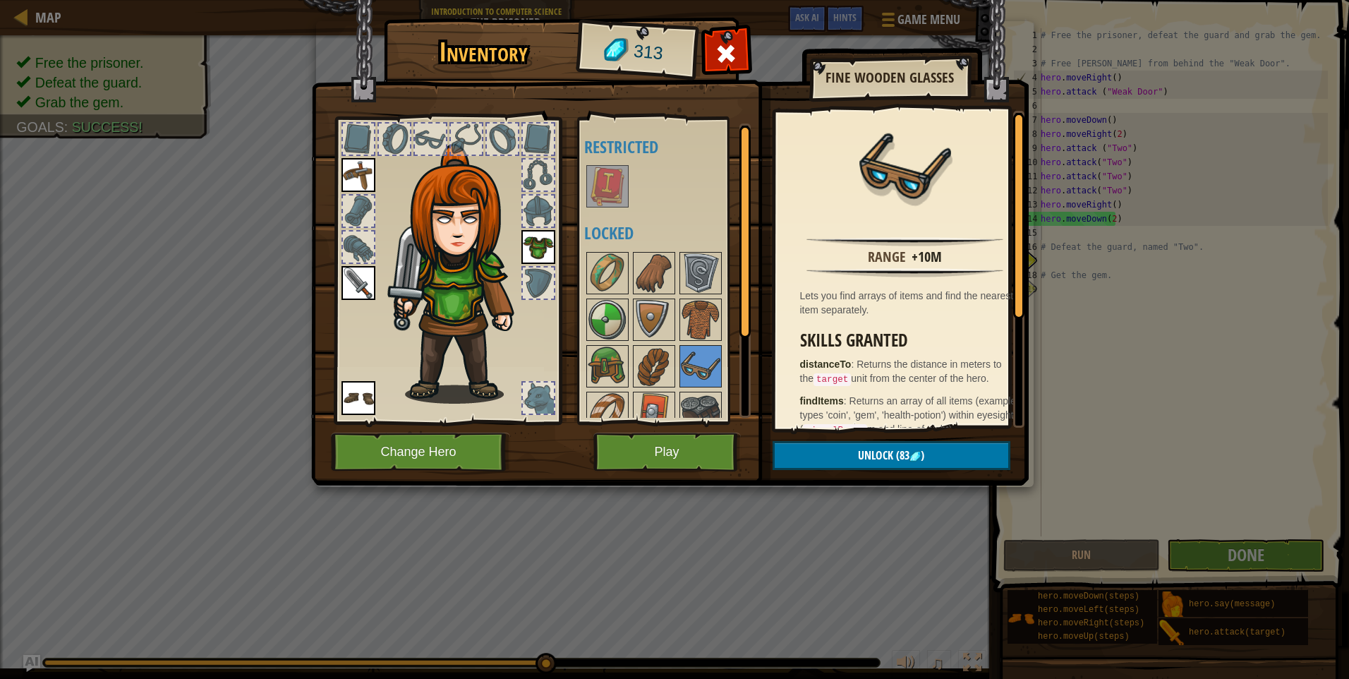
click at [629, 311] on div at bounding box center [672, 389] width 177 height 279
click at [613, 315] on img at bounding box center [608, 320] width 40 height 40
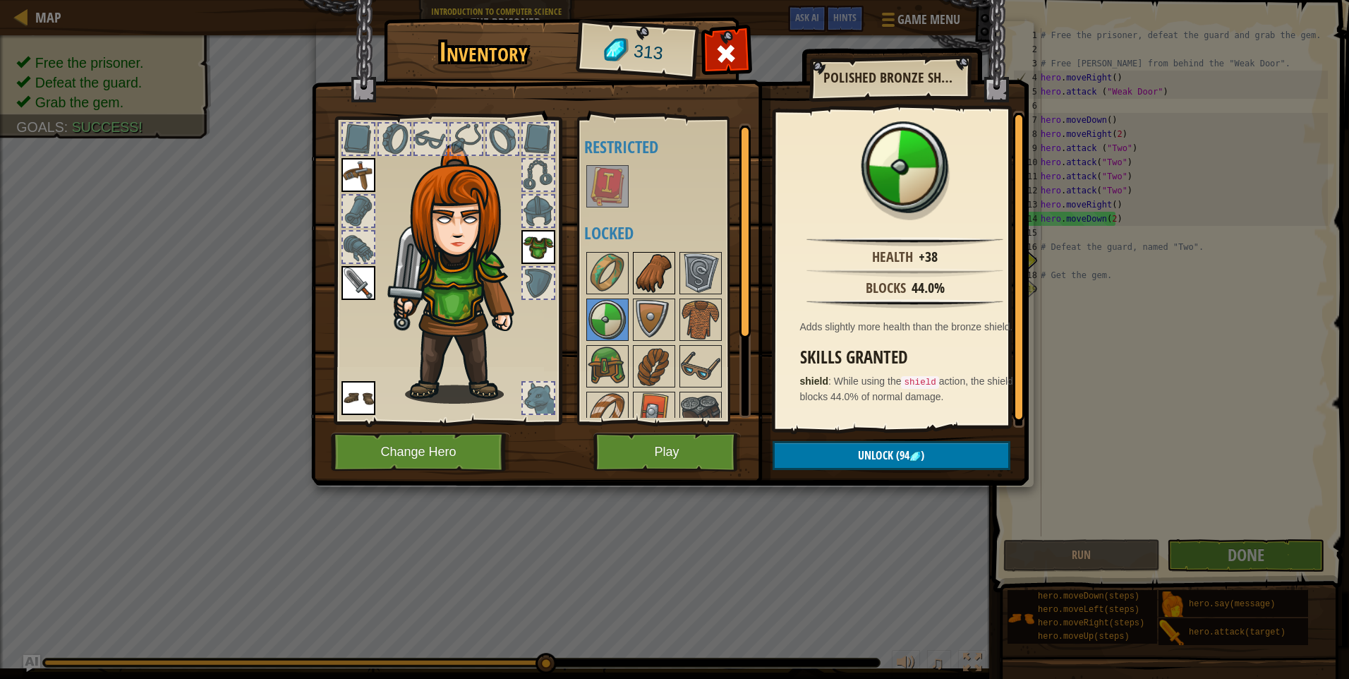
click at [651, 280] on img at bounding box center [655, 273] width 40 height 40
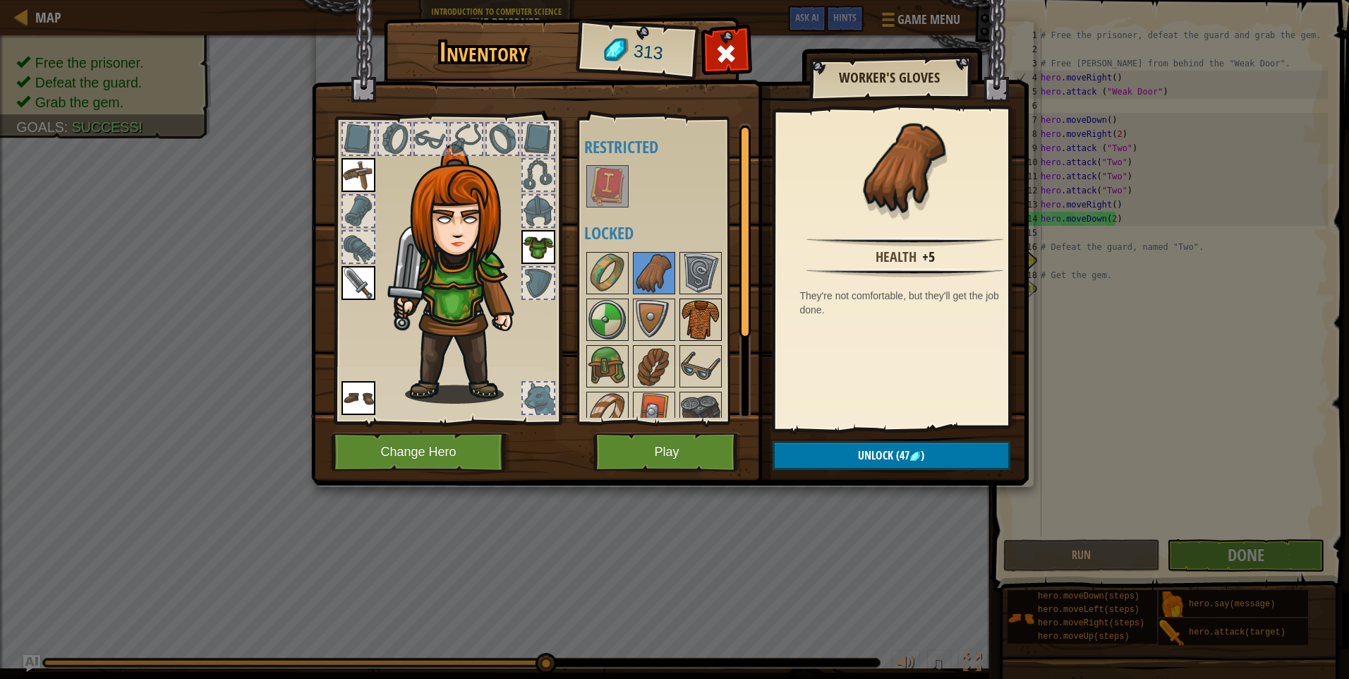
click at [694, 329] on img at bounding box center [701, 320] width 40 height 40
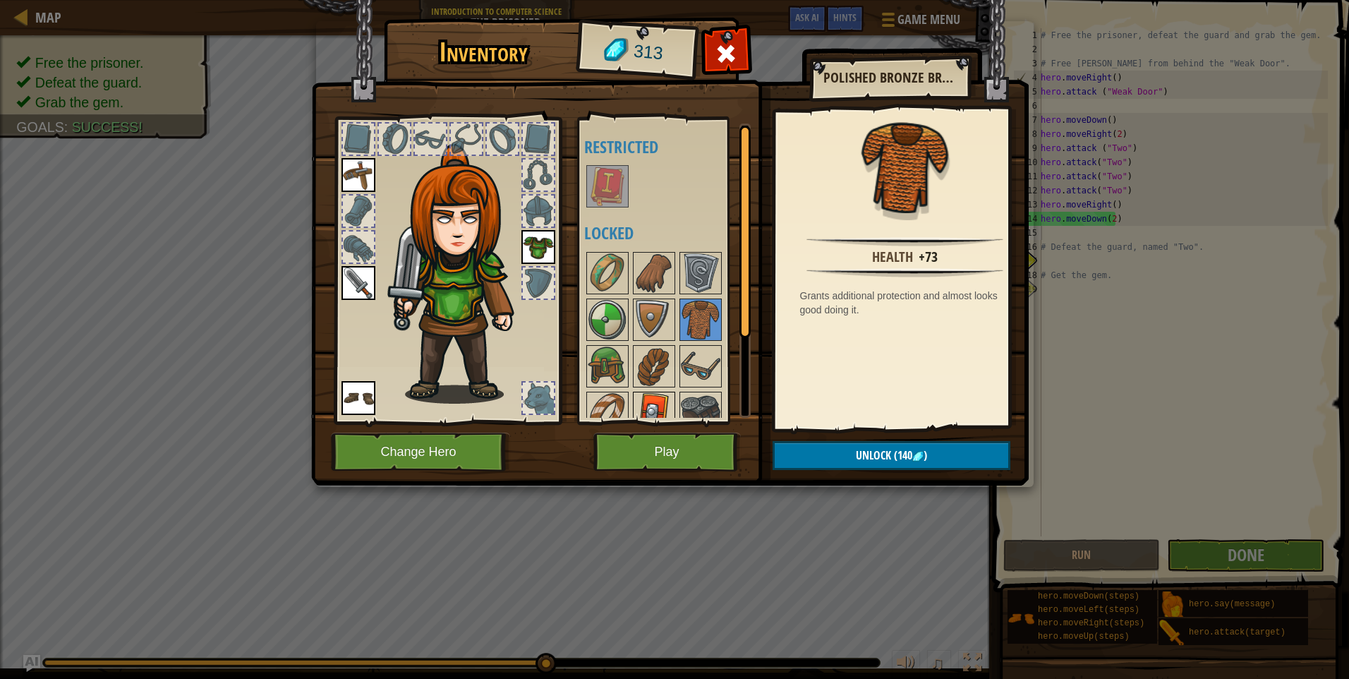
click at [659, 399] on img at bounding box center [655, 413] width 40 height 40
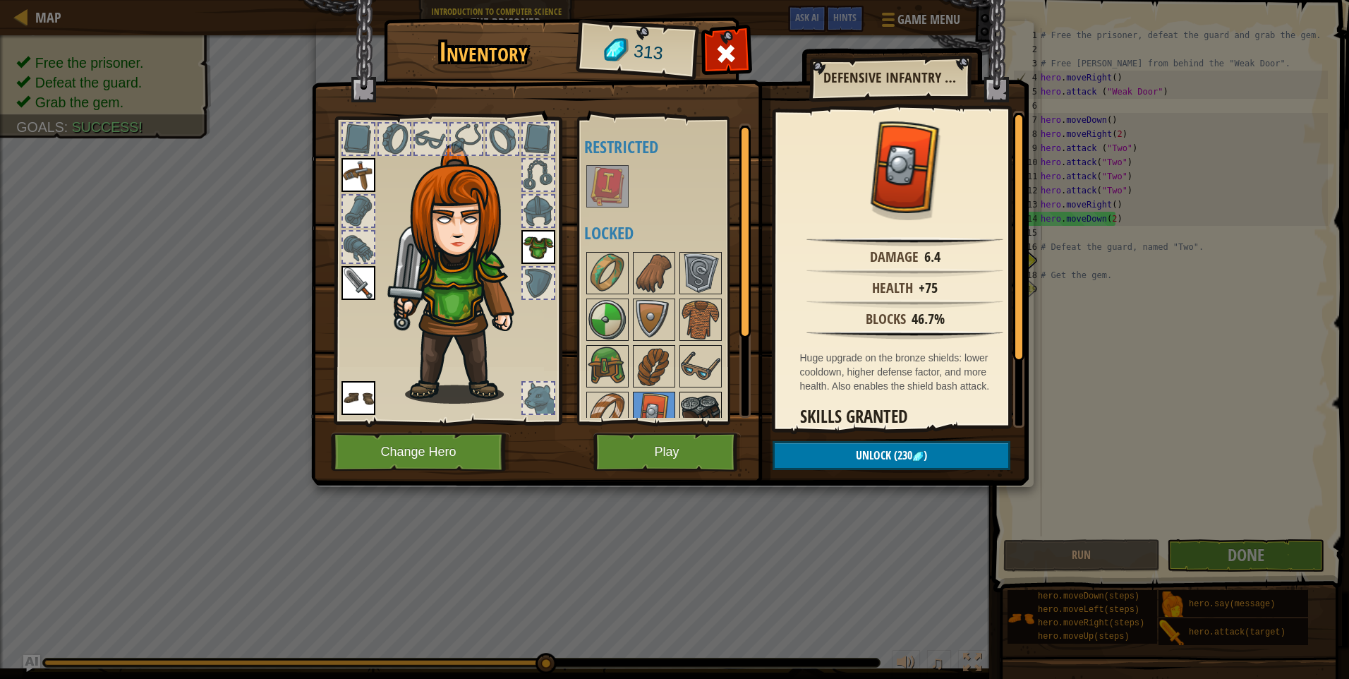
click at [689, 406] on img at bounding box center [701, 413] width 40 height 40
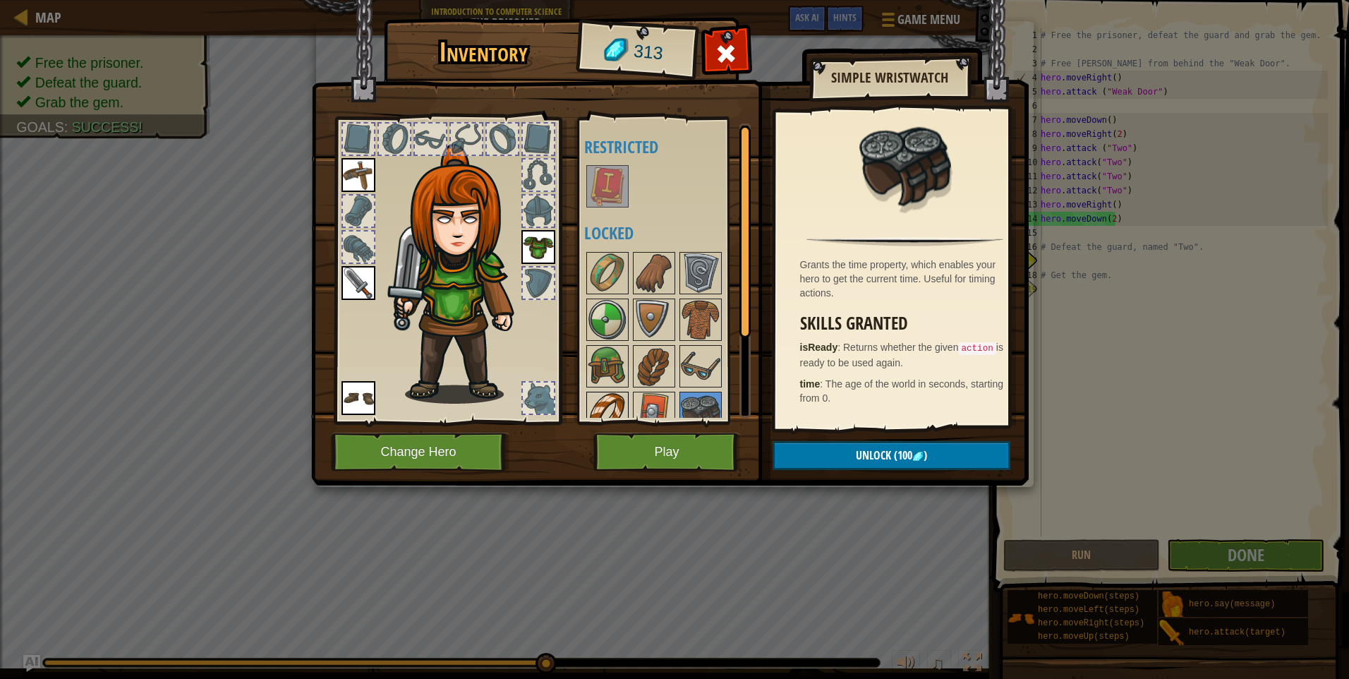
click at [615, 398] on img at bounding box center [608, 413] width 40 height 40
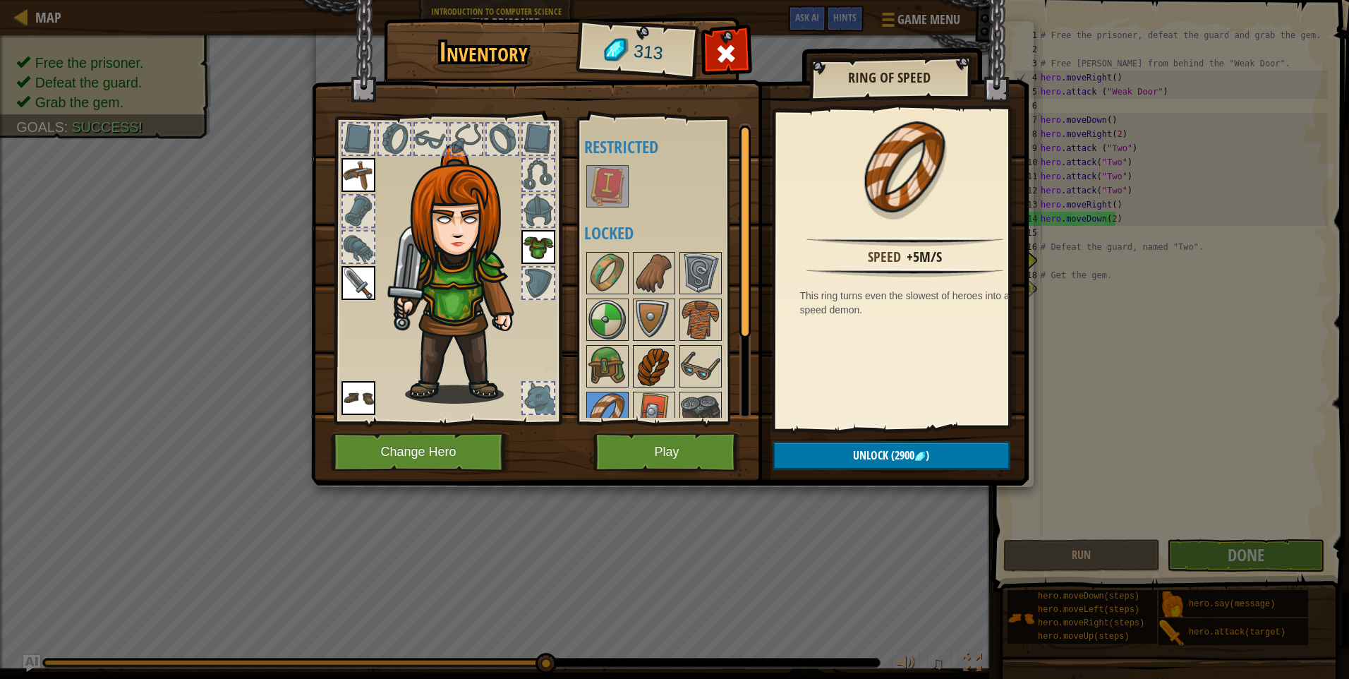
click at [653, 351] on img at bounding box center [655, 367] width 40 height 40
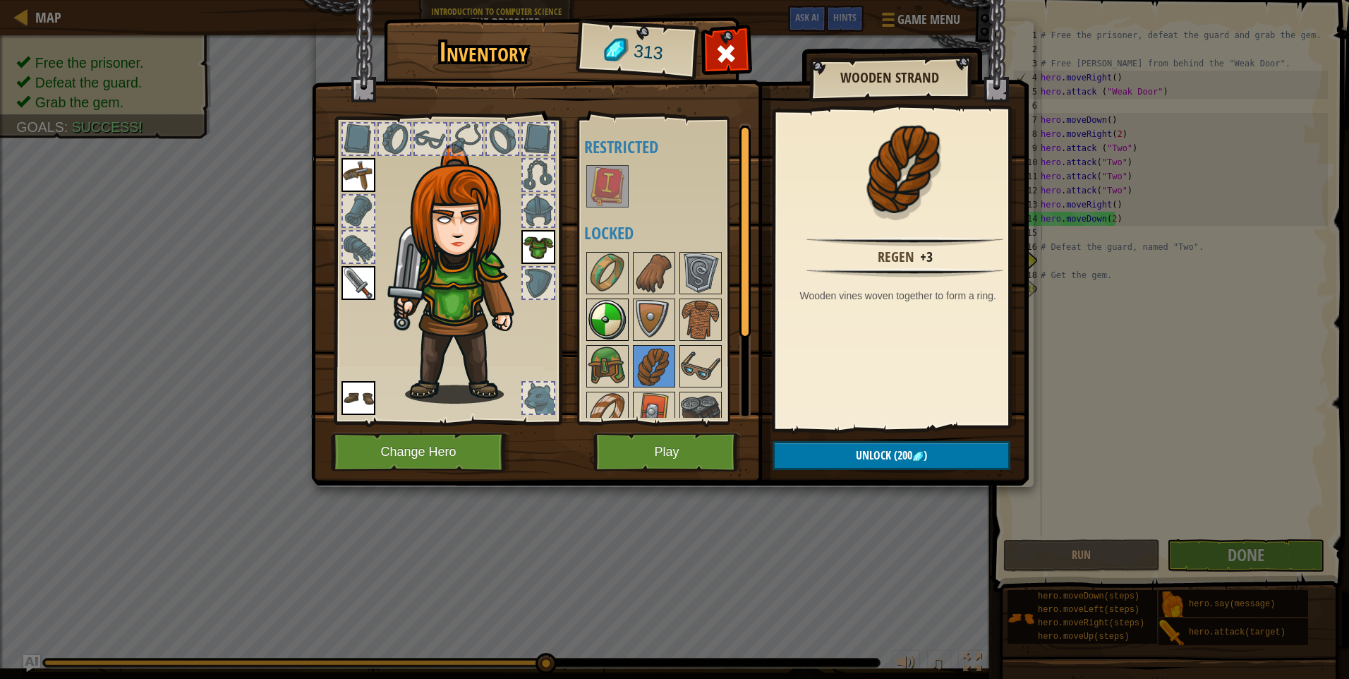
click at [623, 328] on img at bounding box center [608, 320] width 40 height 40
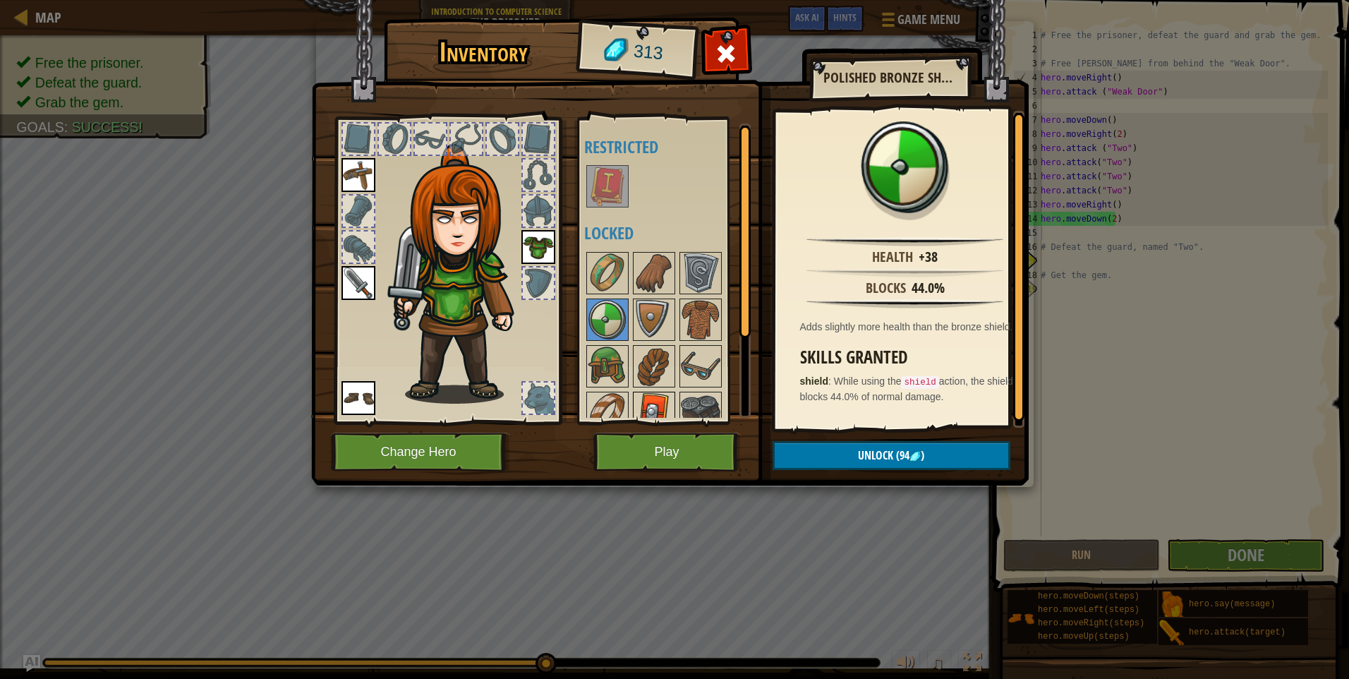
click at [660, 395] on img at bounding box center [655, 413] width 40 height 40
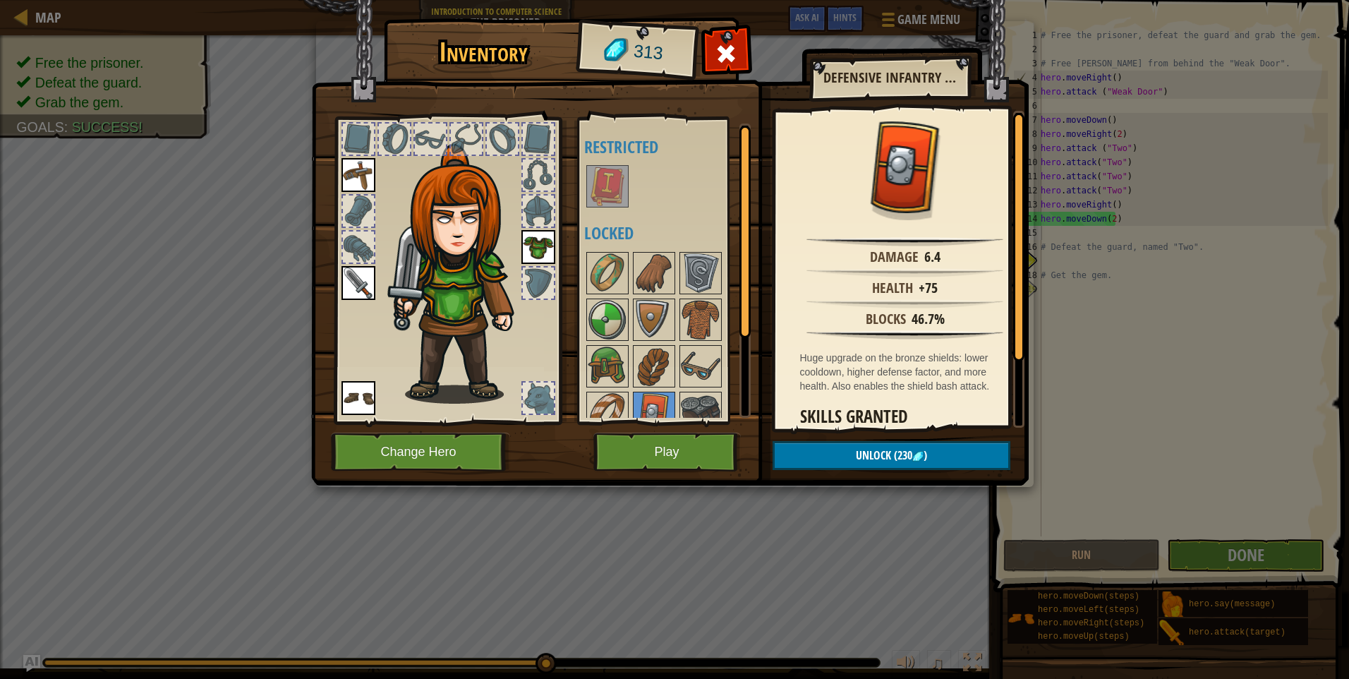
scroll to position [112, 0]
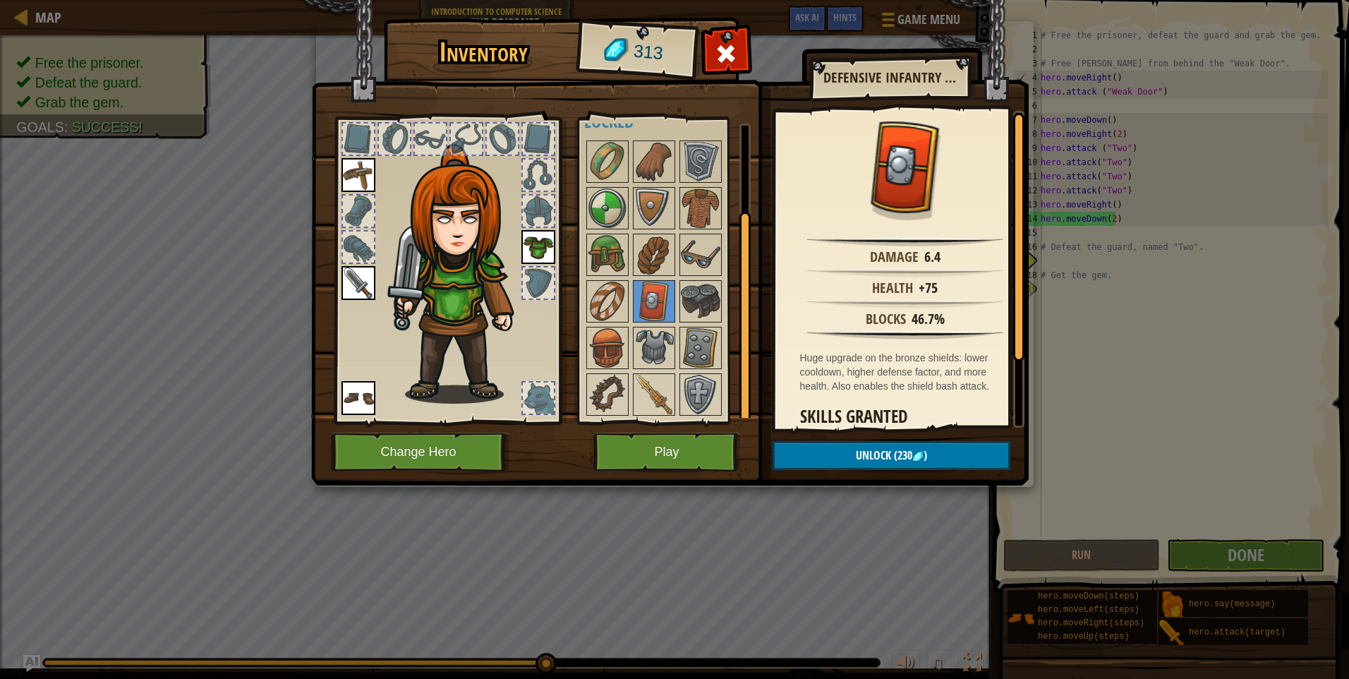
drag, startPoint x: 745, startPoint y: 322, endPoint x: 742, endPoint y: 456, distance: 134.1
click at [742, 456] on div "Inventory 313 Available Equip Equip Equip Equip (double-click to equip) Restric…" at bounding box center [675, 254] width 718 height 466
click at [706, 407] on img at bounding box center [701, 395] width 40 height 40
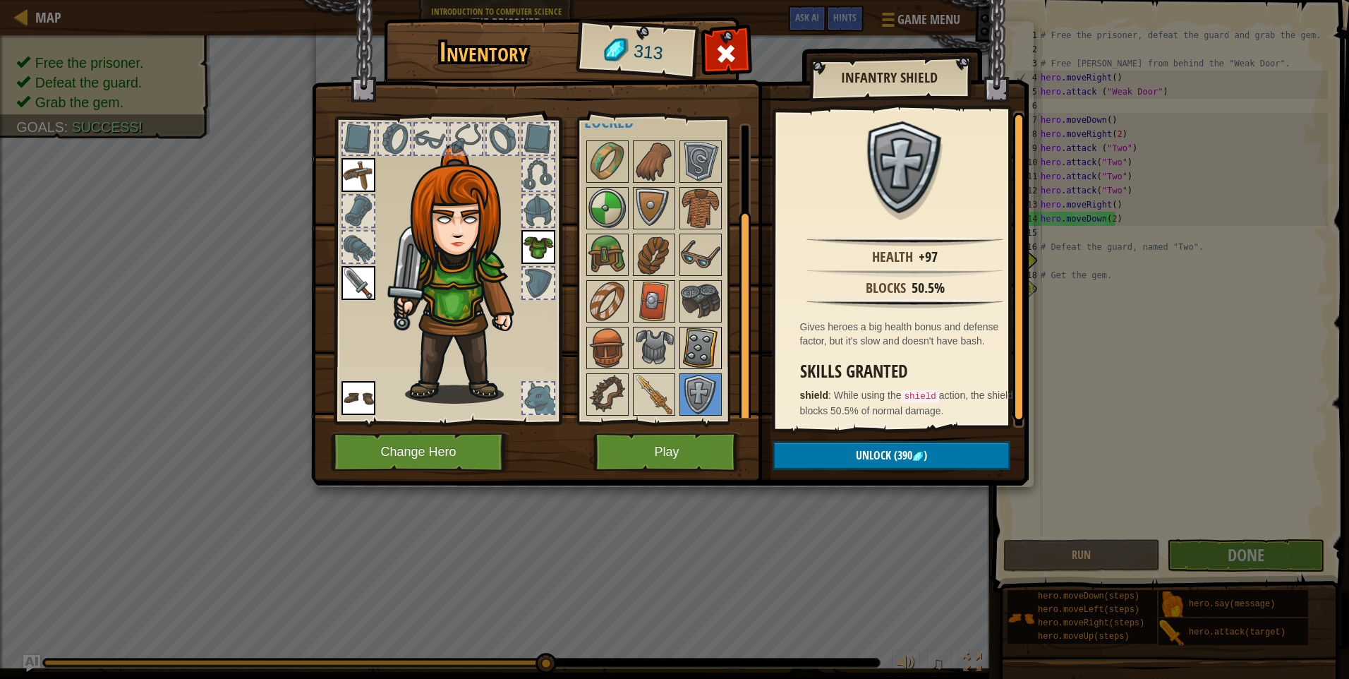
click at [702, 360] on img at bounding box center [701, 348] width 40 height 40
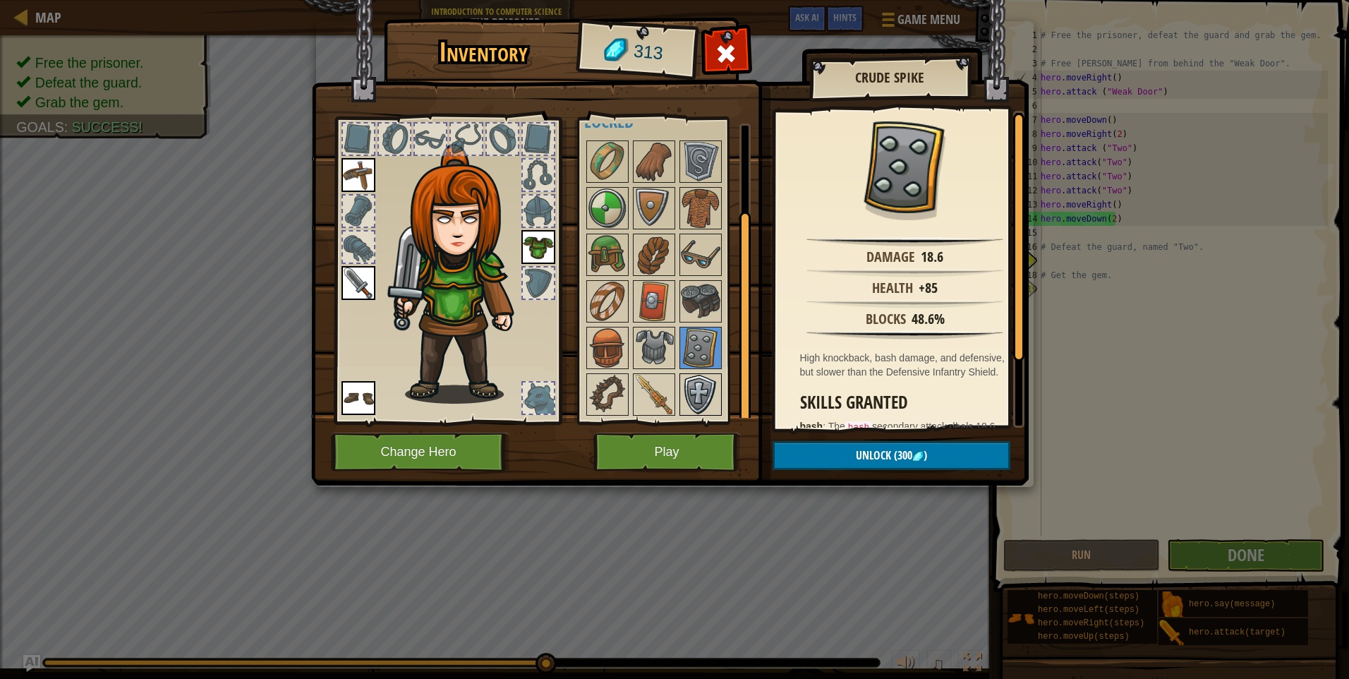
click at [704, 395] on img at bounding box center [701, 395] width 40 height 40
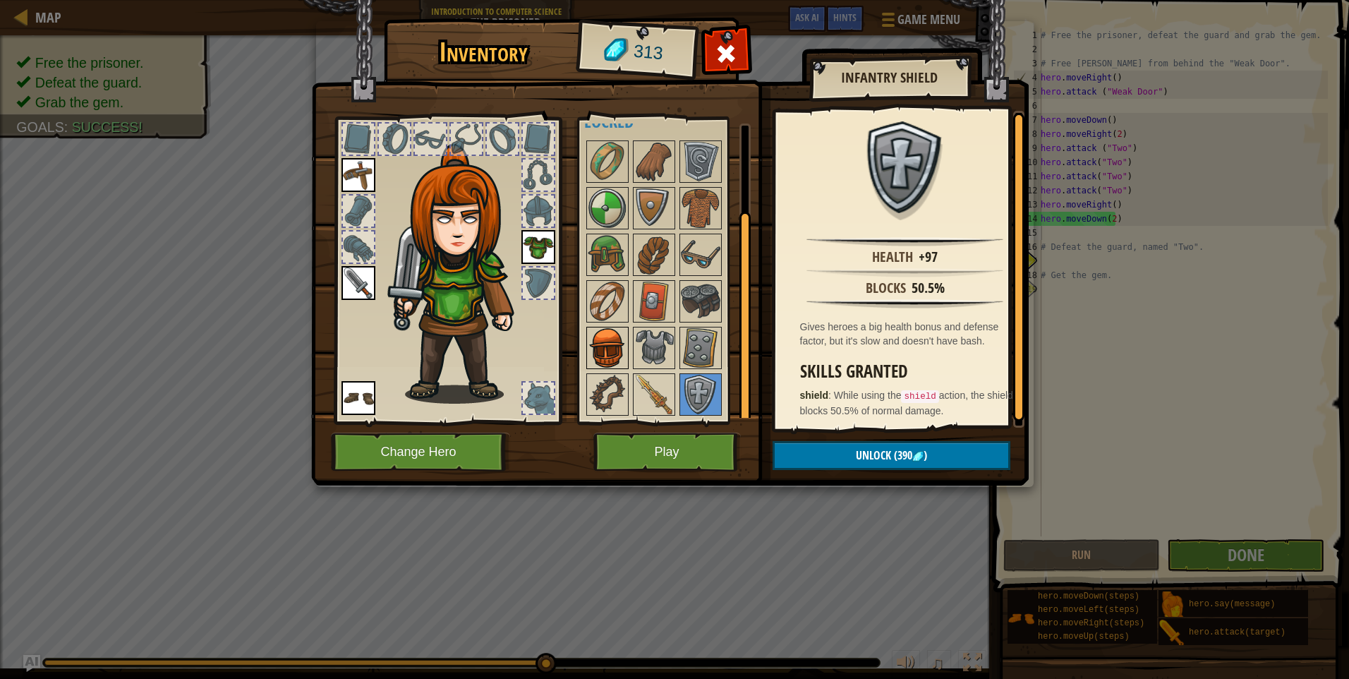
click at [618, 354] on img at bounding box center [608, 348] width 40 height 40
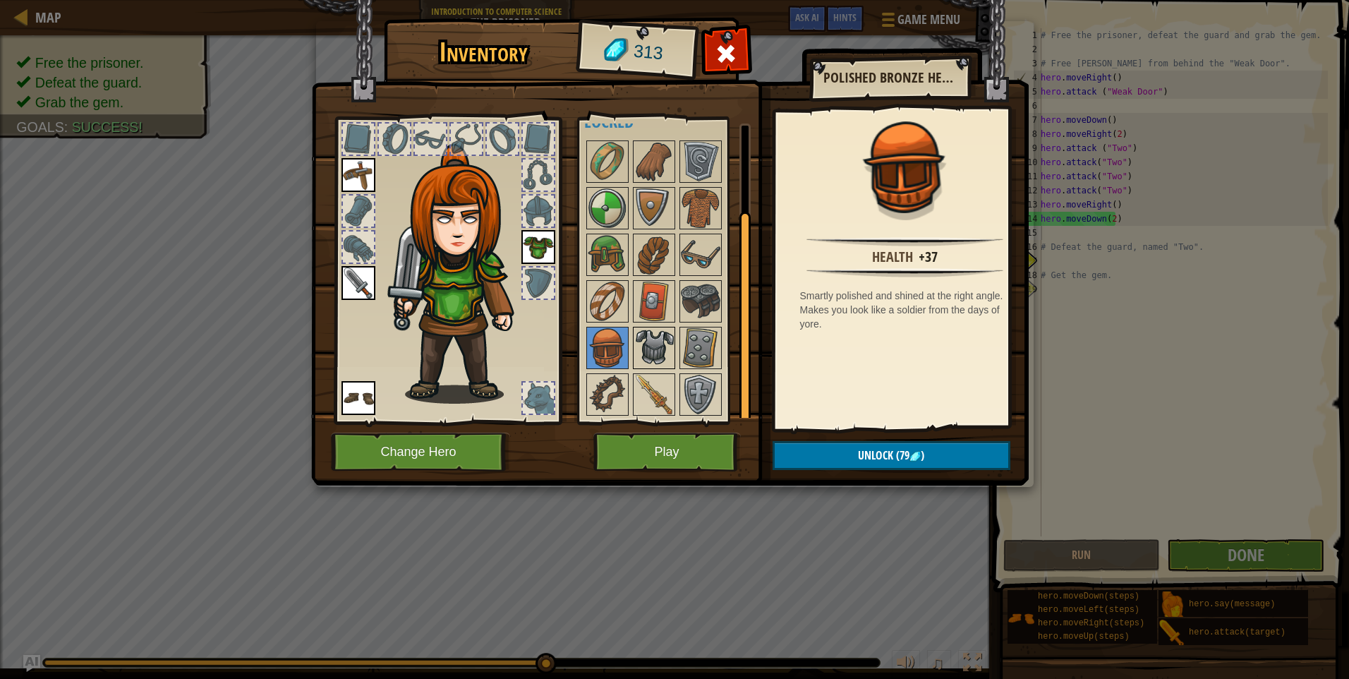
click at [644, 357] on img at bounding box center [655, 348] width 40 height 40
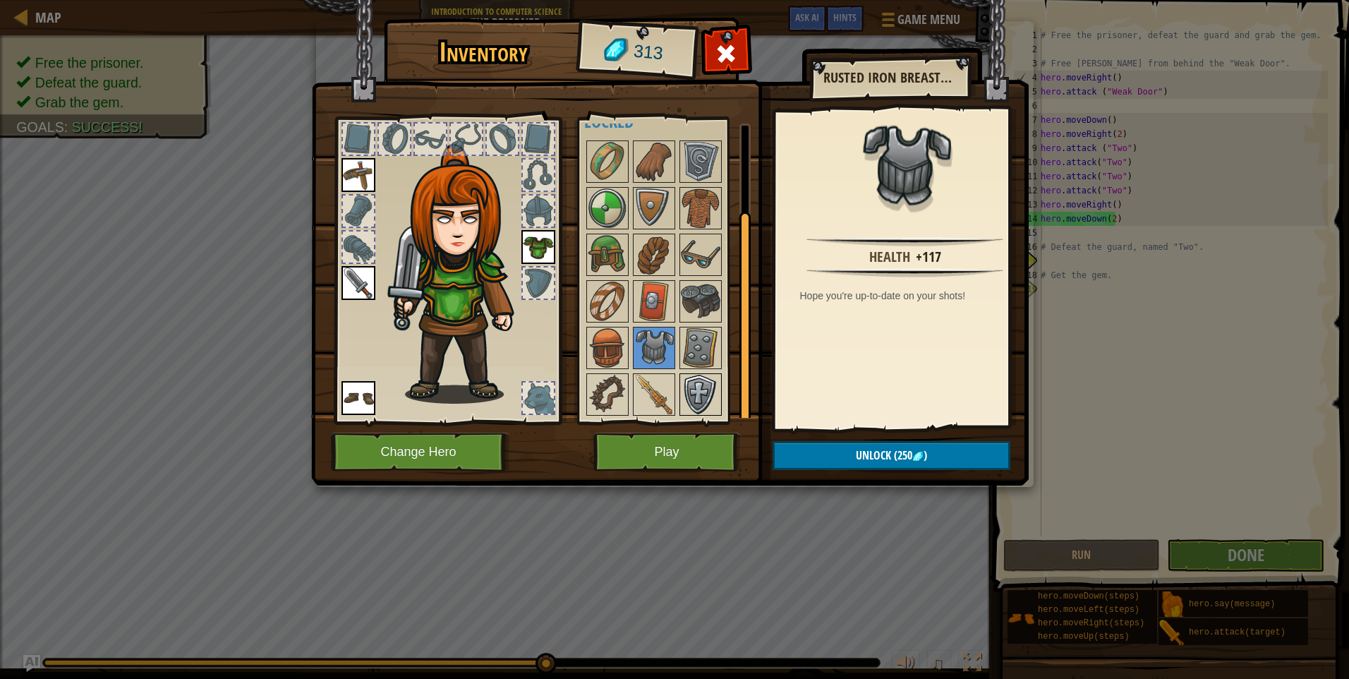
click at [697, 389] on img at bounding box center [701, 395] width 40 height 40
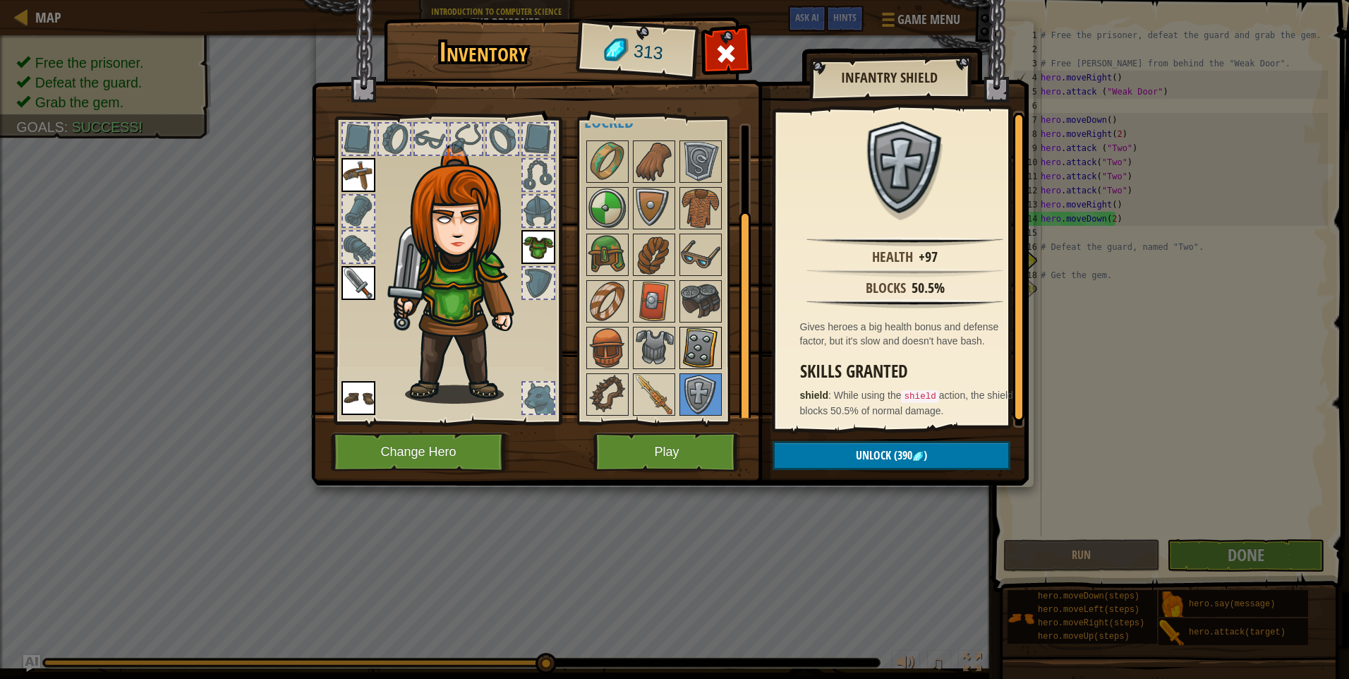
click at [696, 367] on img at bounding box center [701, 348] width 40 height 40
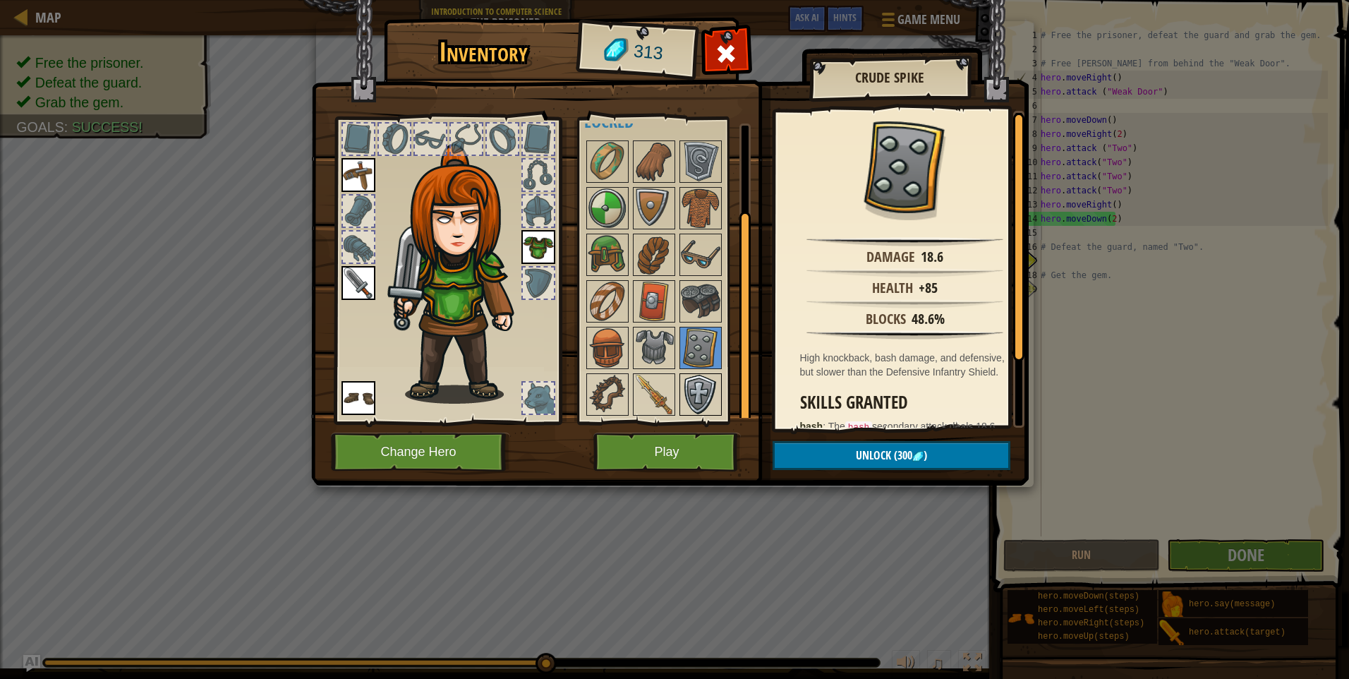
click at [696, 397] on img at bounding box center [701, 395] width 40 height 40
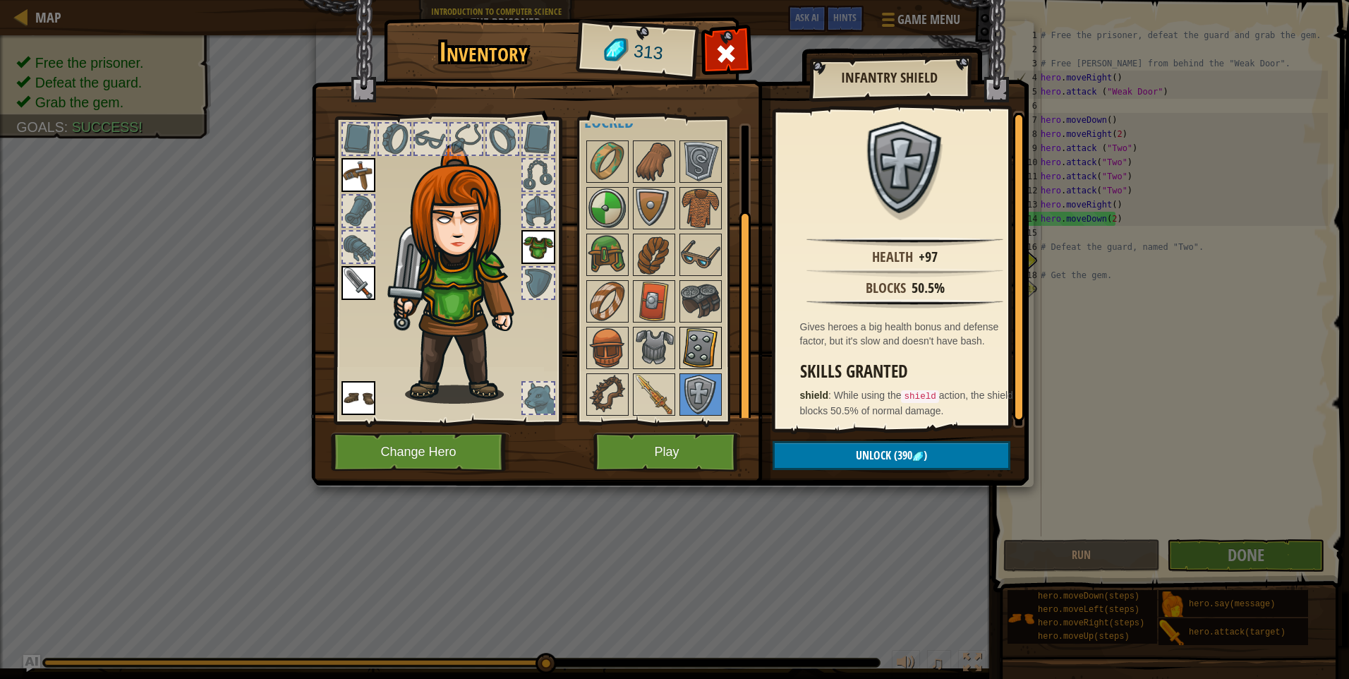
click at [696, 359] on img at bounding box center [701, 348] width 40 height 40
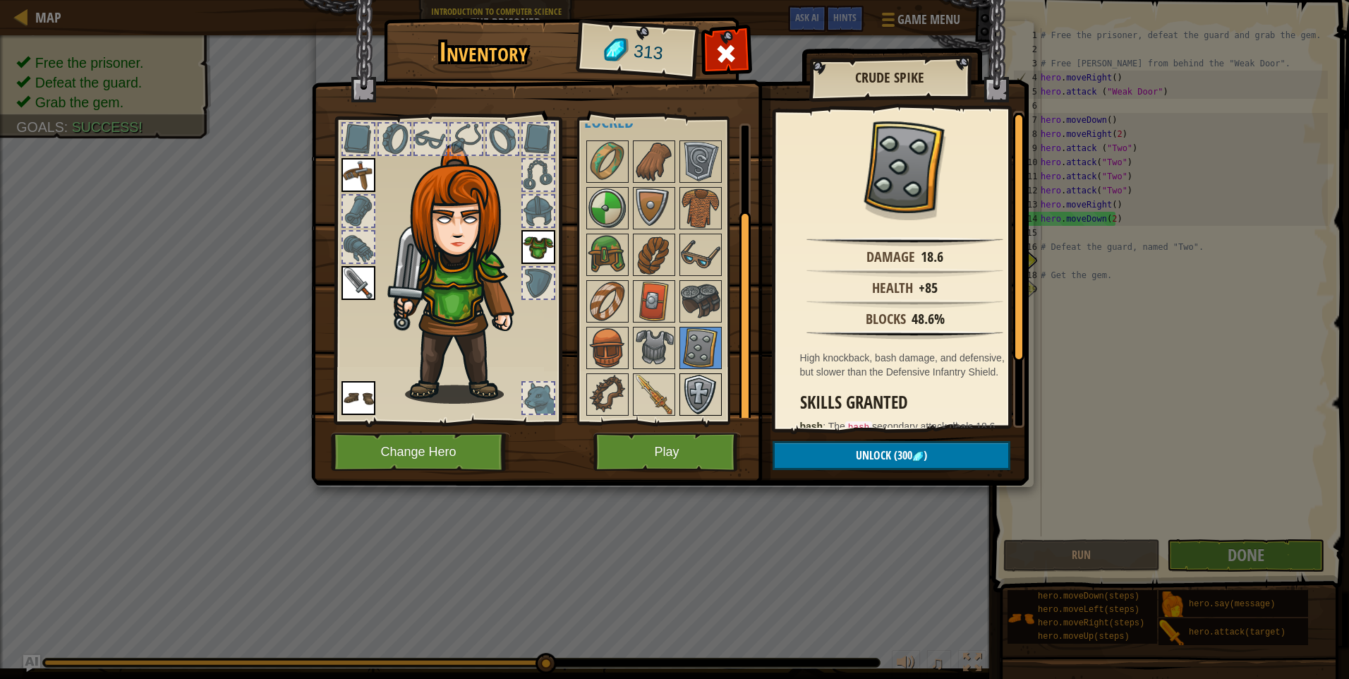
click at [702, 390] on img at bounding box center [701, 395] width 40 height 40
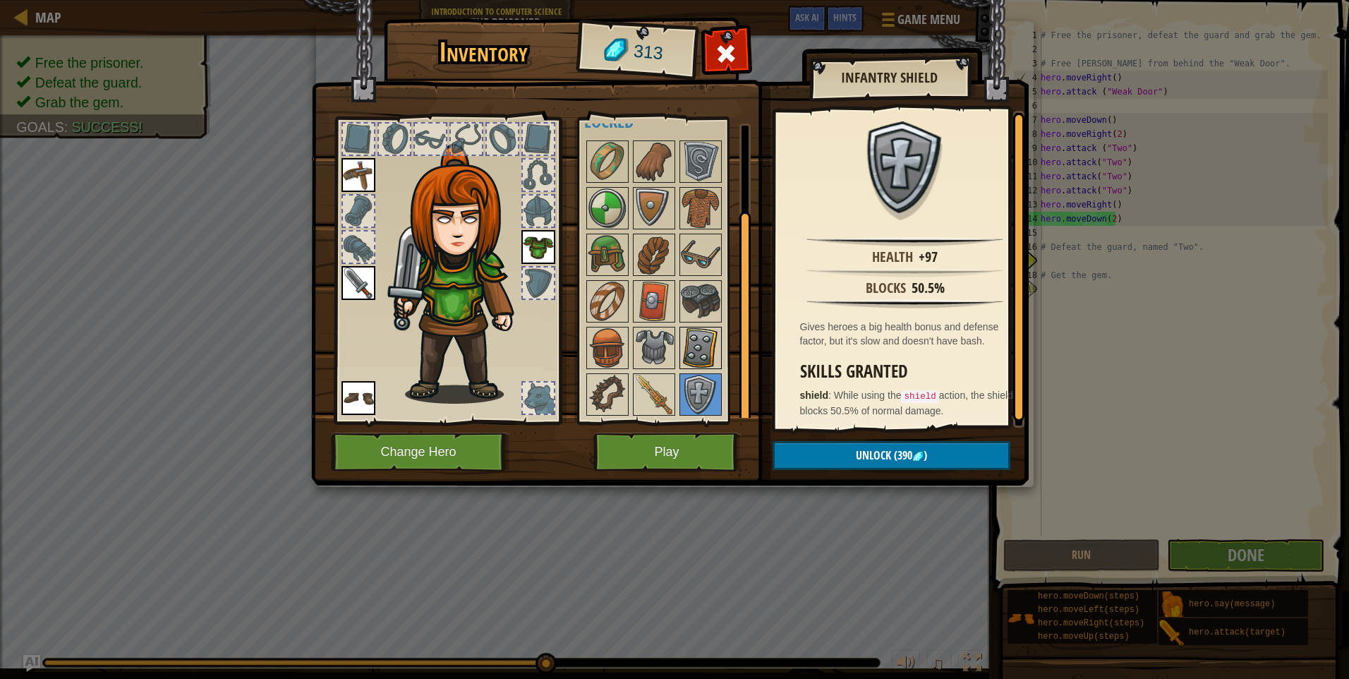
click at [702, 351] on img at bounding box center [701, 348] width 40 height 40
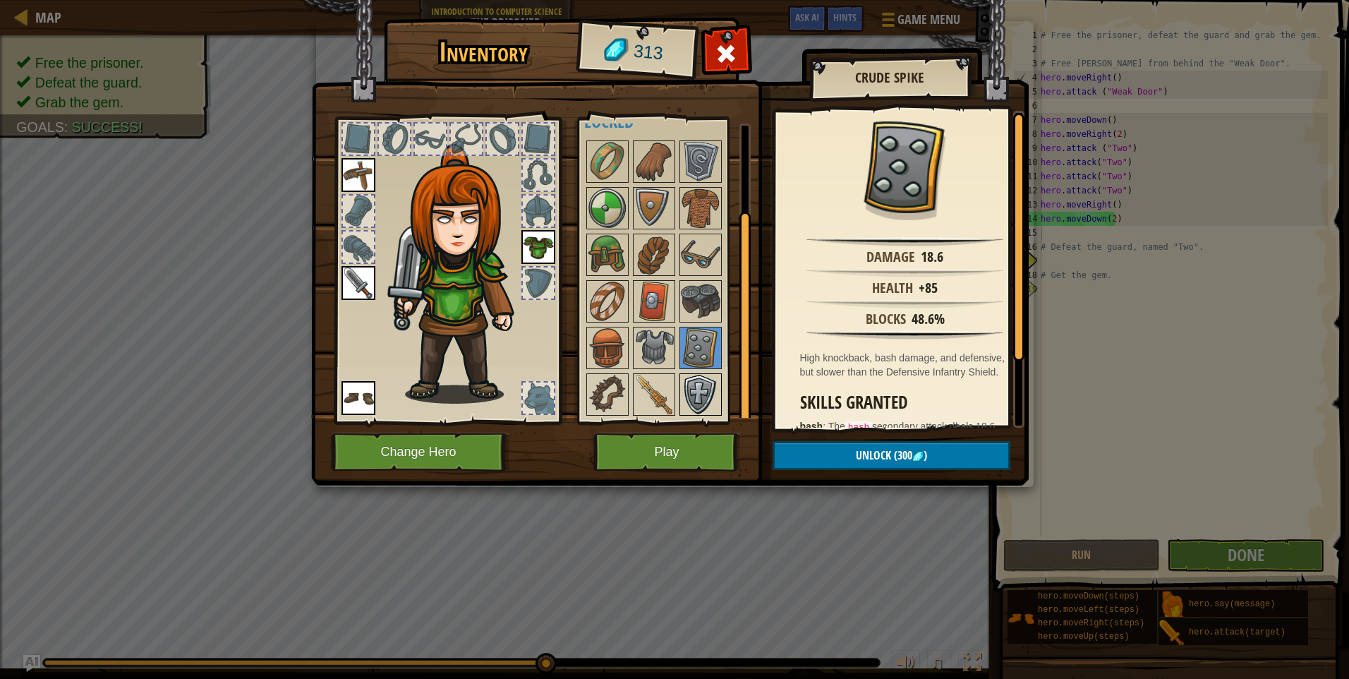
click at [700, 400] on img at bounding box center [701, 395] width 40 height 40
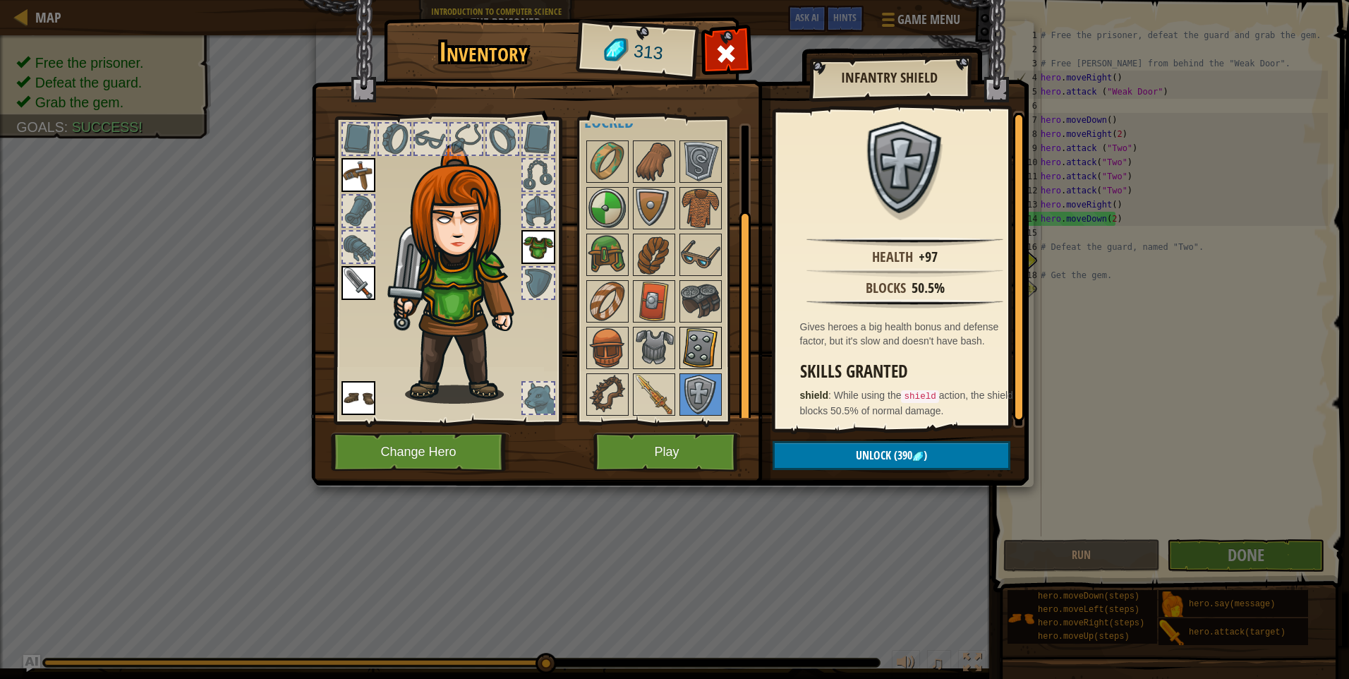
click at [702, 337] on img at bounding box center [701, 348] width 40 height 40
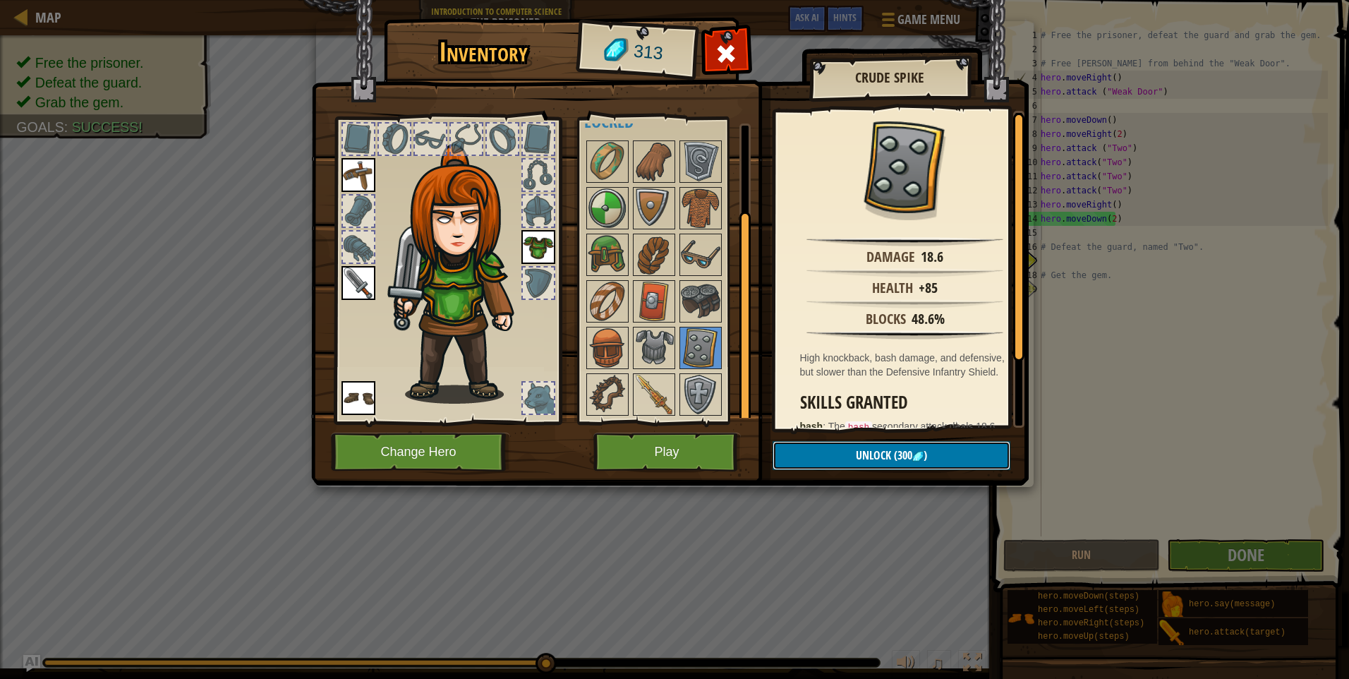
click at [839, 457] on button "Unlock (300 )" at bounding box center [892, 455] width 238 height 29
click at [839, 457] on button "Confirm" at bounding box center [892, 455] width 238 height 29
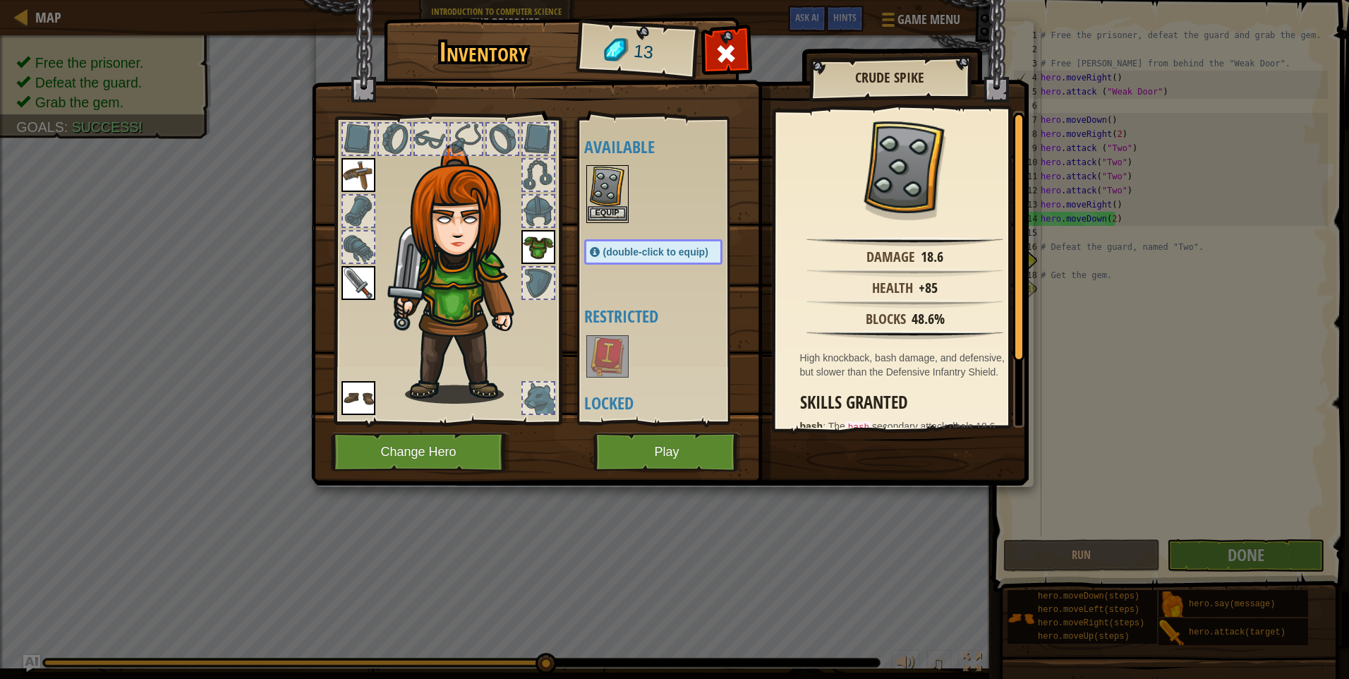
click at [613, 204] on img at bounding box center [608, 187] width 40 height 40
click at [613, 200] on img at bounding box center [608, 187] width 40 height 40
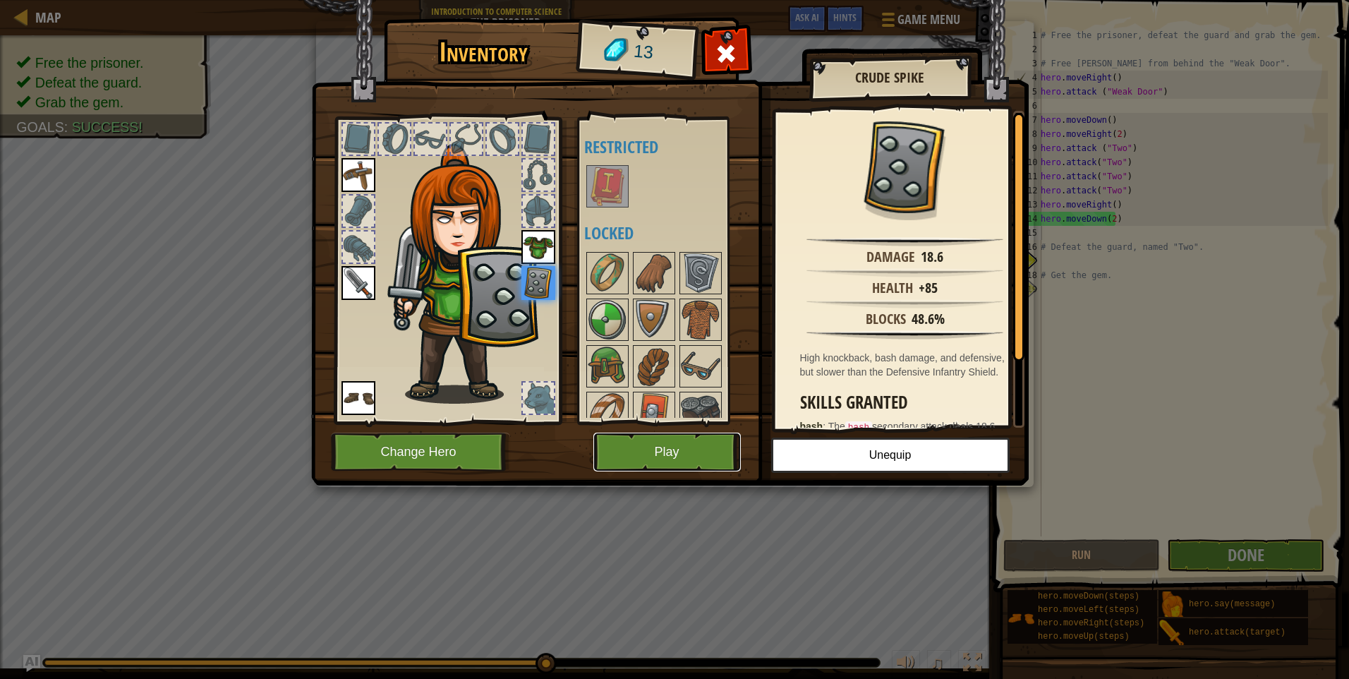
click at [691, 454] on button "Play" at bounding box center [668, 452] width 148 height 39
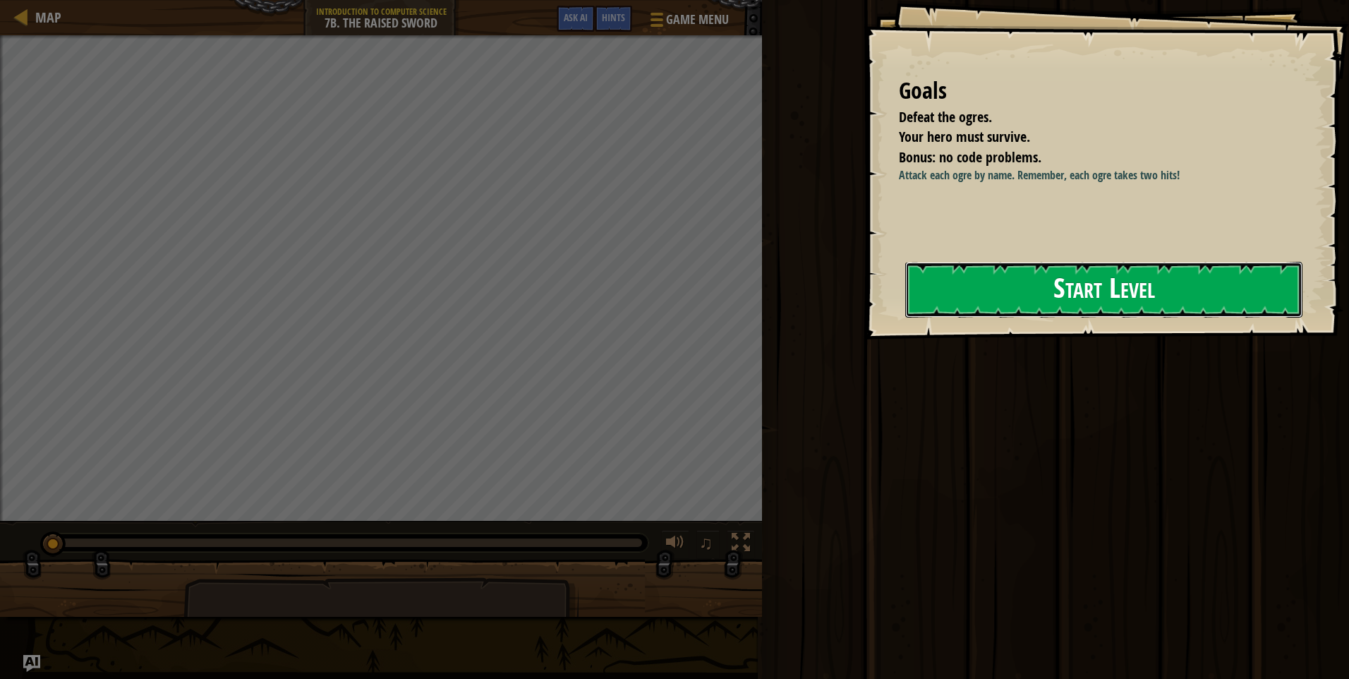
click at [1010, 285] on button "Start Level" at bounding box center [1104, 290] width 397 height 56
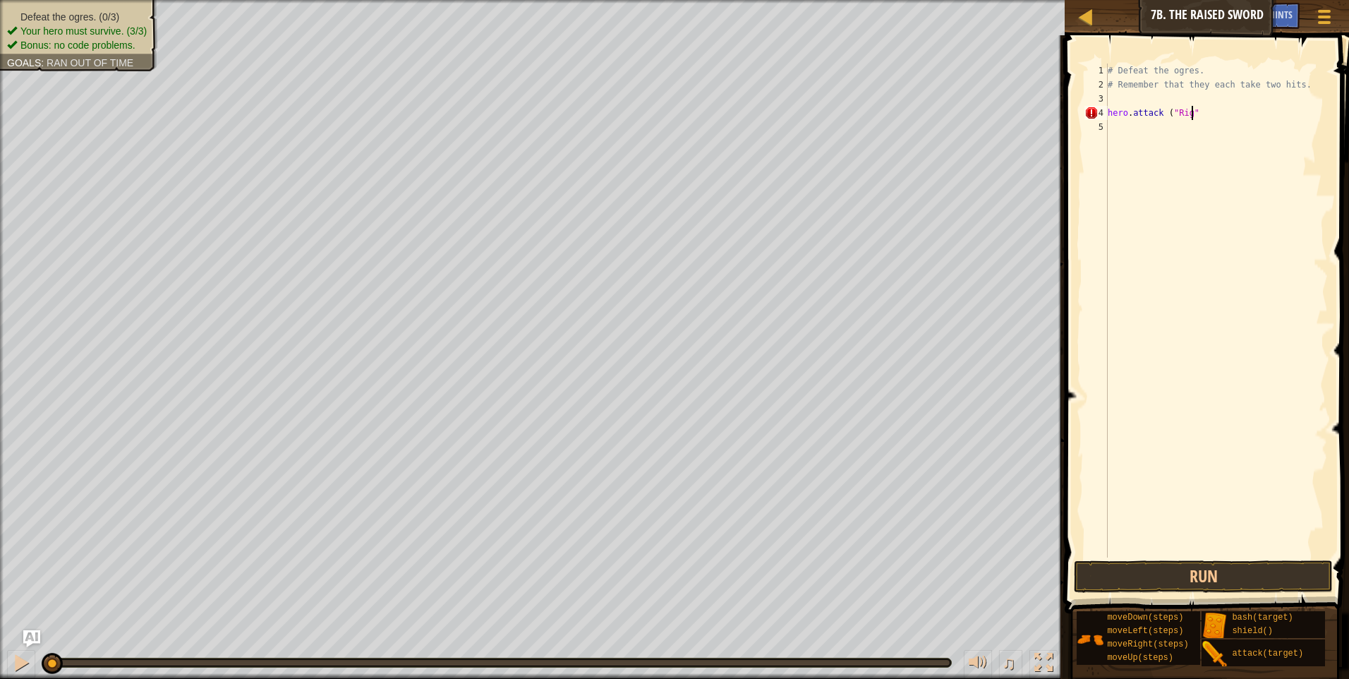
scroll to position [6, 6]
type textarea "hero.attack ("Rig")"
drag, startPoint x: 1201, startPoint y: 116, endPoint x: 1110, endPoint y: 113, distance: 91.1
click at [1110, 113] on div "# Defeat the ogres. # Remember that they each take two hits. hero . attack ( "R…" at bounding box center [1216, 325] width 223 height 522
click at [1124, 126] on div "# Defeat the ogres. # Remember that they each take two hits. hero . attack ( "R…" at bounding box center [1216, 325] width 223 height 522
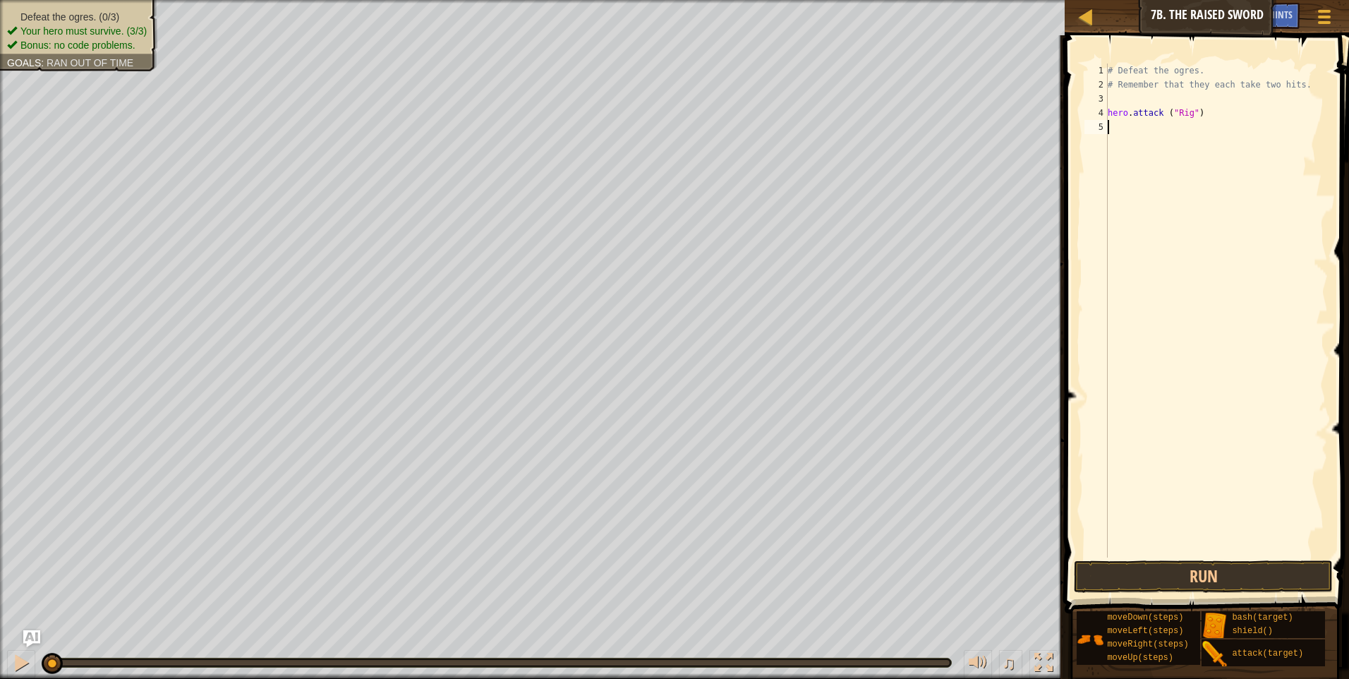
scroll to position [6, 0]
type textarea "hero.attack ("Rig")"
click at [1186, 143] on div "# Defeat the ogres. # Remember that they each take two hits. hero . attack ( "R…" at bounding box center [1216, 325] width 223 height 522
type textarea "hero.attack ("Gurt")"
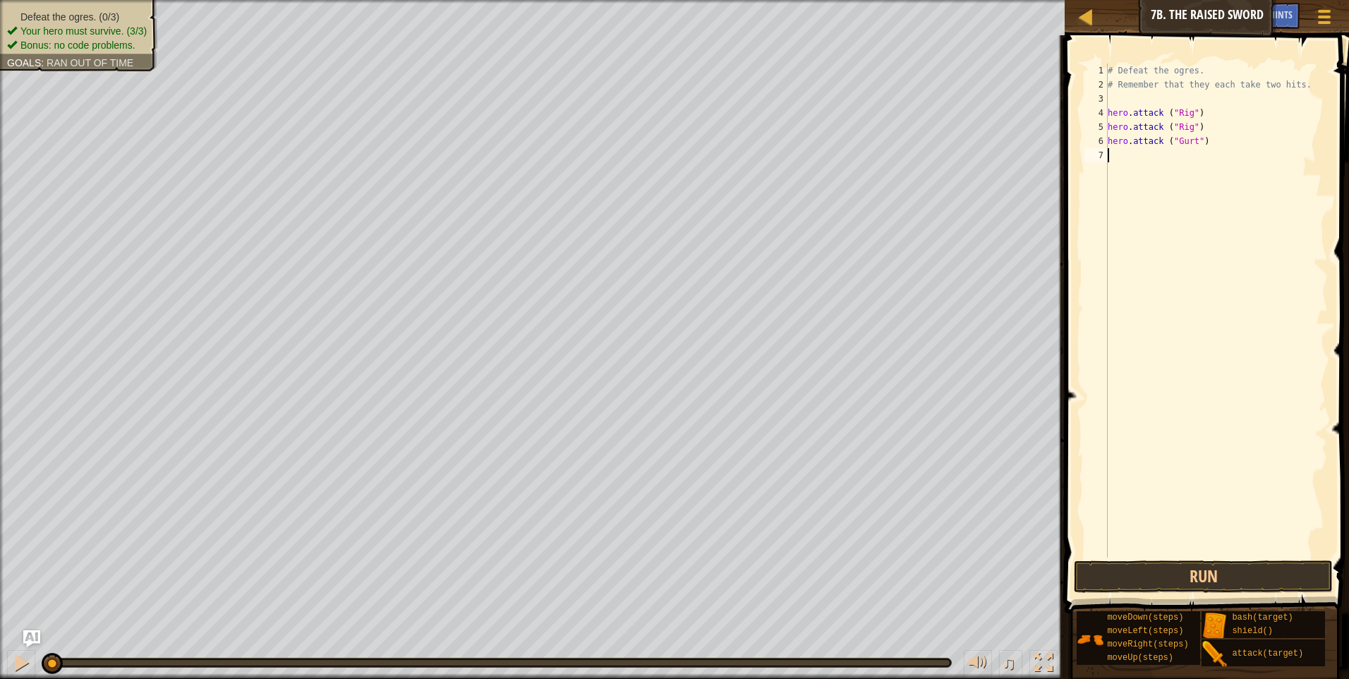
click at [1140, 149] on div "# Defeat the ogres. # Remember that they each take two hits. hero . attack ( "R…" at bounding box center [1216, 325] width 223 height 522
click at [1189, 154] on div "# Defeat the ogres. # Remember that they each take two hits. hero . attack ( "R…" at bounding box center [1216, 325] width 223 height 522
type textarea "hero.attack ("Gurt")"
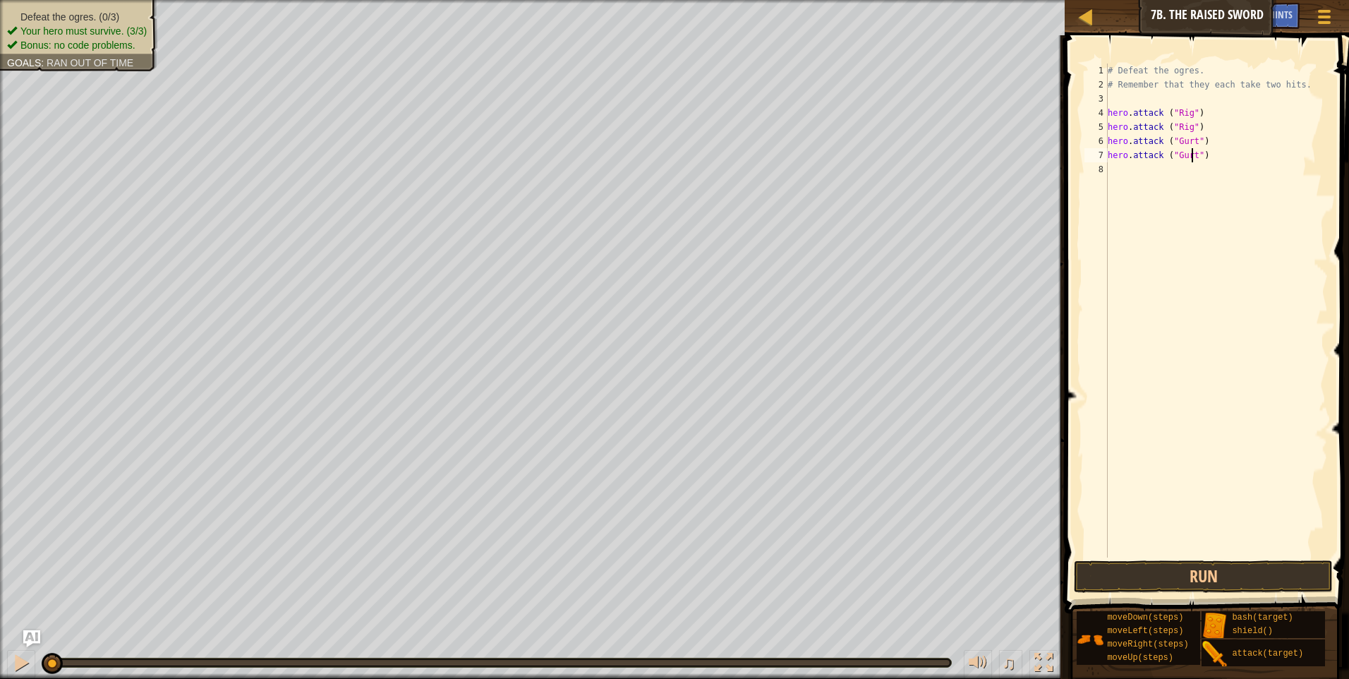
click at [1165, 168] on div "# Defeat the ogres. # Remember that they each take two hits. hero . attack ( "R…" at bounding box center [1216, 325] width 223 height 522
click at [1189, 170] on div "# Defeat the ogres. # Remember that they each take two hits. hero . attack ( "R…" at bounding box center [1216, 325] width 223 height 522
type textarea "hero.attack ("Ack")"
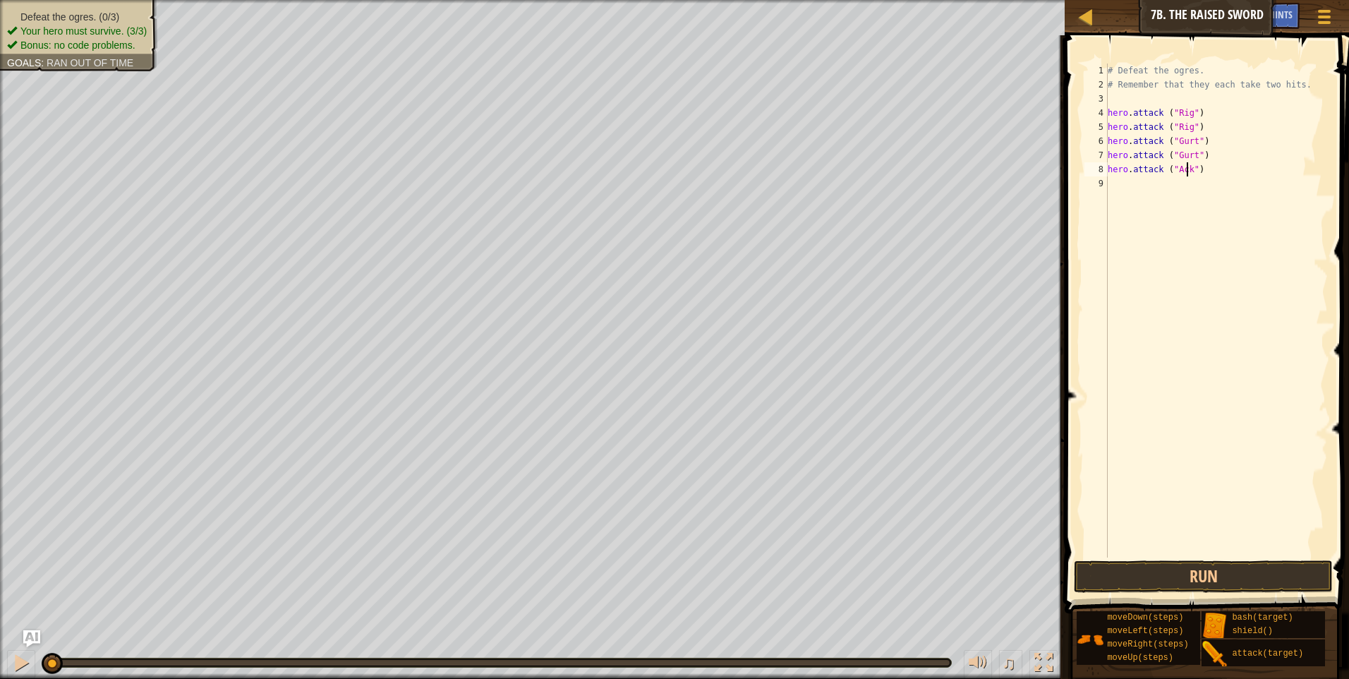
click at [1148, 175] on div "# Defeat the ogres. # Remember that they each take two hits. hero . attack ( "R…" at bounding box center [1216, 325] width 223 height 522
click at [1147, 187] on div "# Defeat the ogres. # Remember that they each take two hits. hero . attack ( "R…" at bounding box center [1216, 325] width 223 height 522
type textarea "hero.attack ("Rig")"
click at [1145, 379] on div "# Defeat the ogres. # Remember that they each take two hits. hero . attack ( "R…" at bounding box center [1219, 325] width 219 height 522
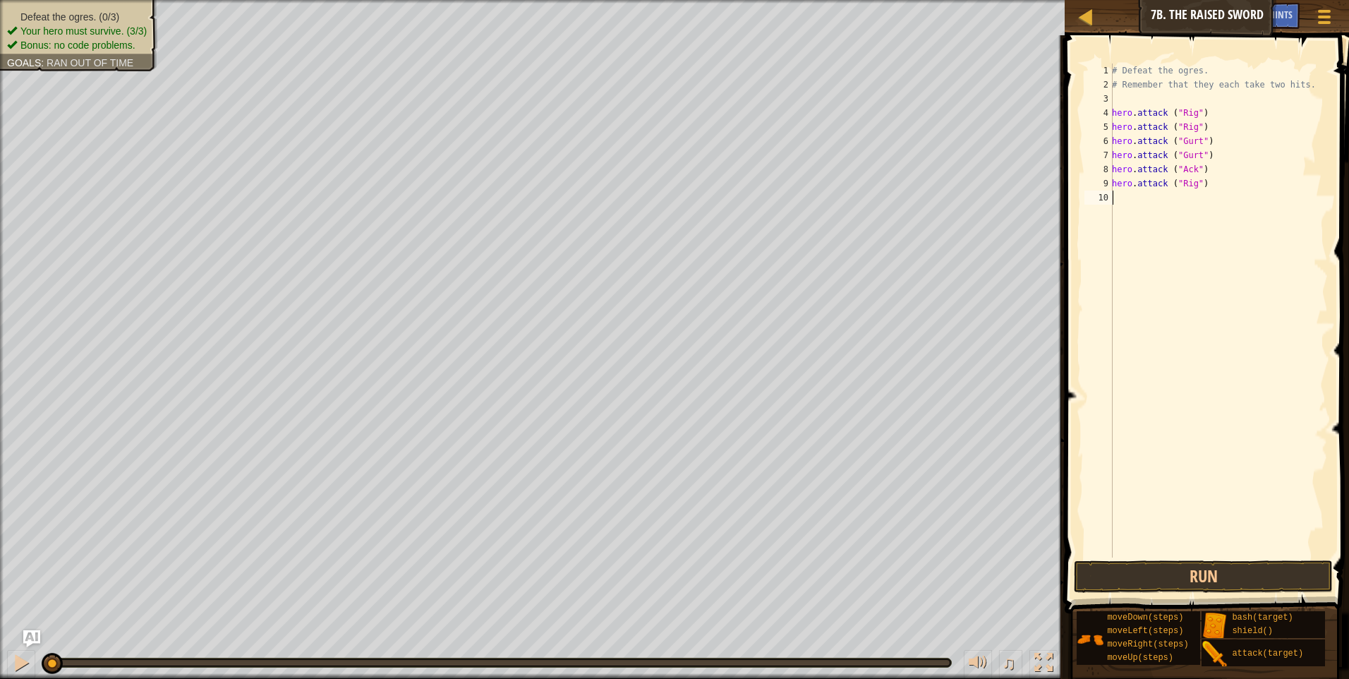
click at [1193, 186] on div "# Defeat the ogres. # Remember that they each take two hits. hero . attack ( "R…" at bounding box center [1219, 325] width 219 height 522
type textarea "hero.attack ("Ack")"
click at [1138, 196] on div "# Defeat the ogres. # Remember that they each take two hits. hero . attack ( "R…" at bounding box center [1219, 325] width 219 height 522
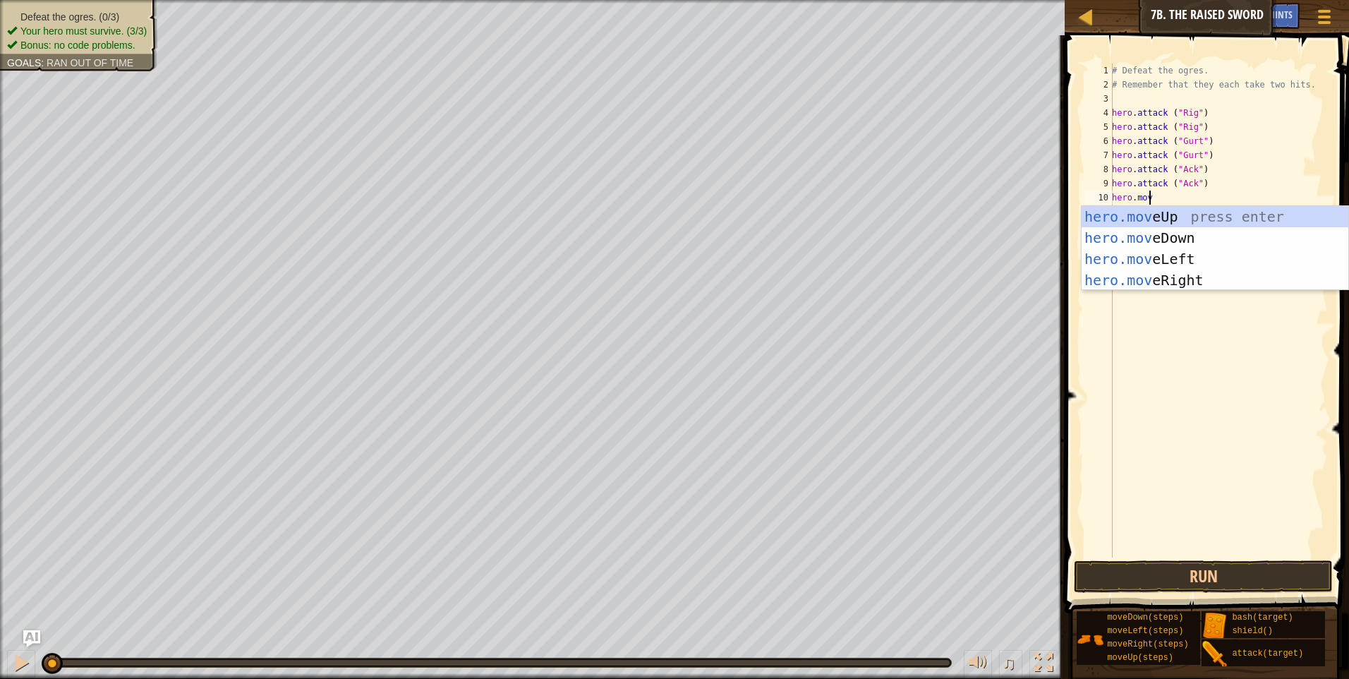
scroll to position [6, 3]
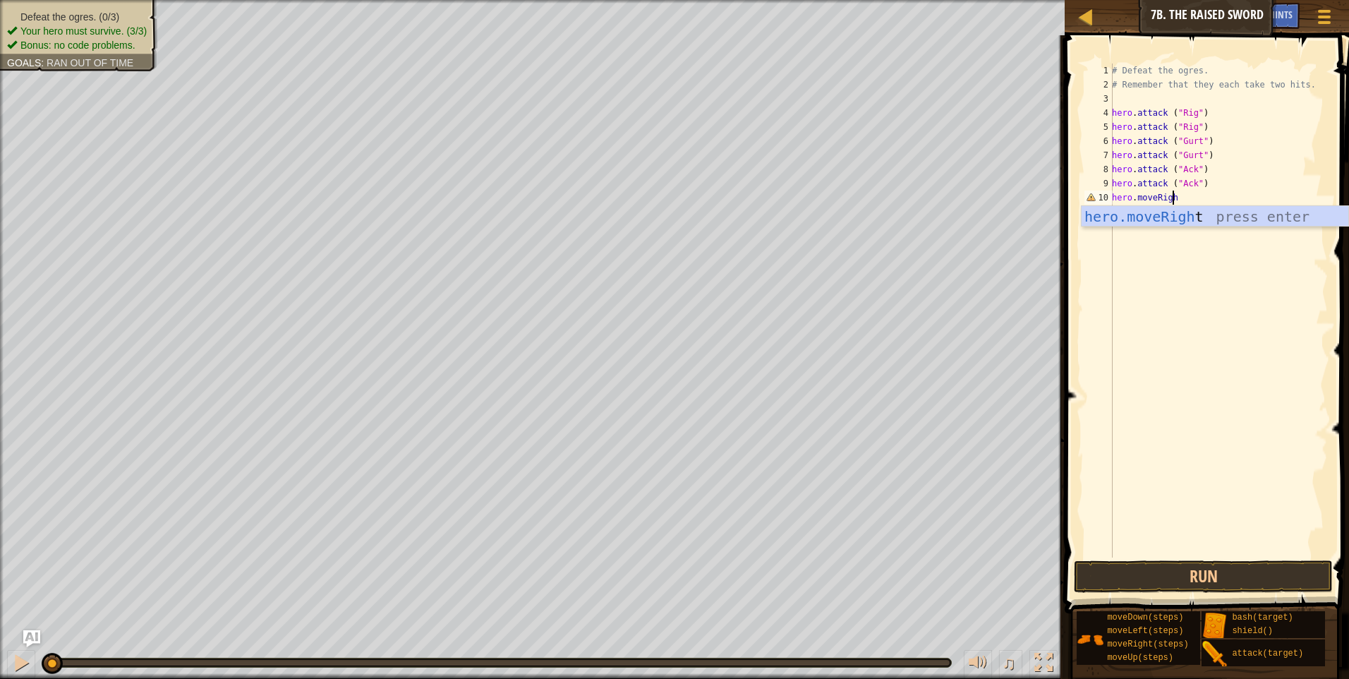
type textarea "hero.moveRight"
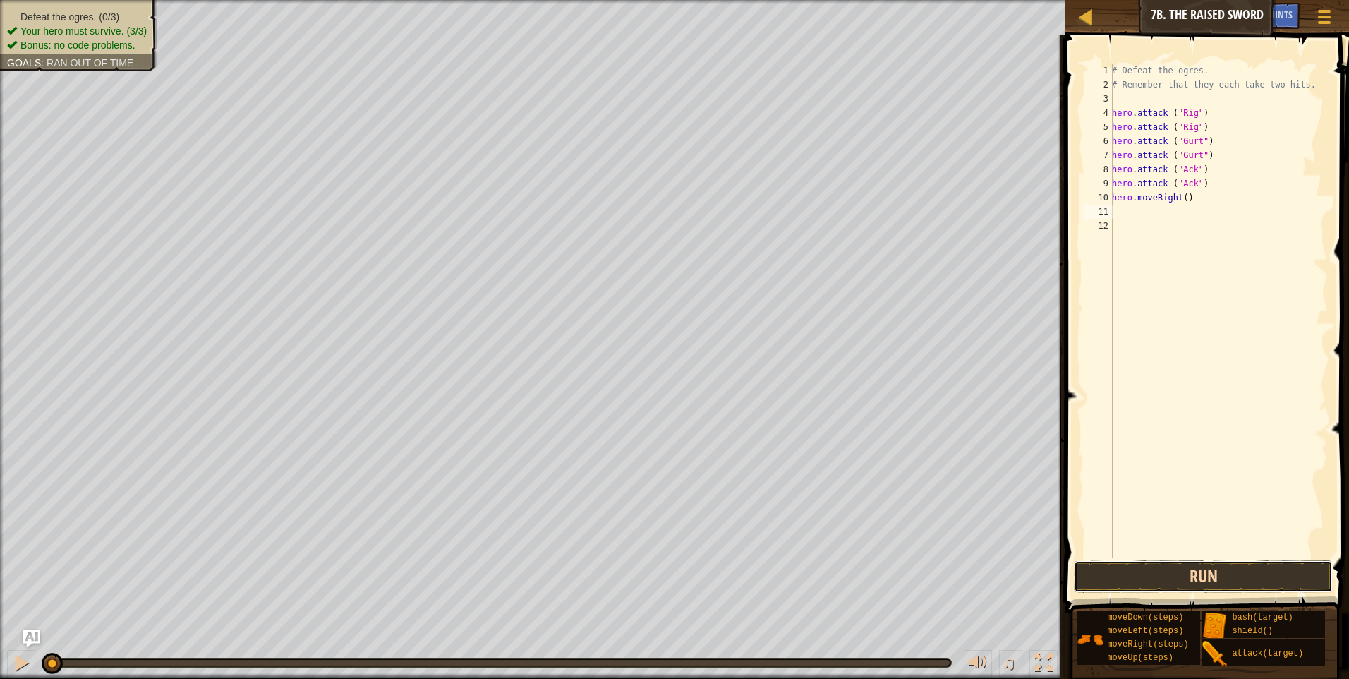
click at [1256, 575] on button "Run" at bounding box center [1203, 576] width 259 height 32
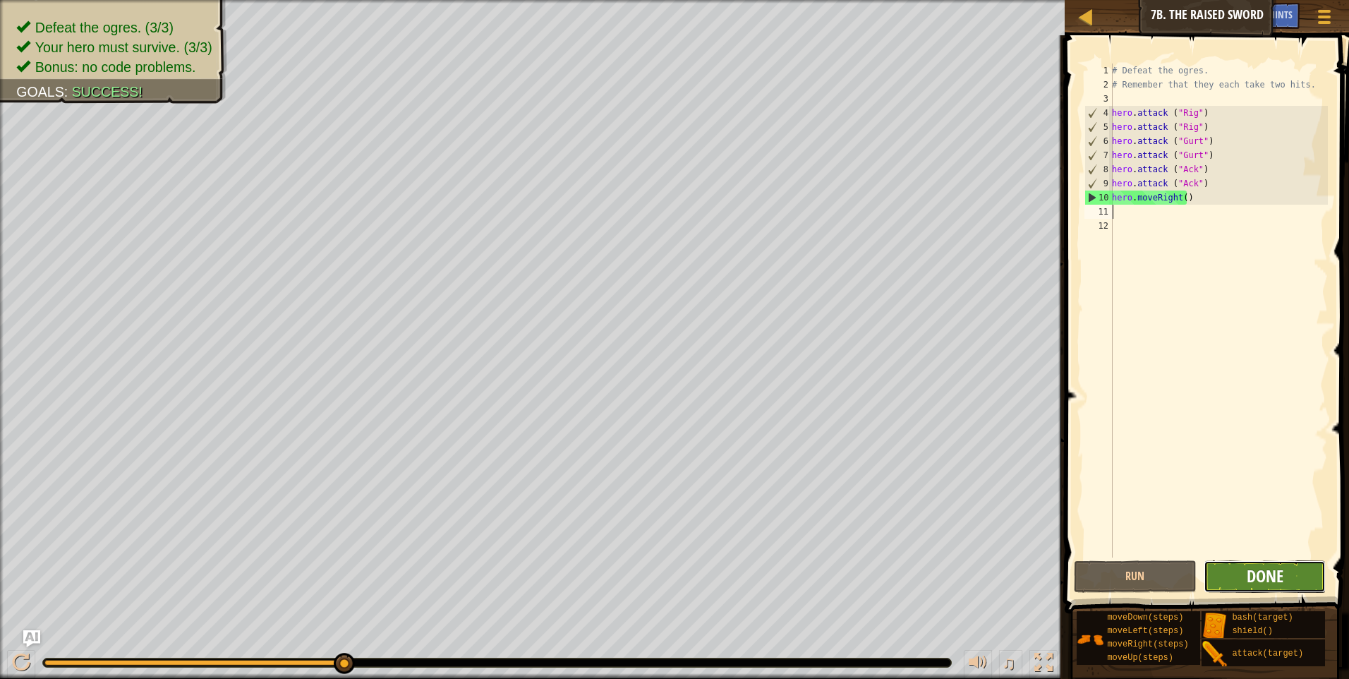
click at [1253, 579] on span "Done" at bounding box center [1265, 576] width 37 height 23
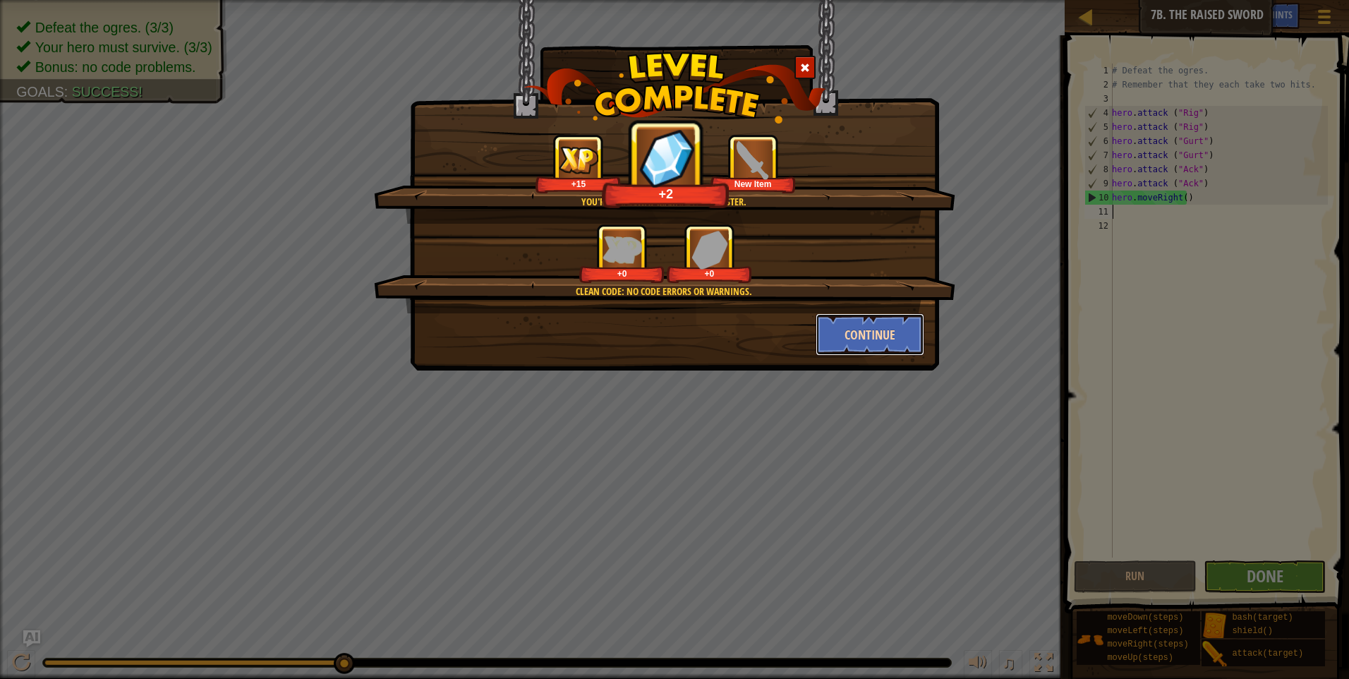
click at [904, 338] on button "Continue" at bounding box center [870, 334] width 109 height 42
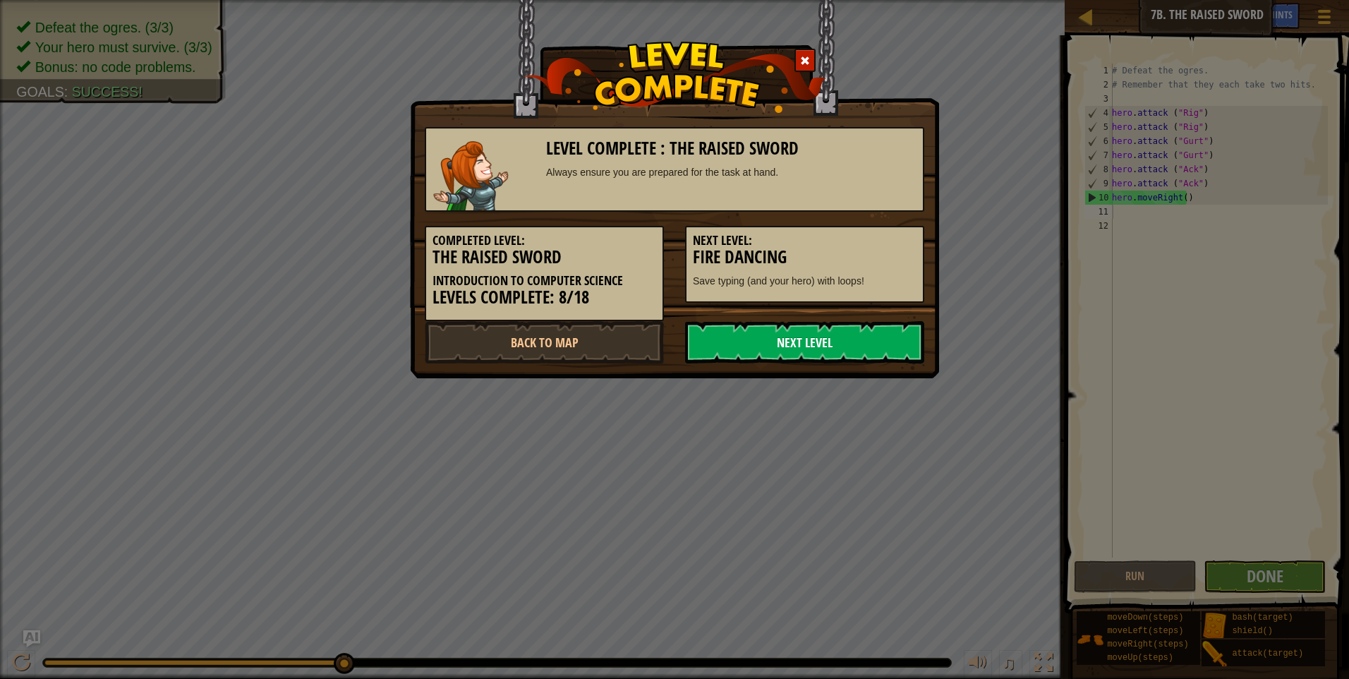
click at [855, 347] on link "Next Level" at bounding box center [804, 342] width 239 height 42
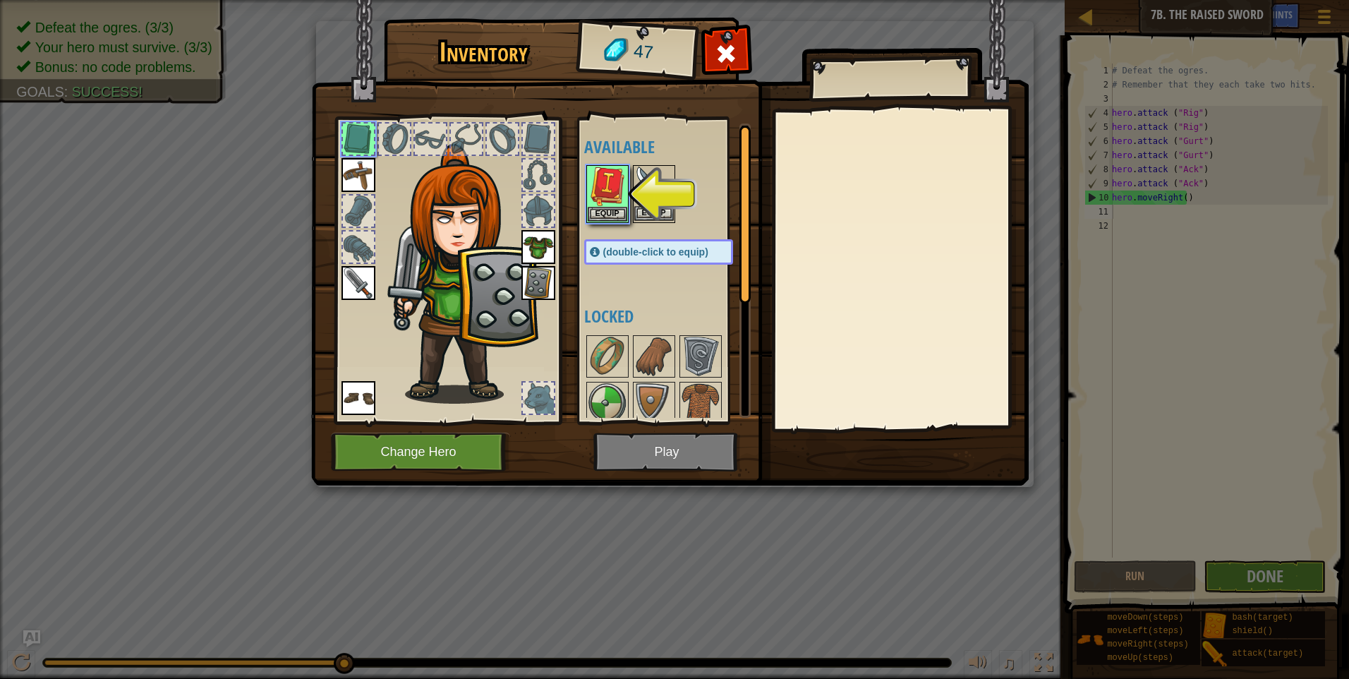
click at [649, 188] on img at bounding box center [655, 187] width 40 height 40
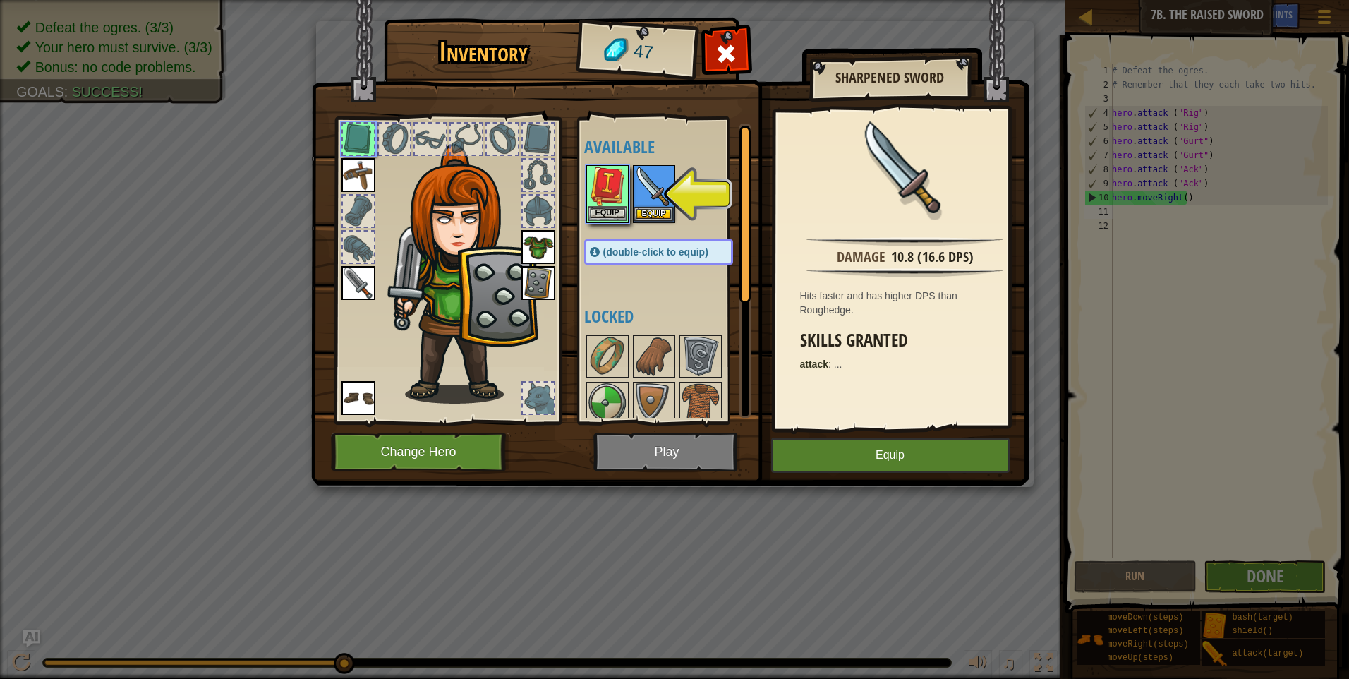
click at [614, 187] on img at bounding box center [608, 187] width 40 height 40
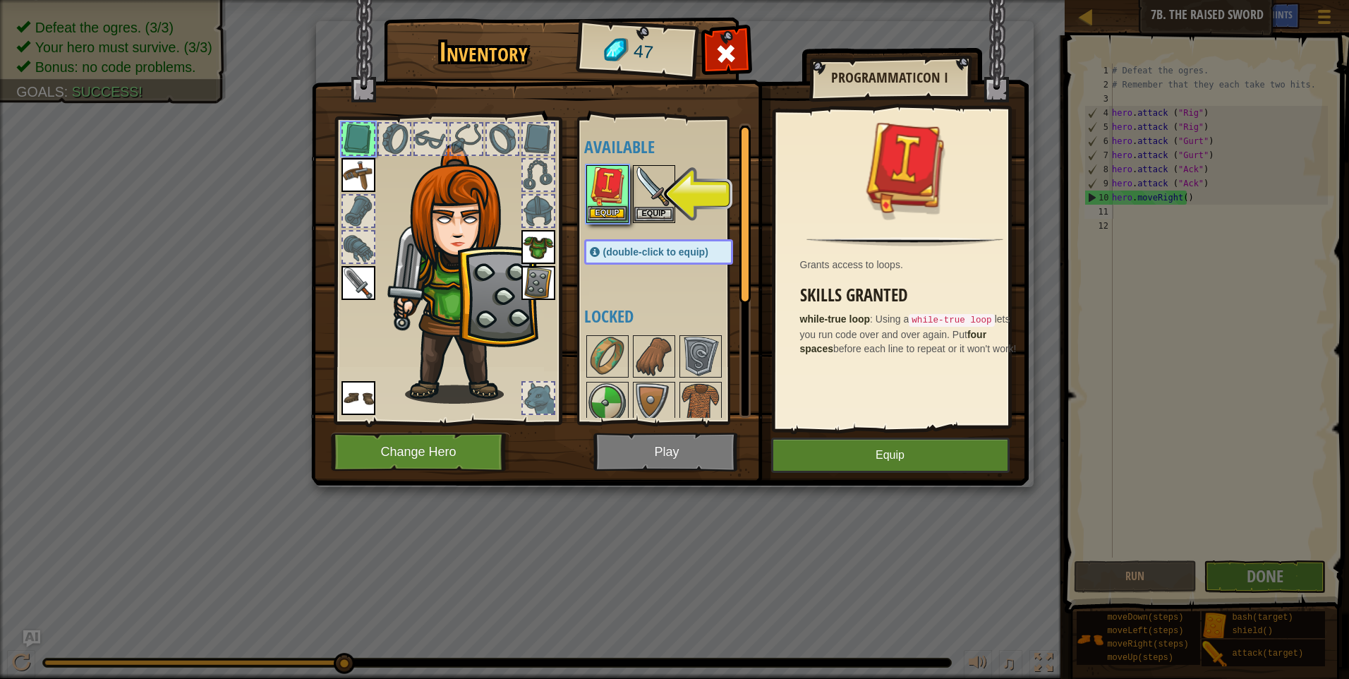
click at [614, 187] on img at bounding box center [608, 187] width 40 height 40
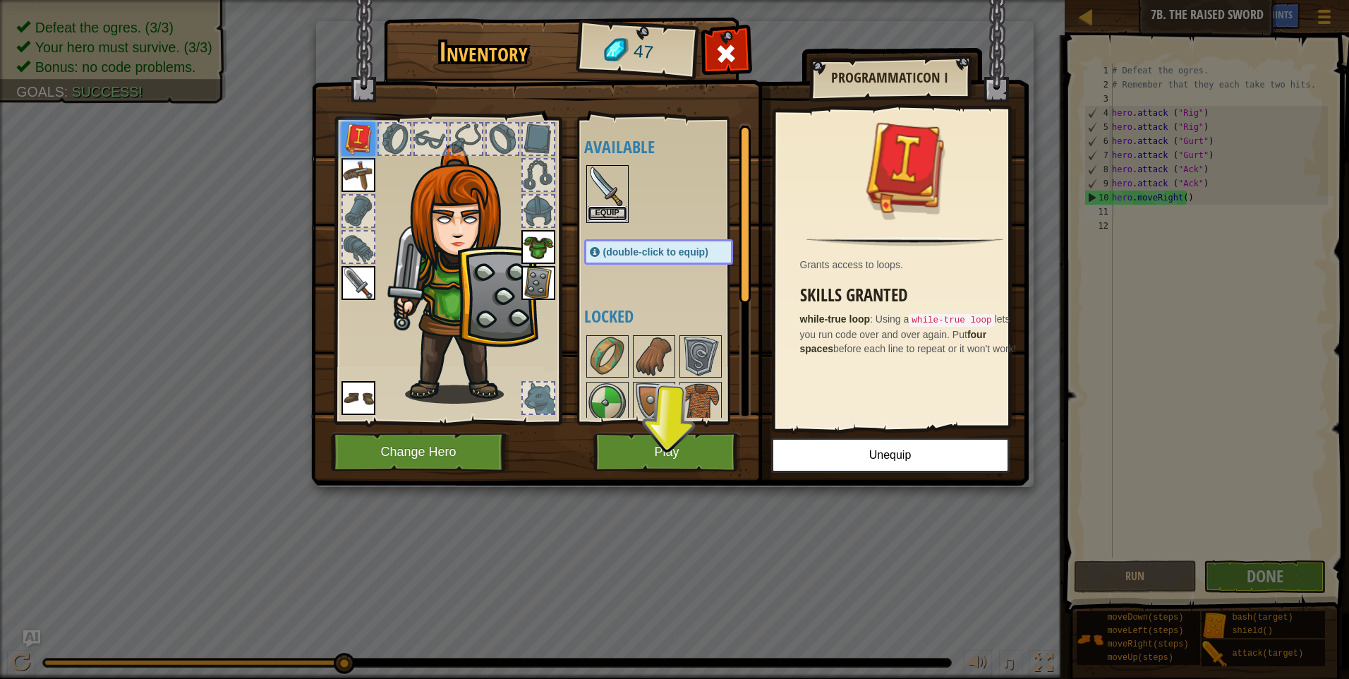
click at [620, 211] on button "Equip" at bounding box center [608, 213] width 40 height 15
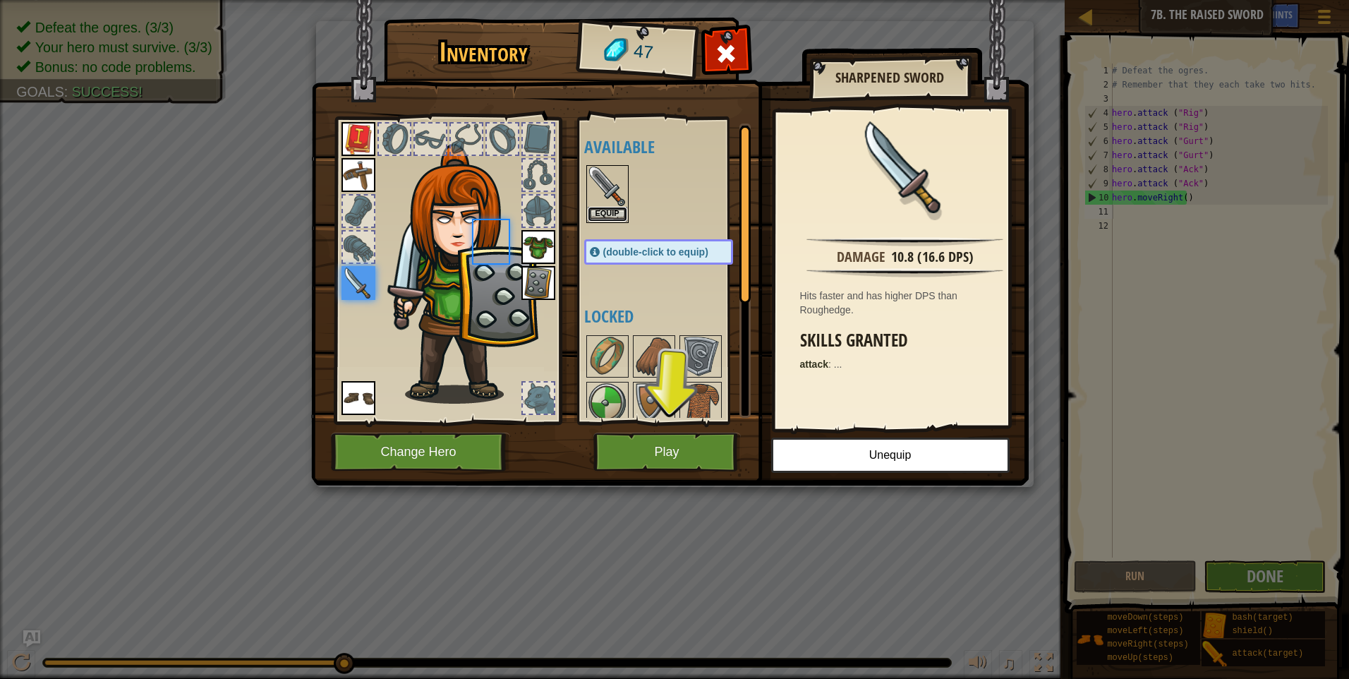
click at [620, 211] on button "Equip" at bounding box center [608, 214] width 40 height 15
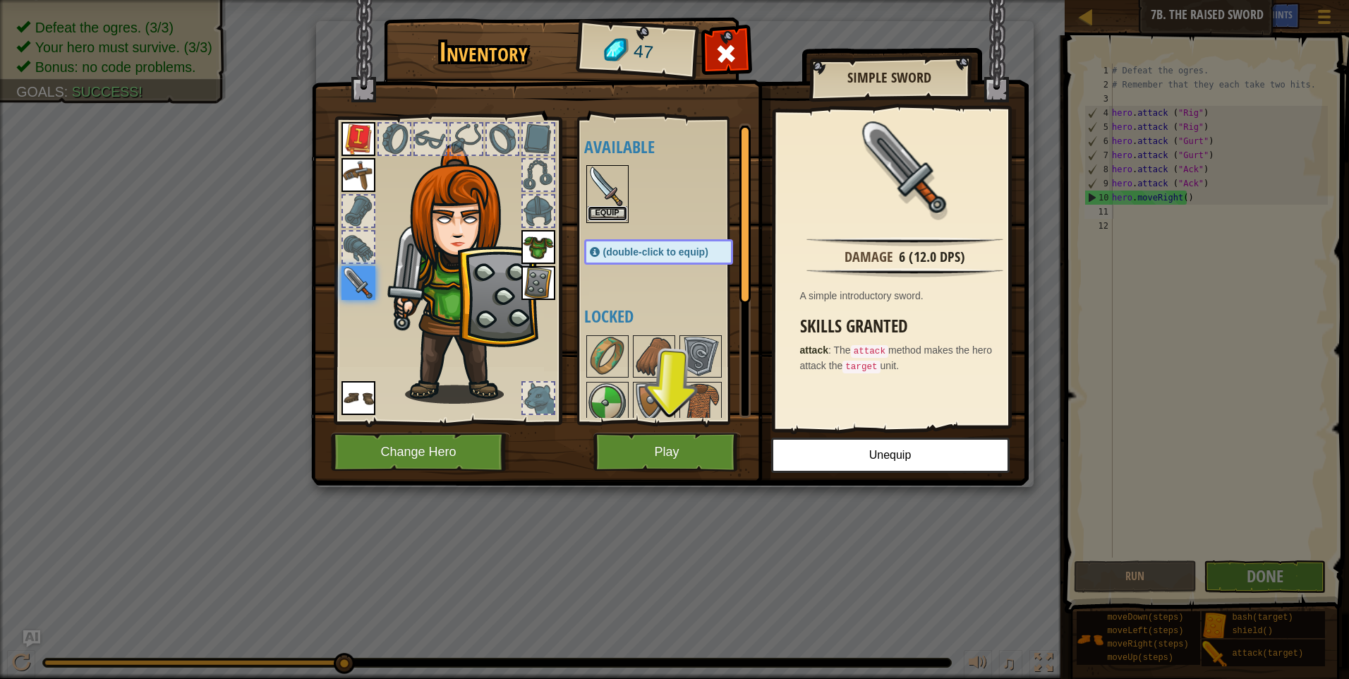
click at [596, 209] on button "Equip" at bounding box center [608, 213] width 40 height 15
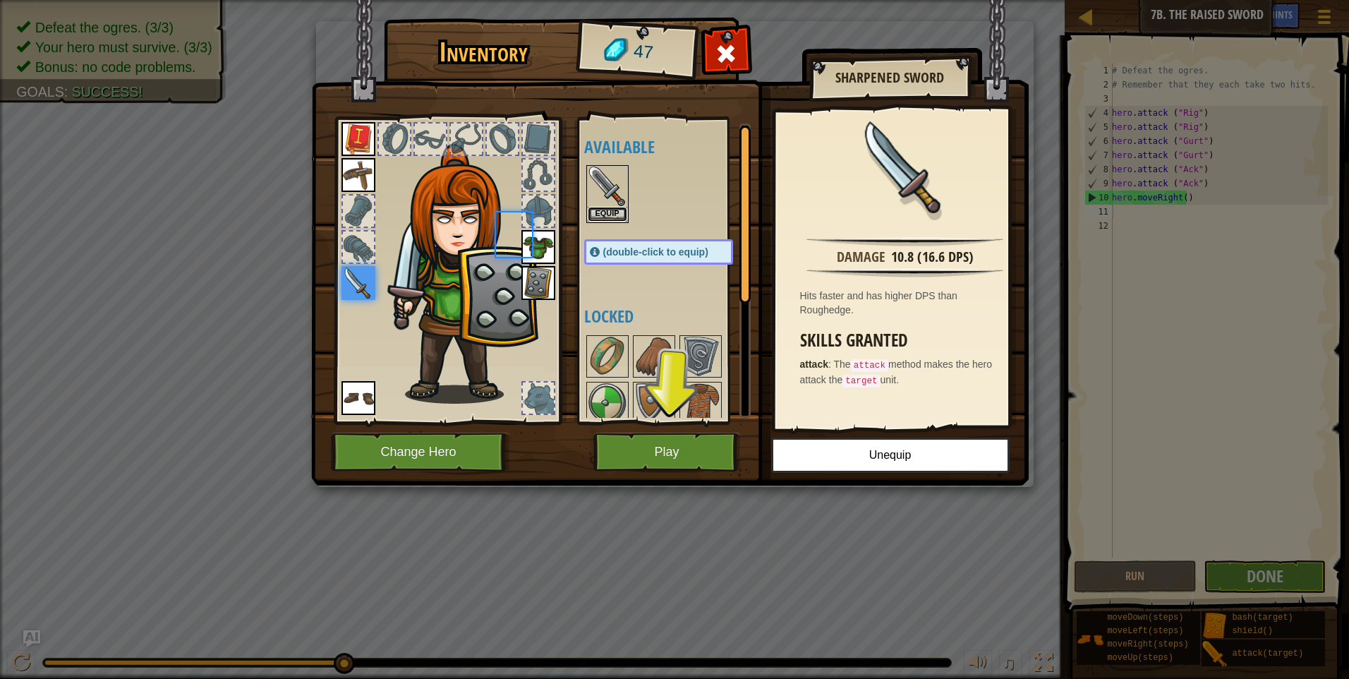
click at [596, 209] on button "Equip" at bounding box center [608, 214] width 40 height 15
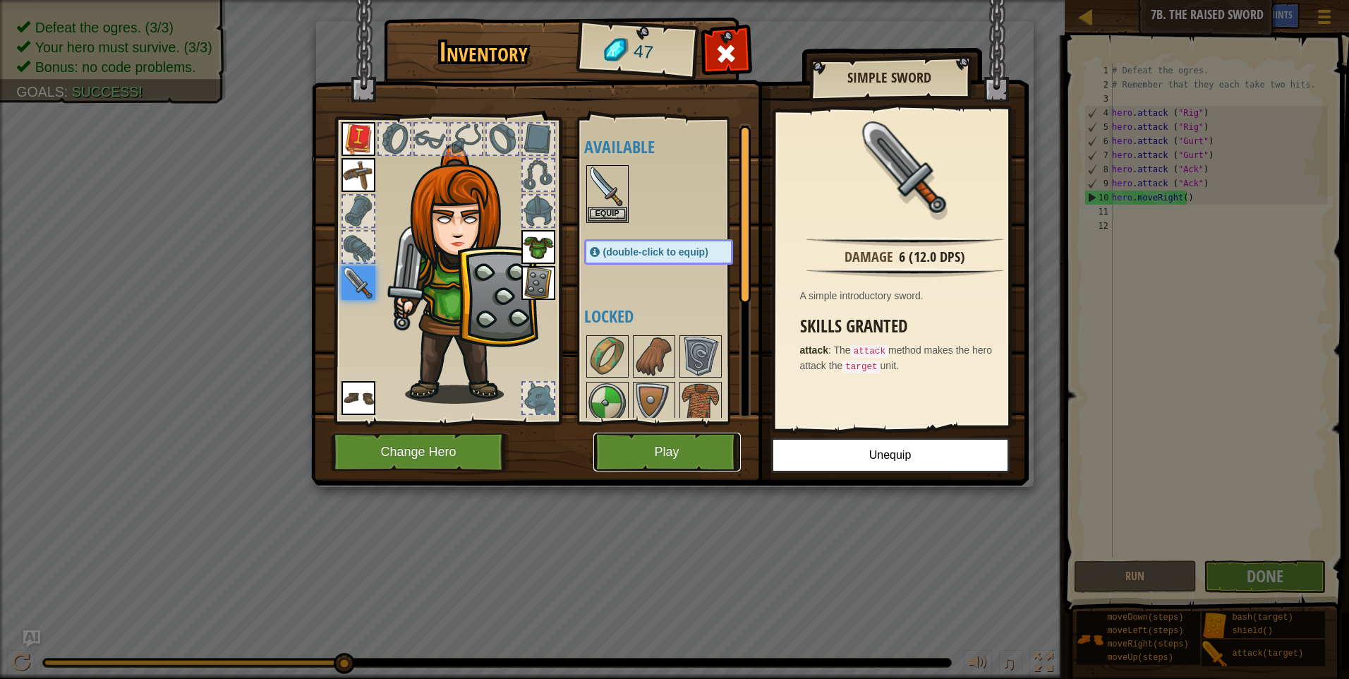
click at [671, 455] on button "Play" at bounding box center [668, 452] width 148 height 39
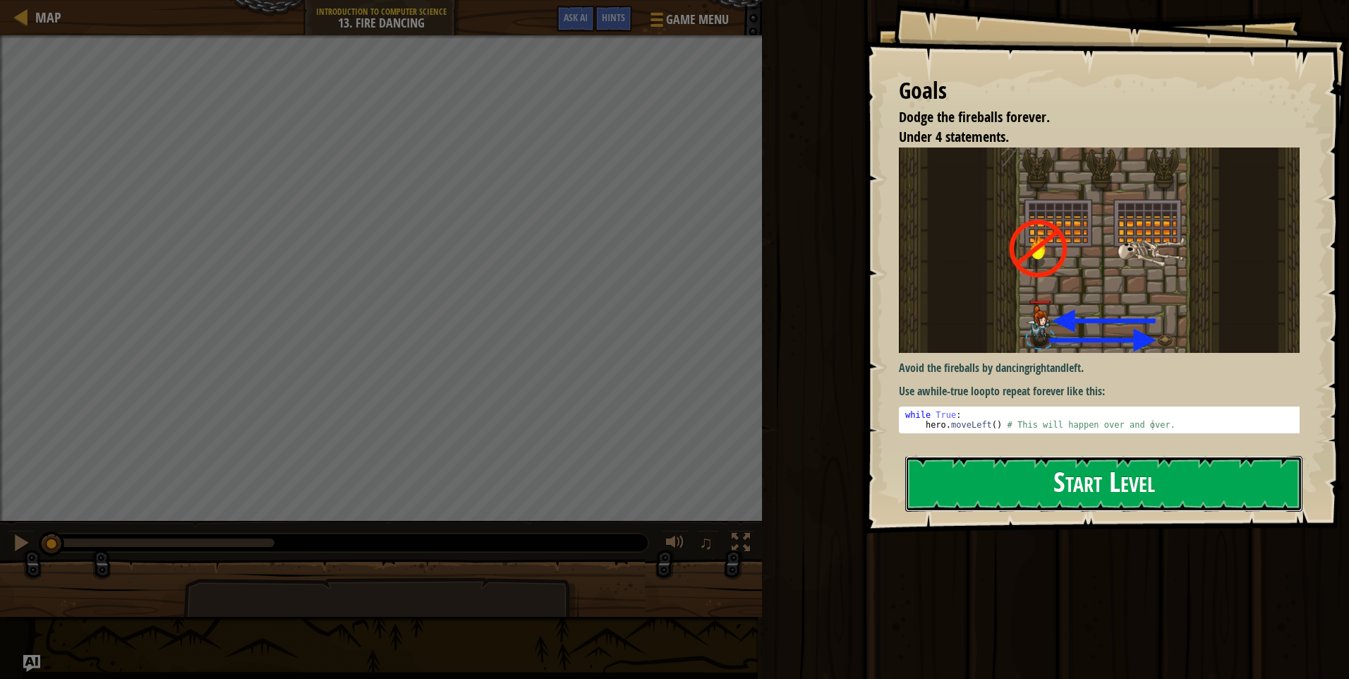
click at [1155, 479] on button "Start Level" at bounding box center [1104, 484] width 397 height 56
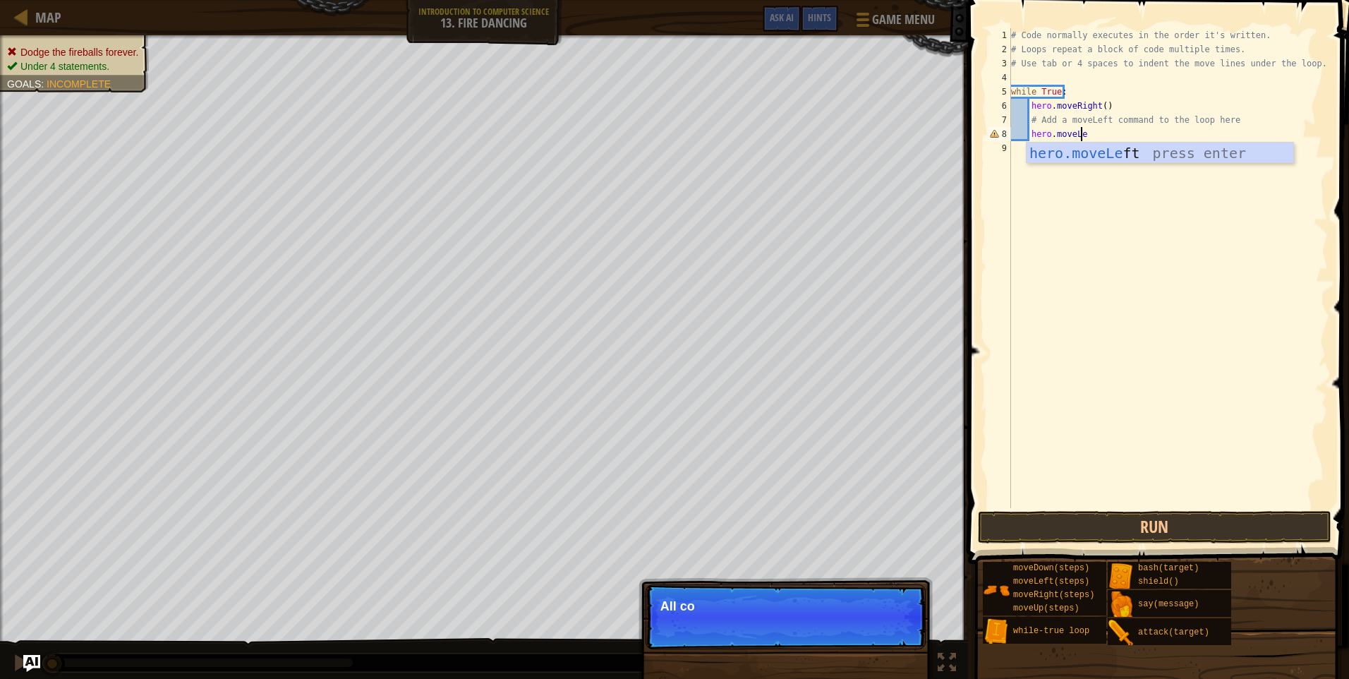
type textarea "hero.moveLeft"
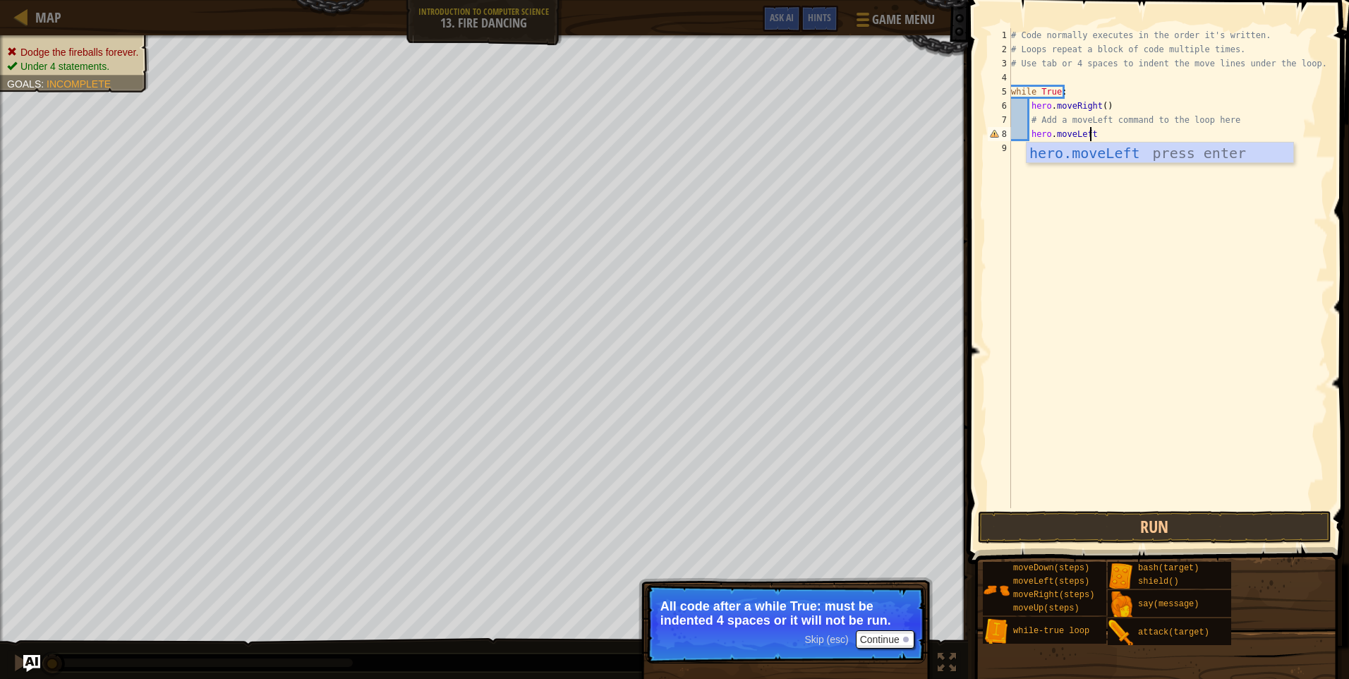
scroll to position [6, 1]
click at [1142, 522] on button "Run" at bounding box center [1155, 527] width 354 height 32
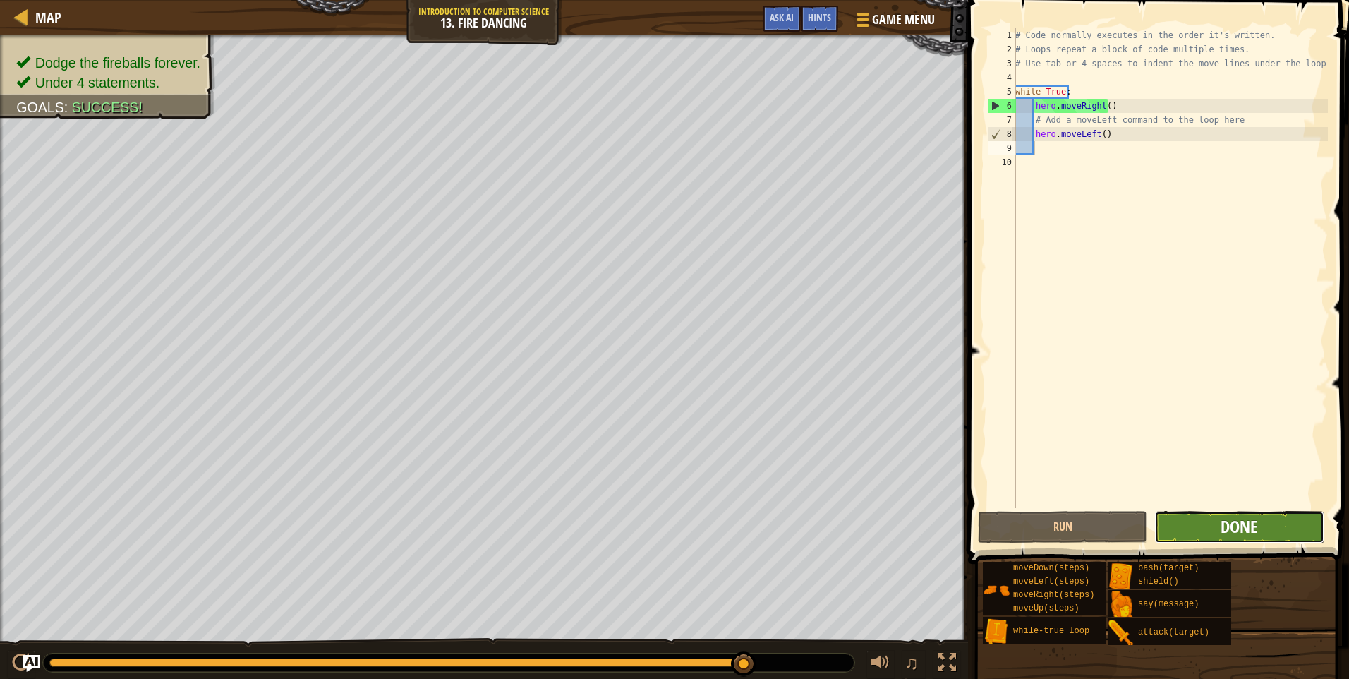
click at [1246, 534] on span "Done" at bounding box center [1239, 526] width 37 height 23
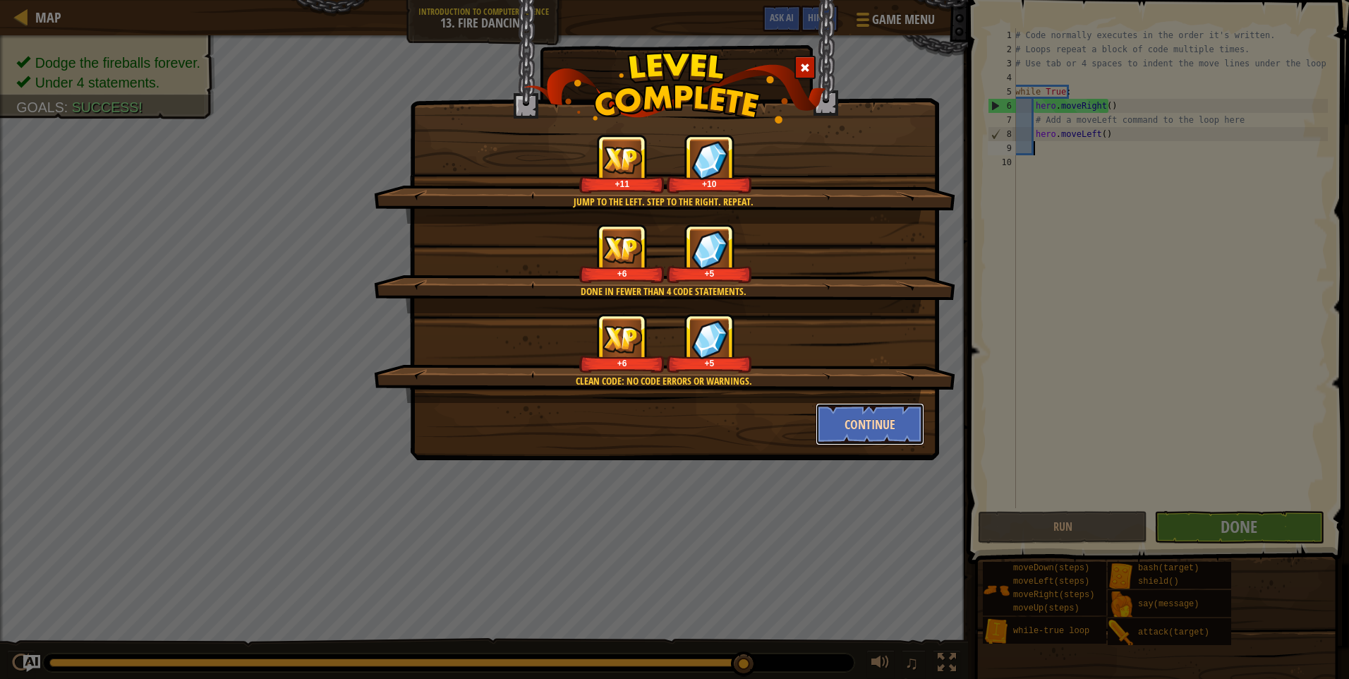
click at [836, 417] on button "Continue" at bounding box center [870, 424] width 109 height 42
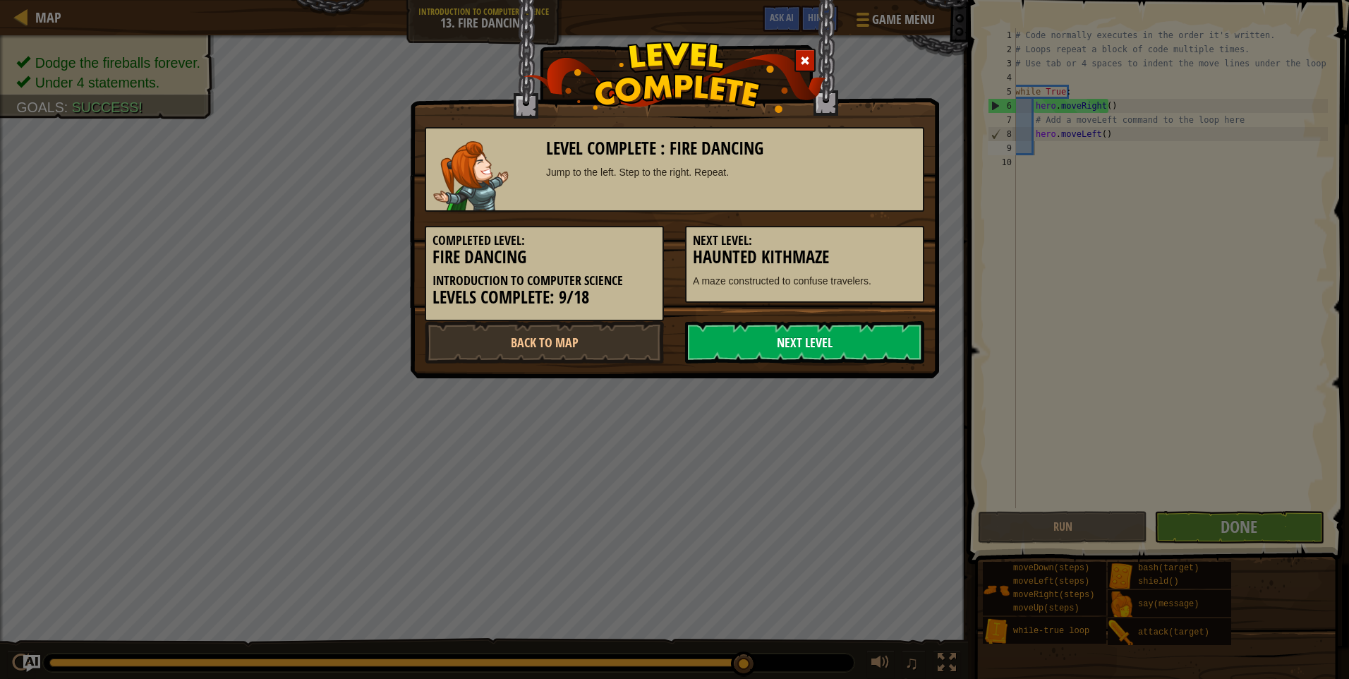
click at [799, 350] on link "Next Level" at bounding box center [804, 342] width 239 height 42
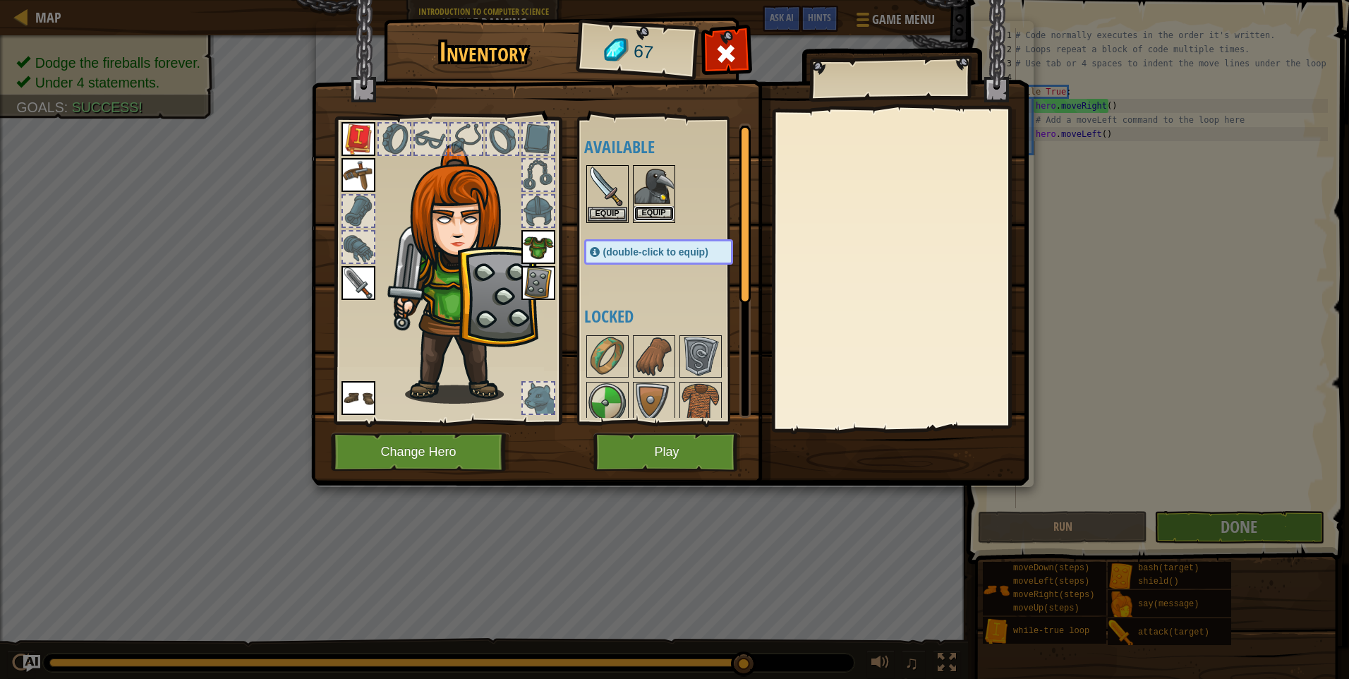
click at [661, 211] on button "Equip" at bounding box center [655, 213] width 40 height 15
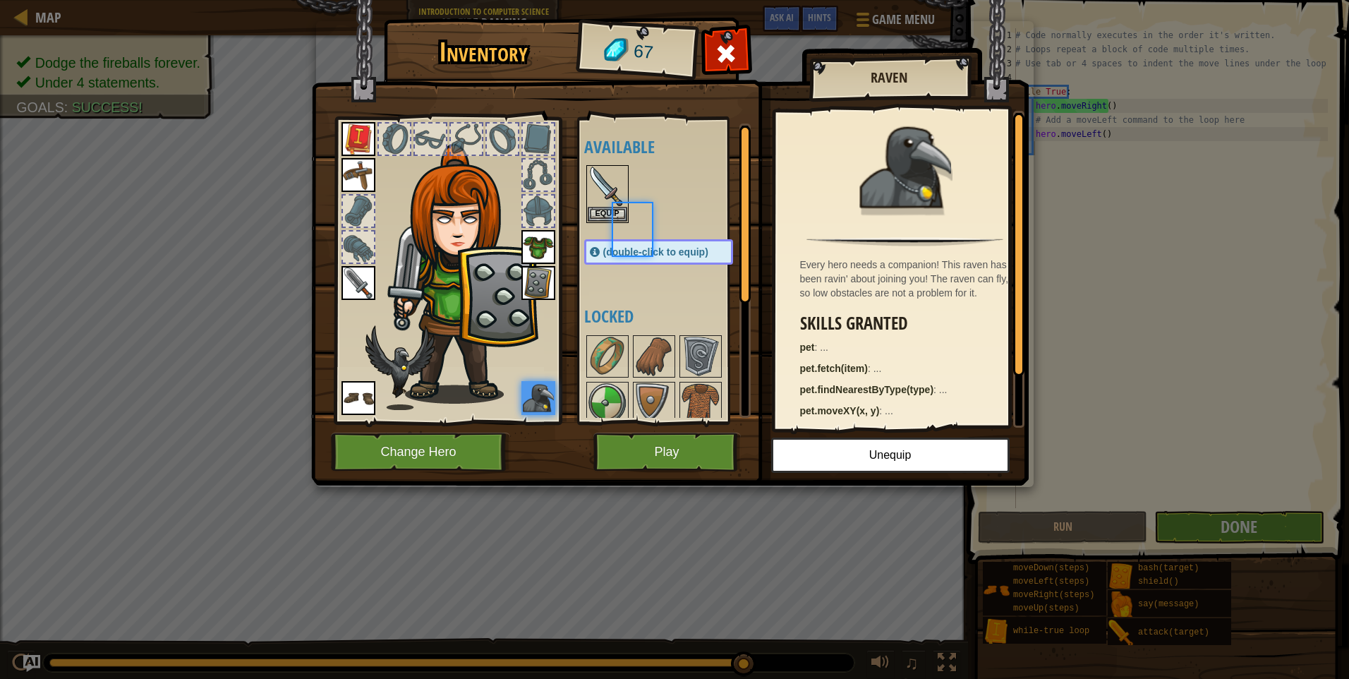
click at [661, 211] on div at bounding box center [672, 194] width 177 height 62
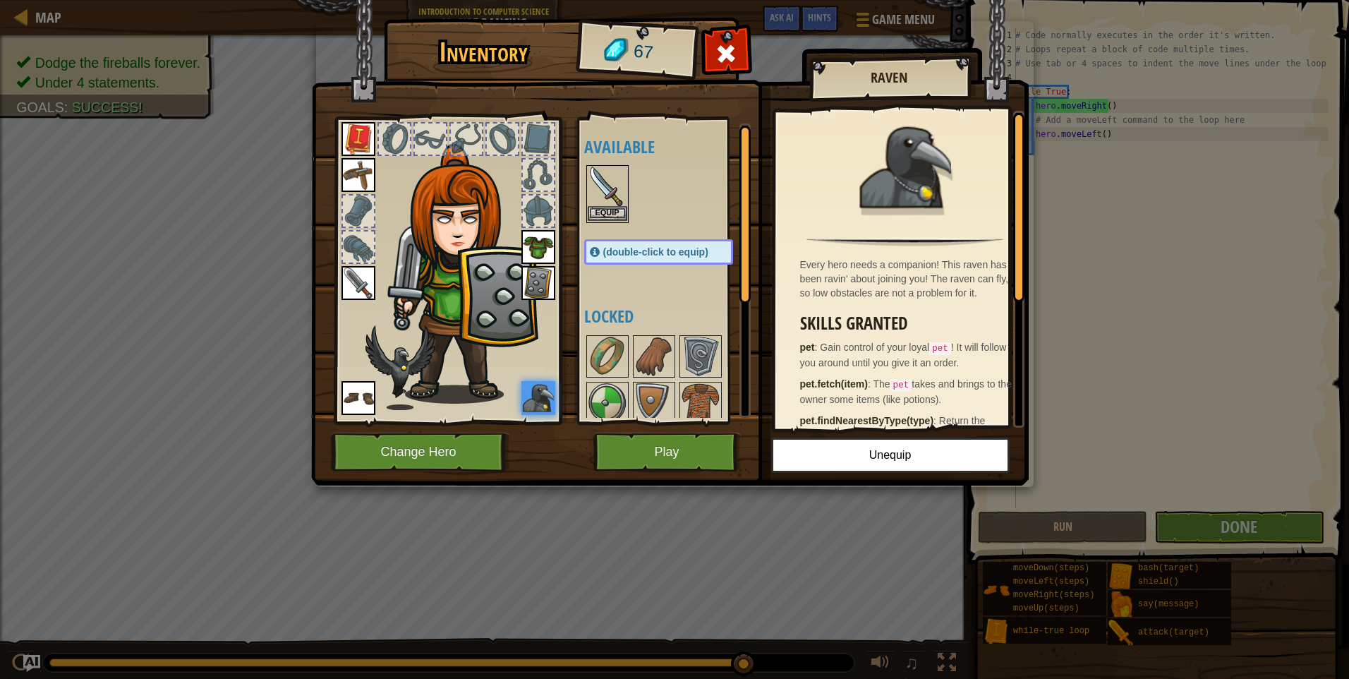
click at [618, 203] on img at bounding box center [608, 187] width 40 height 40
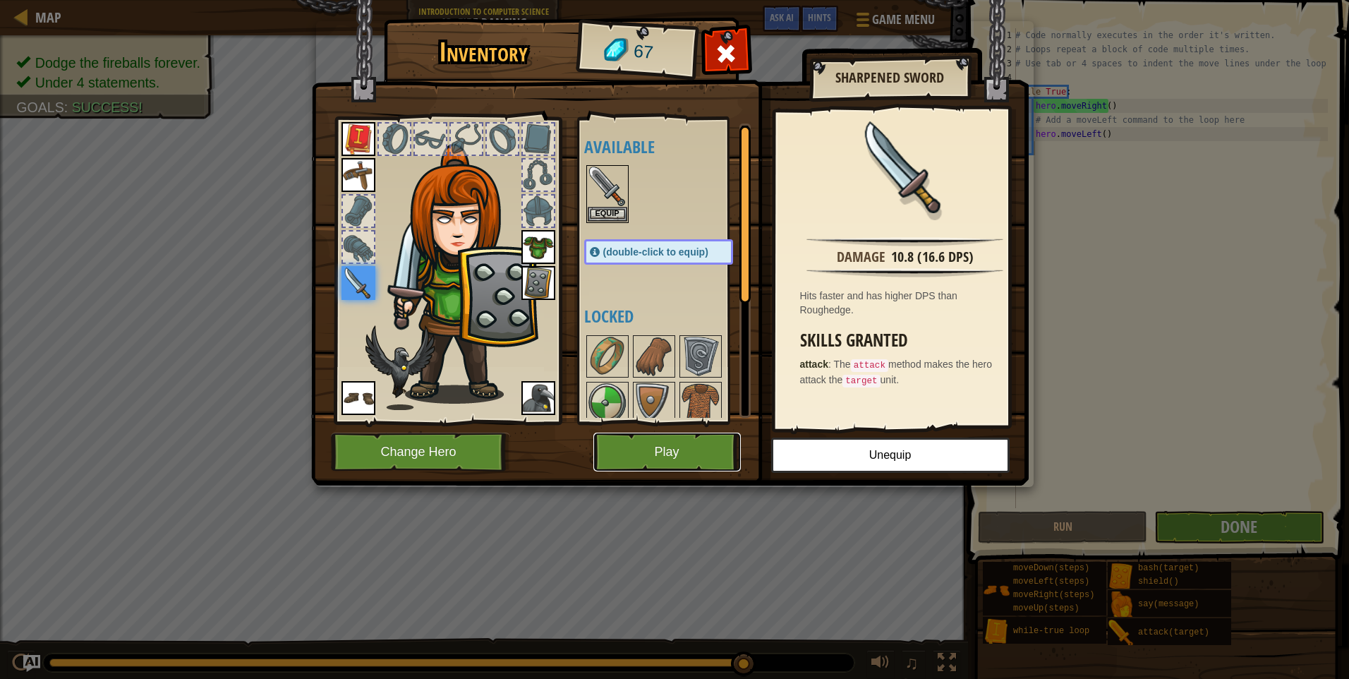
click at [679, 445] on button "Play" at bounding box center [668, 452] width 148 height 39
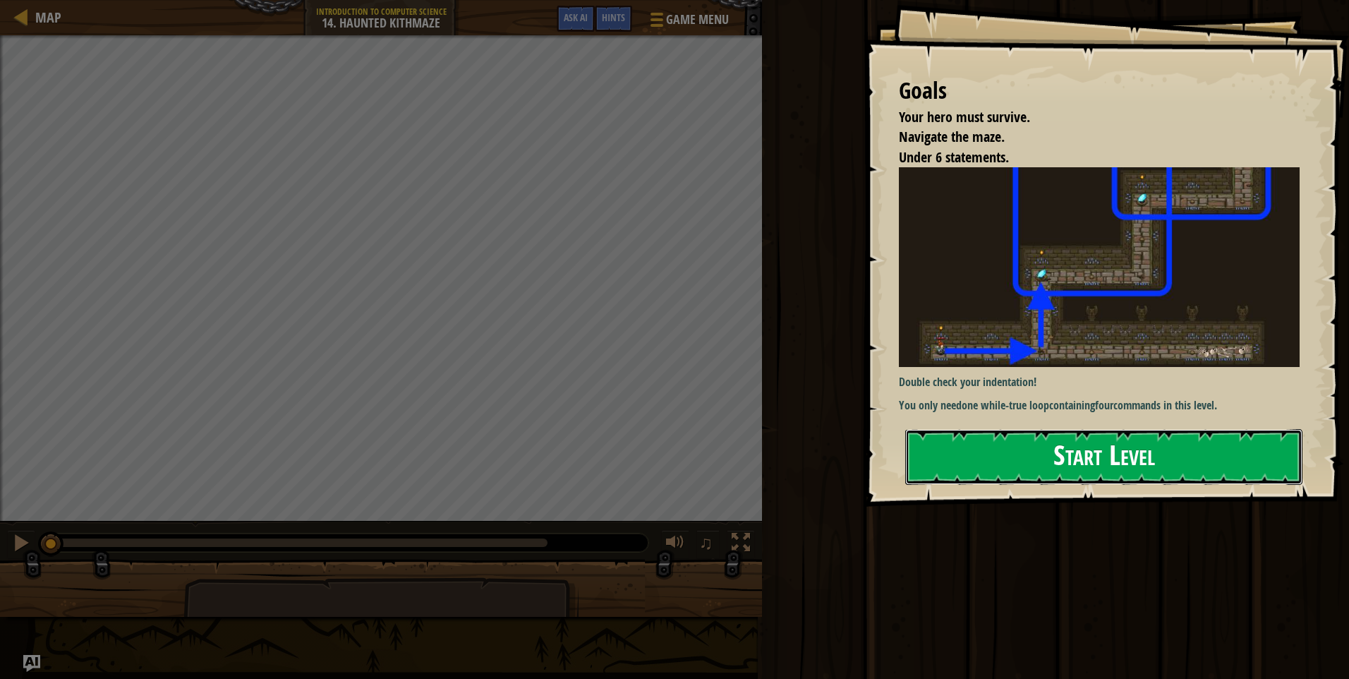
click at [990, 473] on button "Start Level" at bounding box center [1104, 457] width 397 height 56
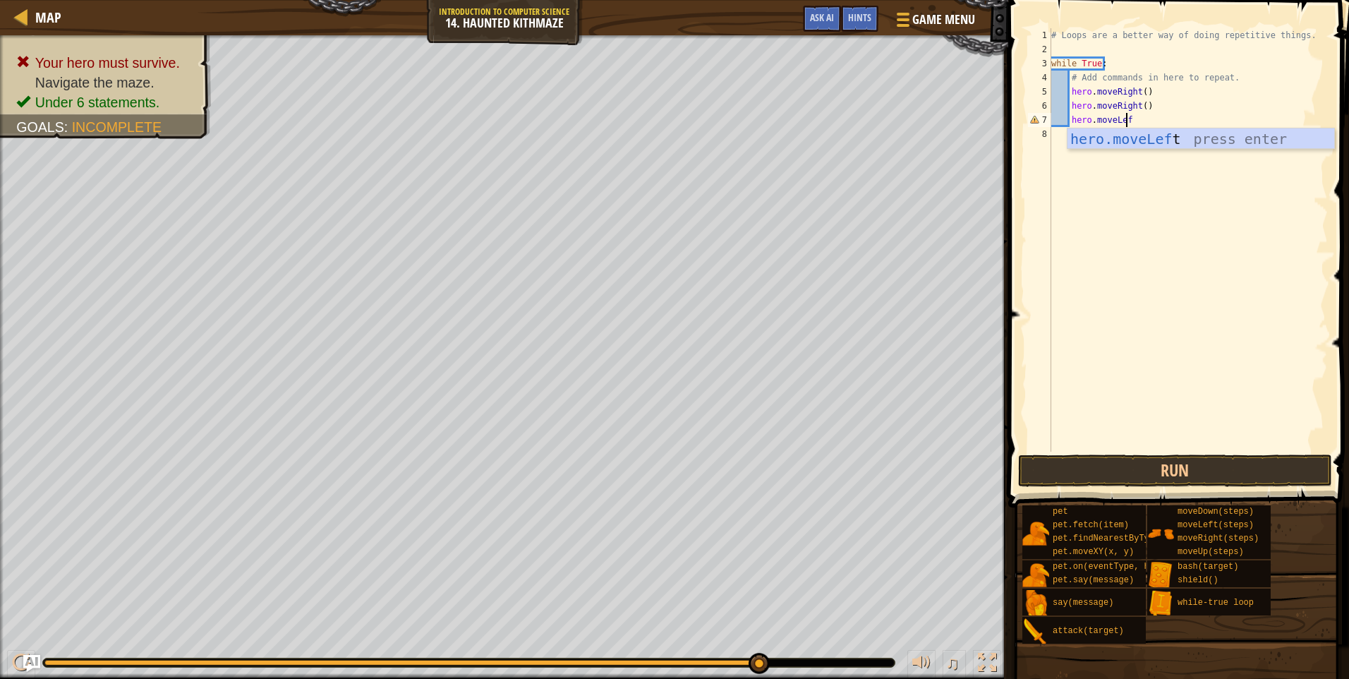
scroll to position [6, 6]
type textarea "hero.moveLeft"
click at [1062, 47] on div "# Loops are a better way of doing repetitive things. while True : # Add command…" at bounding box center [1188, 254] width 279 height 452
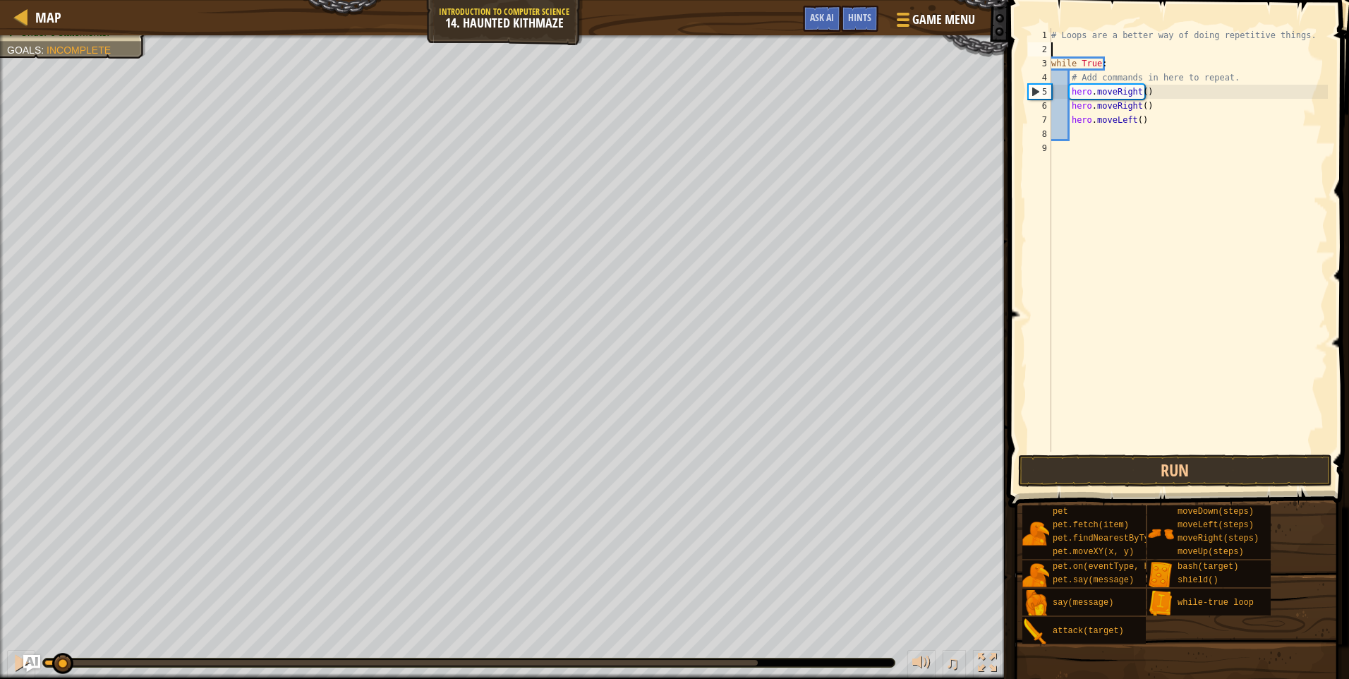
drag, startPoint x: 758, startPoint y: 664, endPoint x: 61, endPoint y: 649, distance: 697.5
click at [61, 649] on div "♫" at bounding box center [504, 659] width 1009 height 42
type textarea "hero.moveRight(2)"
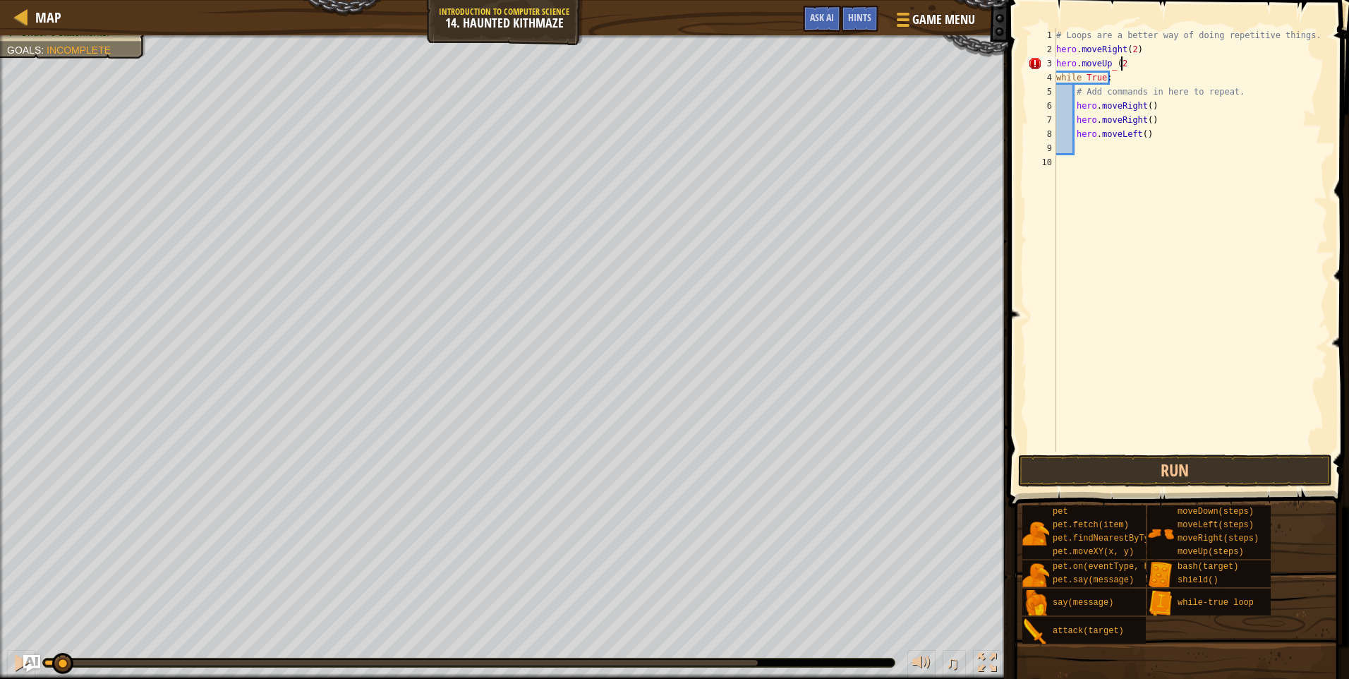
scroll to position [6, 5]
type textarea "hero.moveUp (2)"
type textarea "f"
type textarea "h"
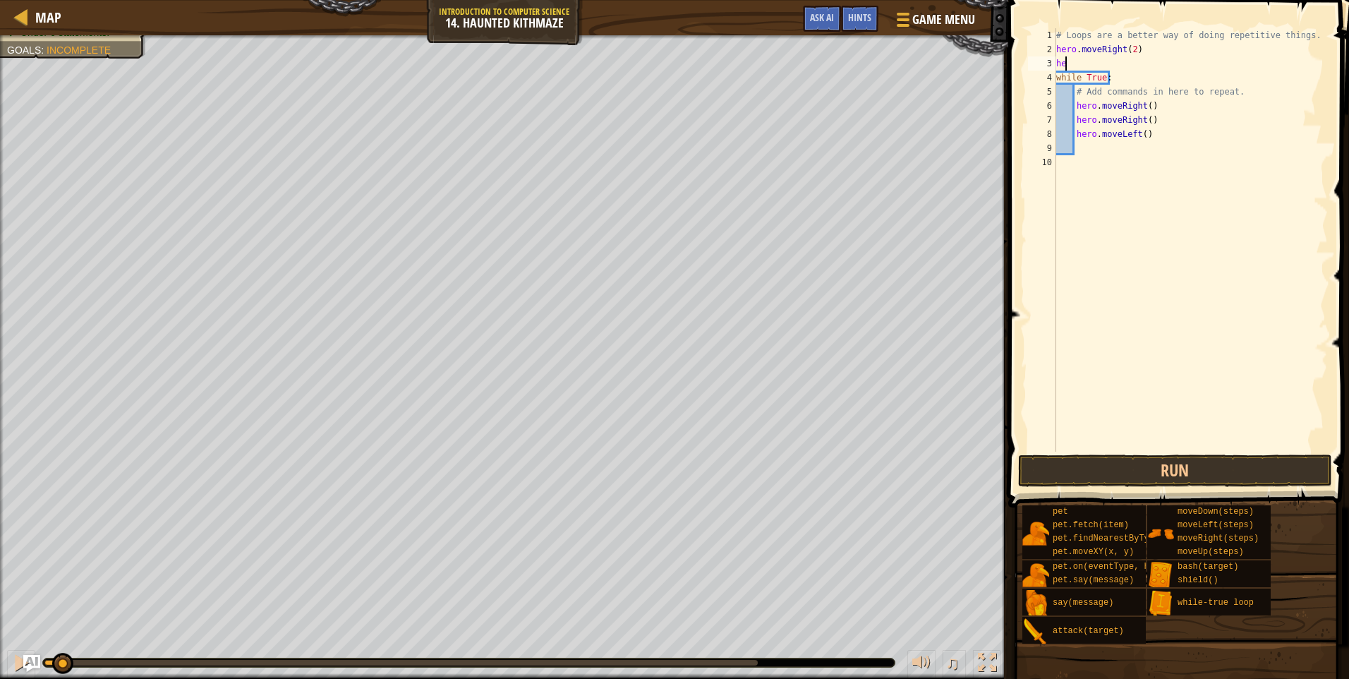
type textarea "h"
click at [1131, 104] on div "# Loops are a better way of doing repetitive things. while True : # Add command…" at bounding box center [1188, 254] width 279 height 452
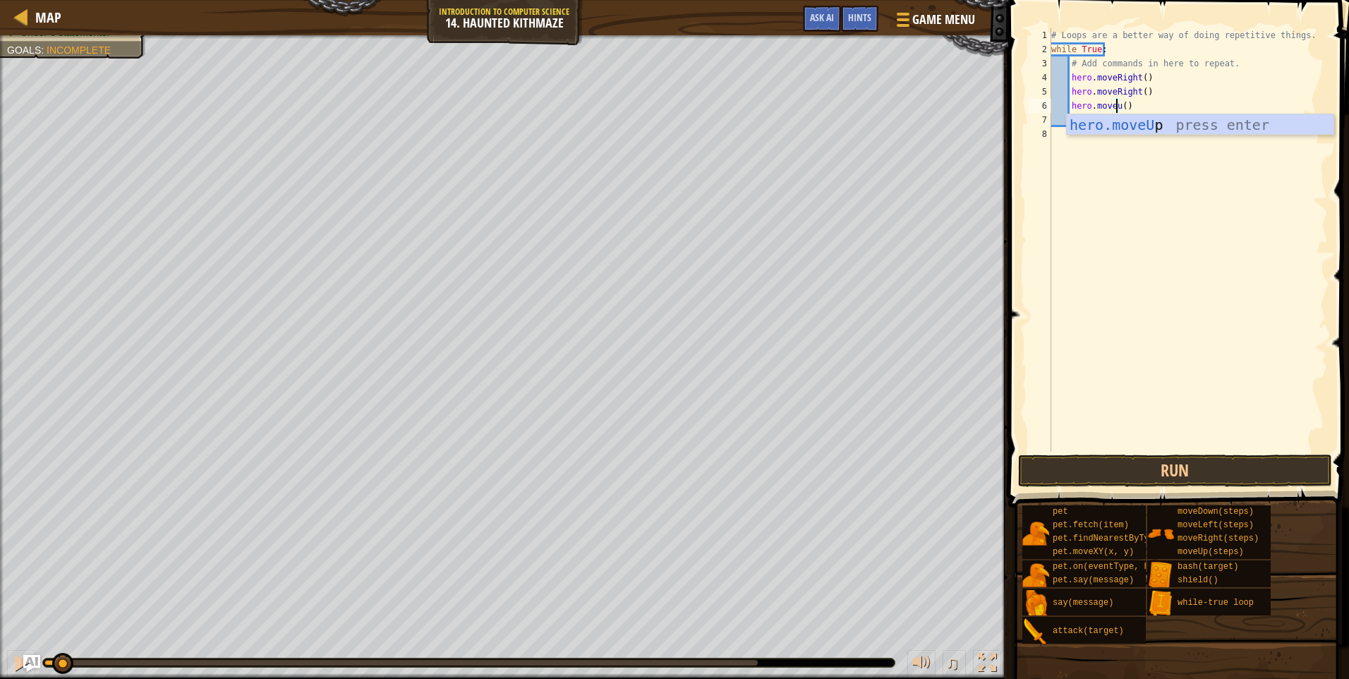
scroll to position [6, 6]
click at [1125, 107] on div "# Loops are a better way of doing repetitive things. while True : # Add command…" at bounding box center [1188, 254] width 279 height 452
type textarea "hero.moveup(2)"
click at [1143, 107] on div "# Loops are a better way of doing repetitive things. while True : # Add command…" at bounding box center [1188, 254] width 279 height 452
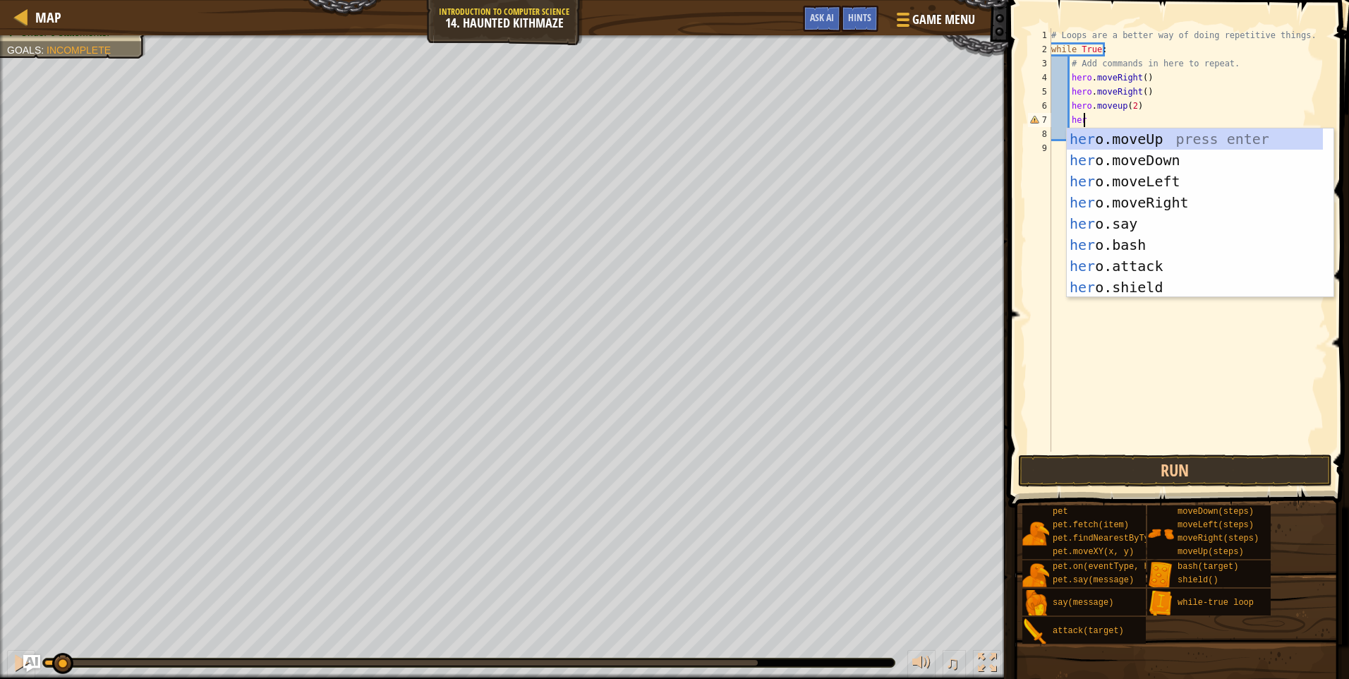
scroll to position [6, 1]
type textarea "h"
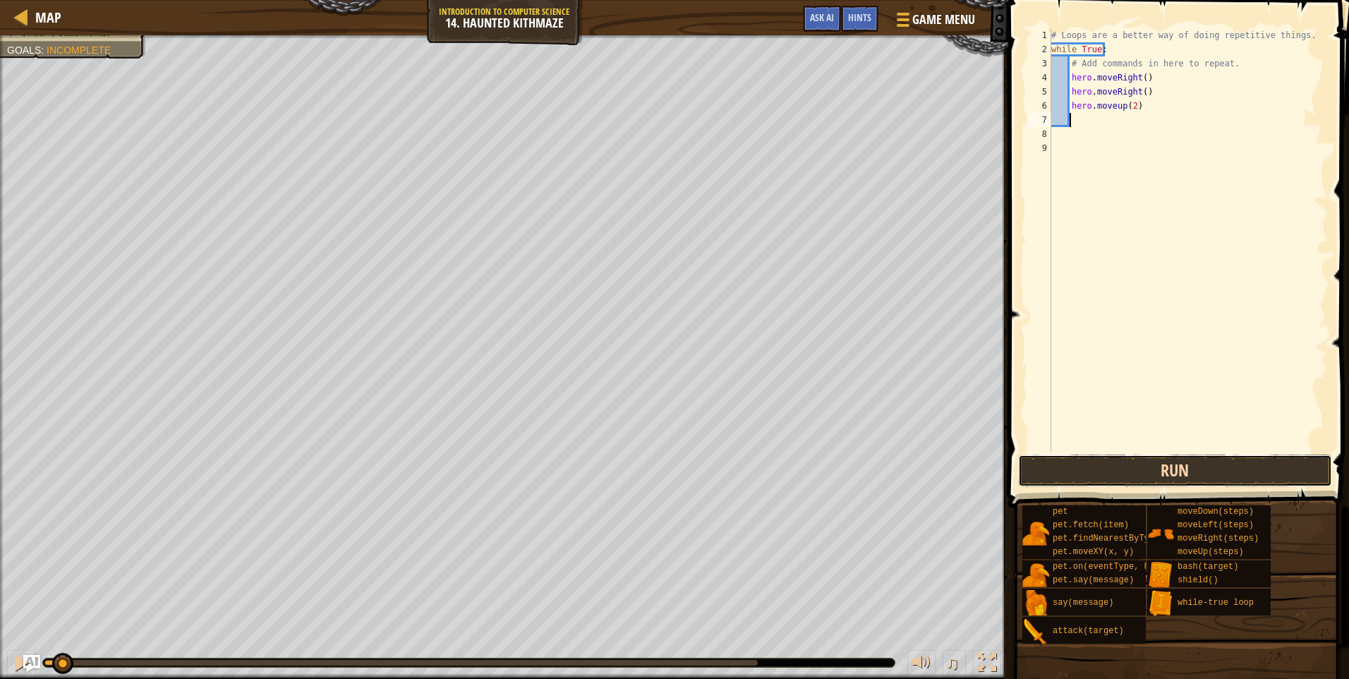
click at [1180, 474] on button "Run" at bounding box center [1175, 471] width 314 height 32
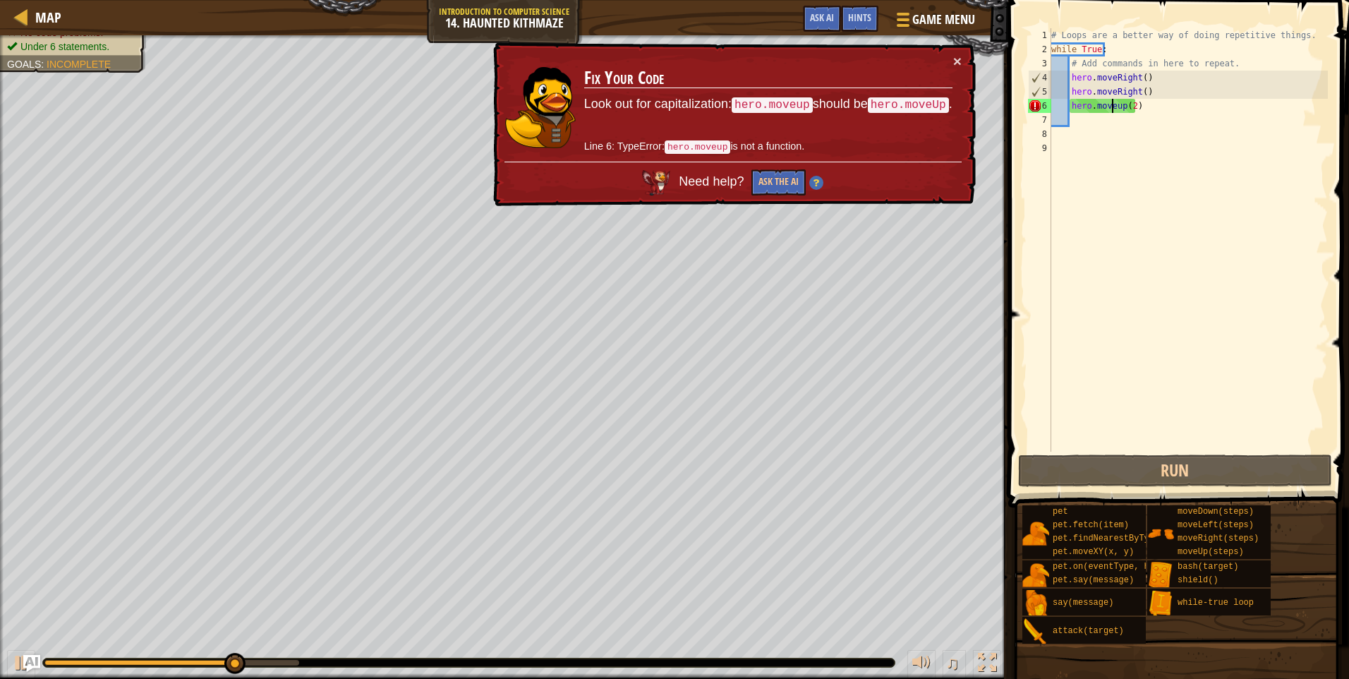
click at [1114, 109] on div "# Loops are a better way of doing repetitive things. while True : # Add command…" at bounding box center [1188, 254] width 279 height 452
click at [1118, 109] on div "# Loops are a better way of doing repetitive things. while True : # Add command…" at bounding box center [1188, 254] width 279 height 452
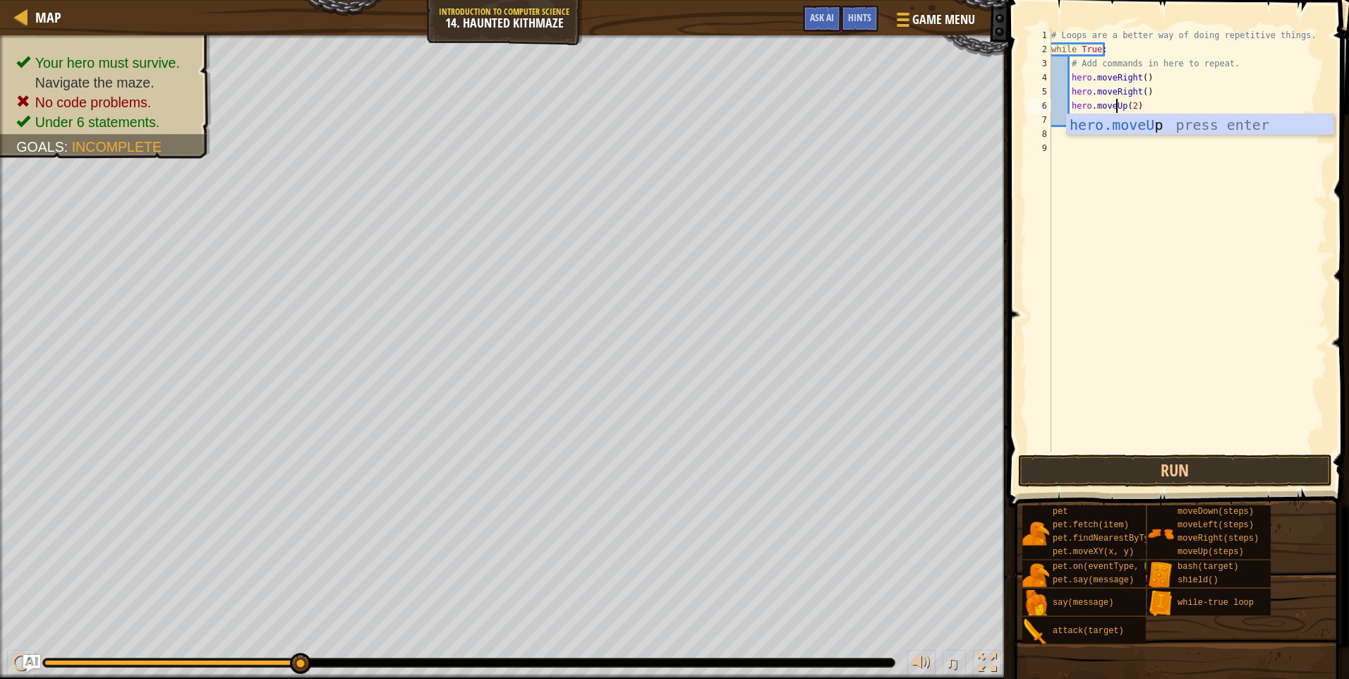
scroll to position [6, 6]
type textarea "hero.moveUp(2)"
click at [1184, 458] on button "Run" at bounding box center [1175, 471] width 314 height 32
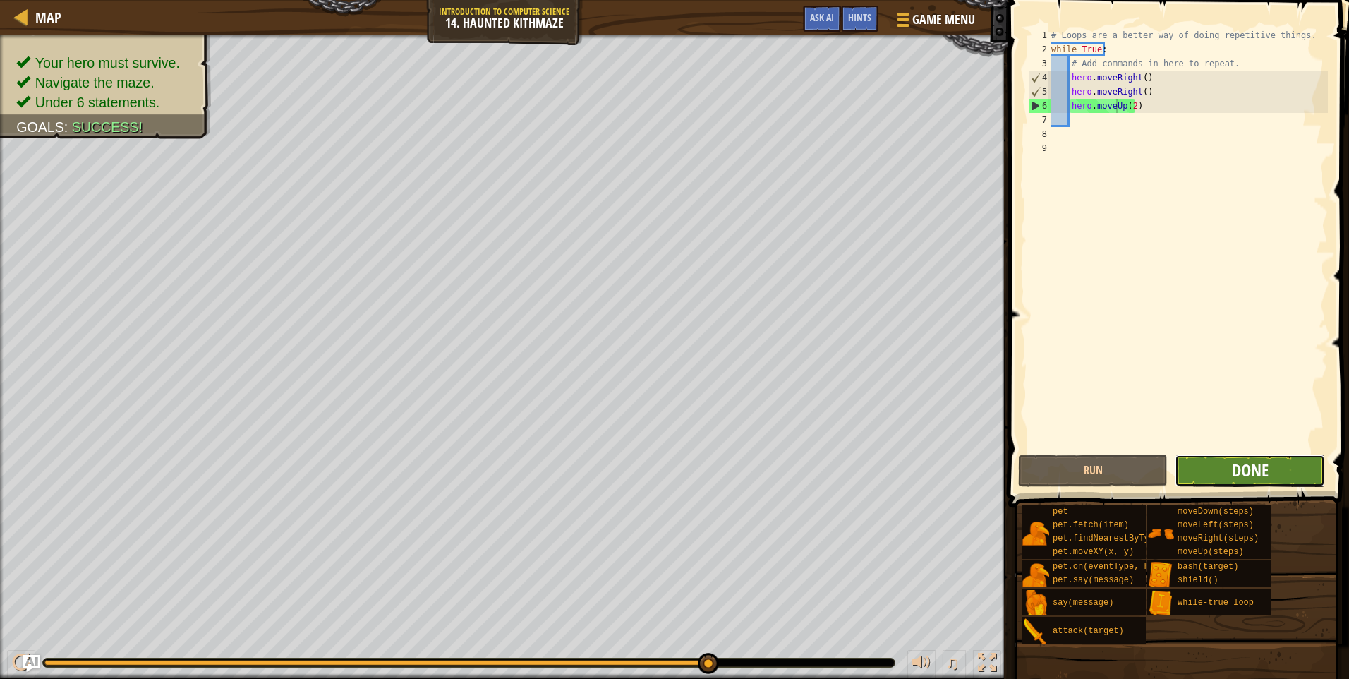
click at [1250, 479] on span "Done" at bounding box center [1250, 470] width 37 height 23
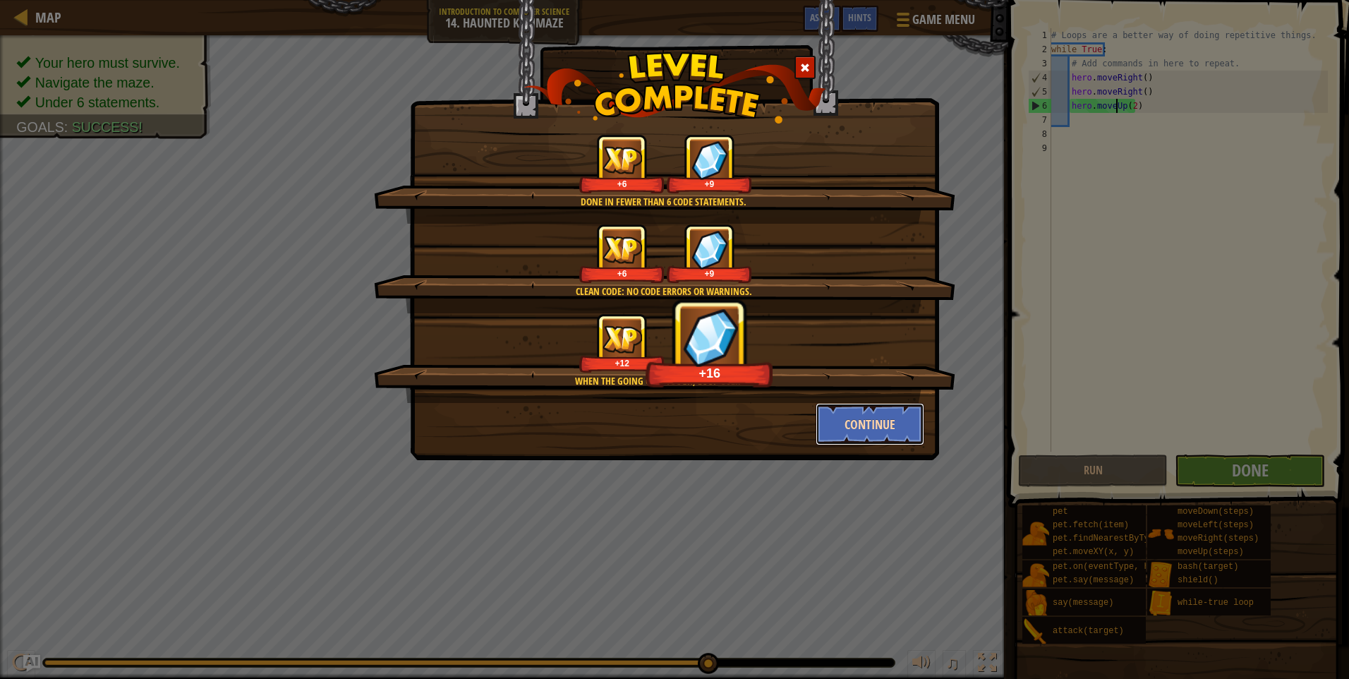
click at [904, 421] on button "Continue" at bounding box center [870, 424] width 109 height 42
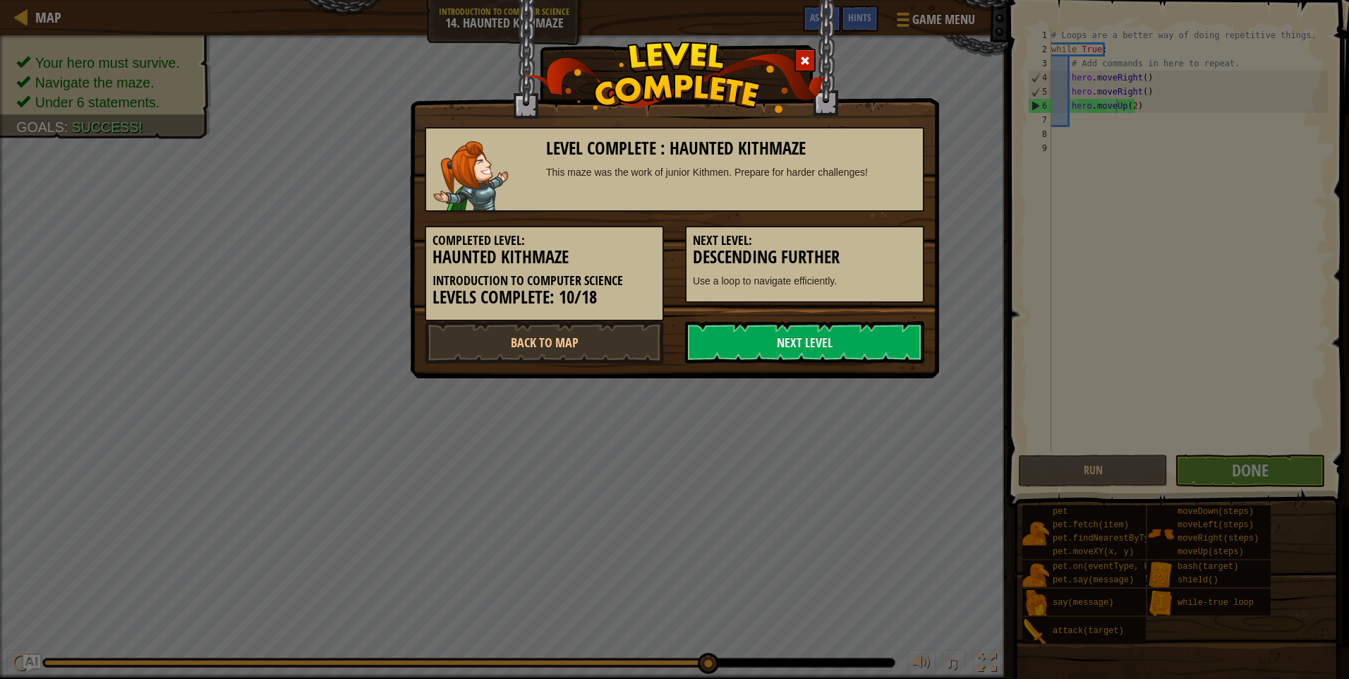
click at [854, 425] on div "Level Complete : Haunted Kithmaze This maze was the work of junior Kithmen. Pre…" at bounding box center [674, 339] width 1349 height 679
